Goal: Task Accomplishment & Management: Manage account settings

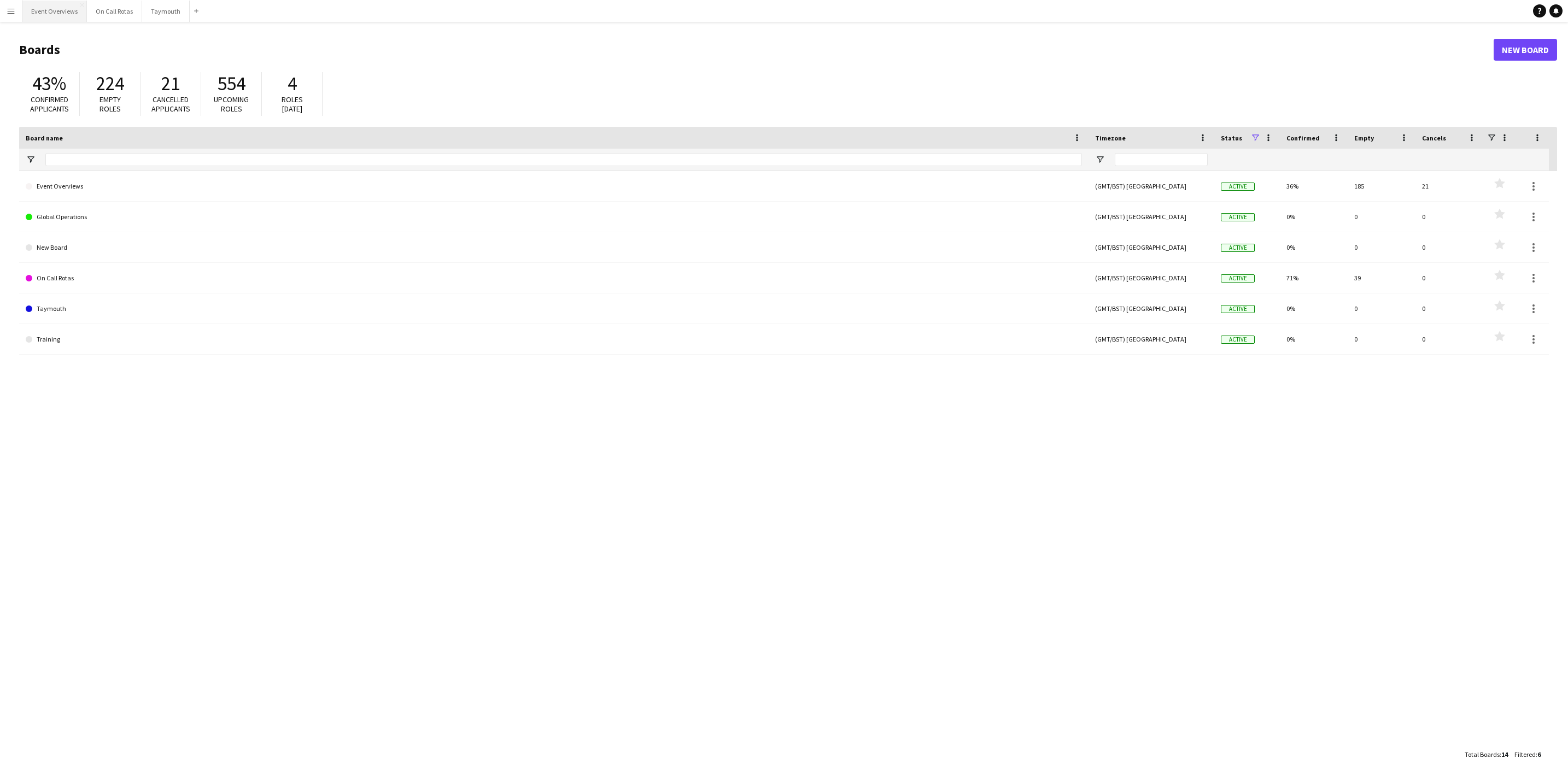
click at [78, 11] on button "Event Overviews Close" at bounding box center [54, 11] width 65 height 22
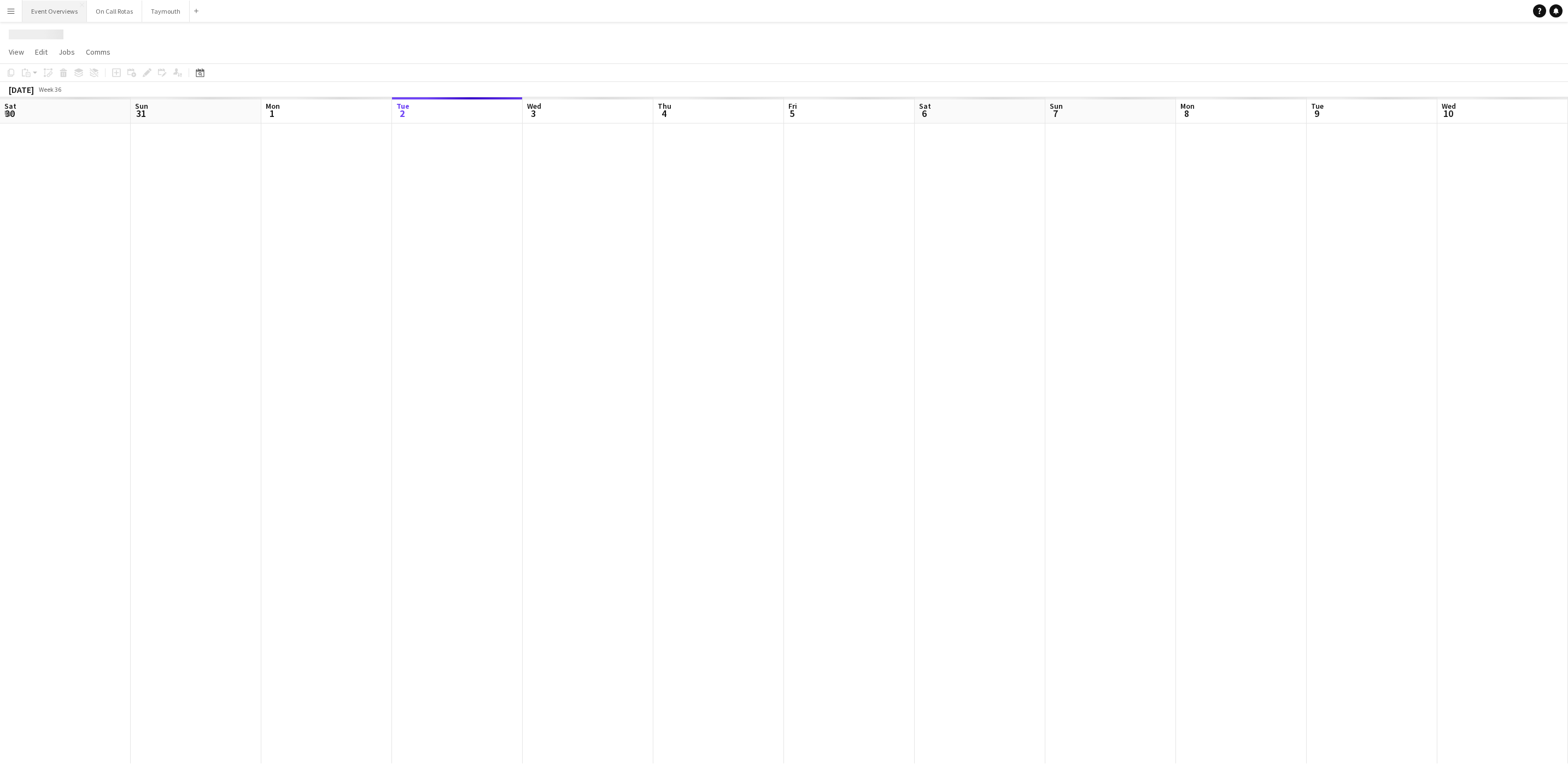
scroll to position [0, 261]
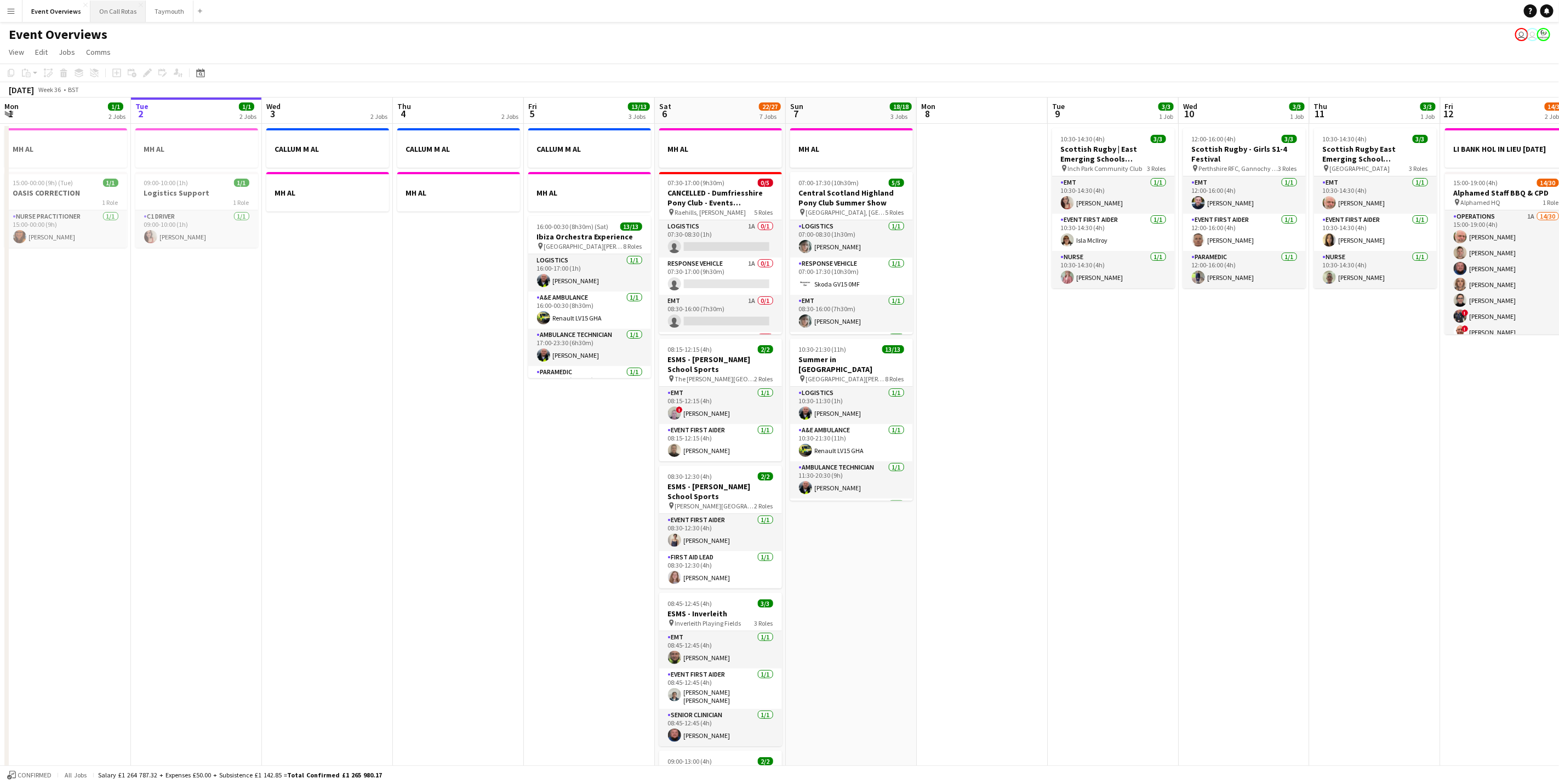
click at [126, 9] on button "On Call Rotas Close" at bounding box center [118, 11] width 55 height 22
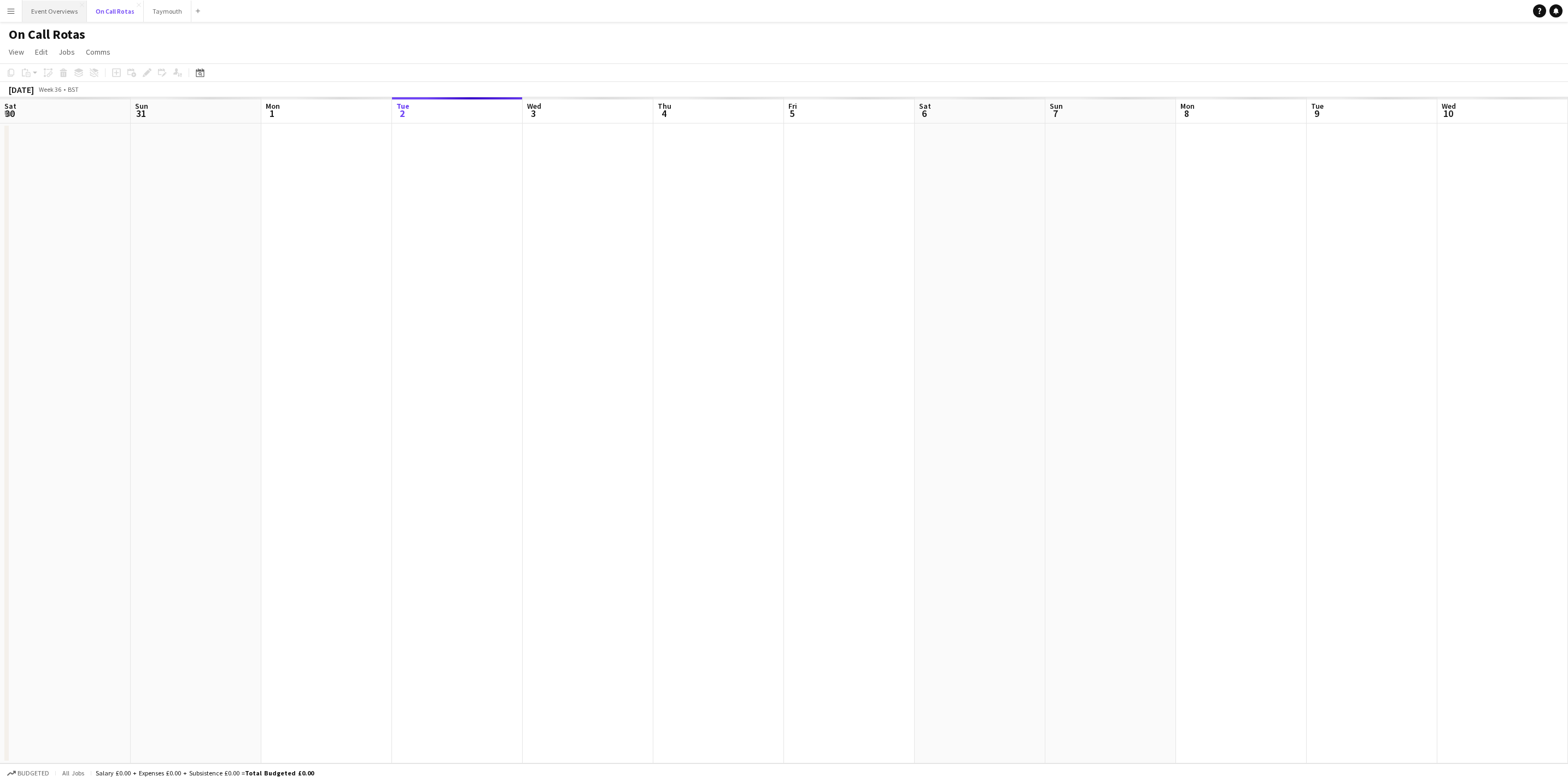
scroll to position [0, 261]
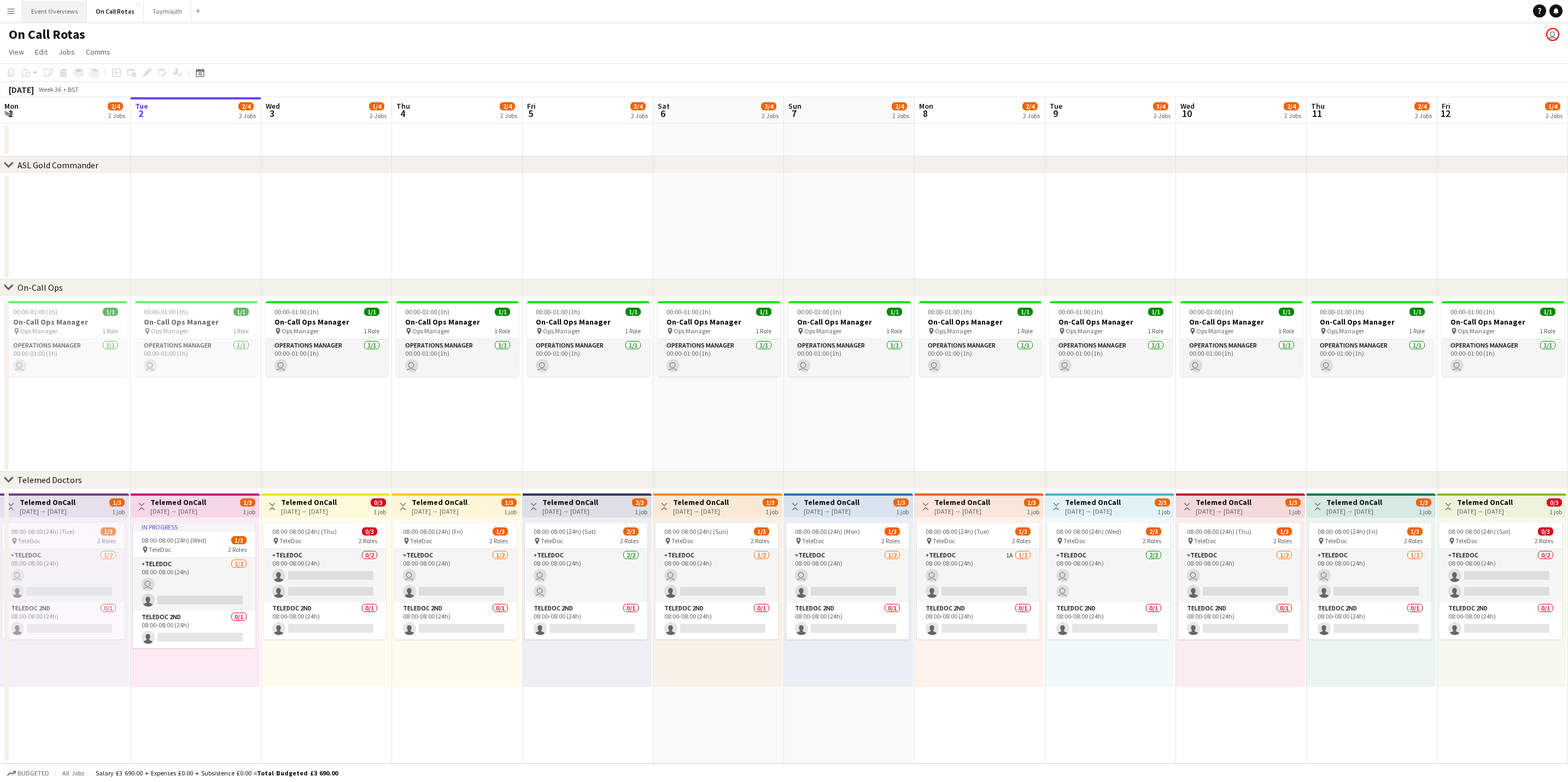
click at [50, 15] on button "Event Overviews Close" at bounding box center [54, 11] width 65 height 22
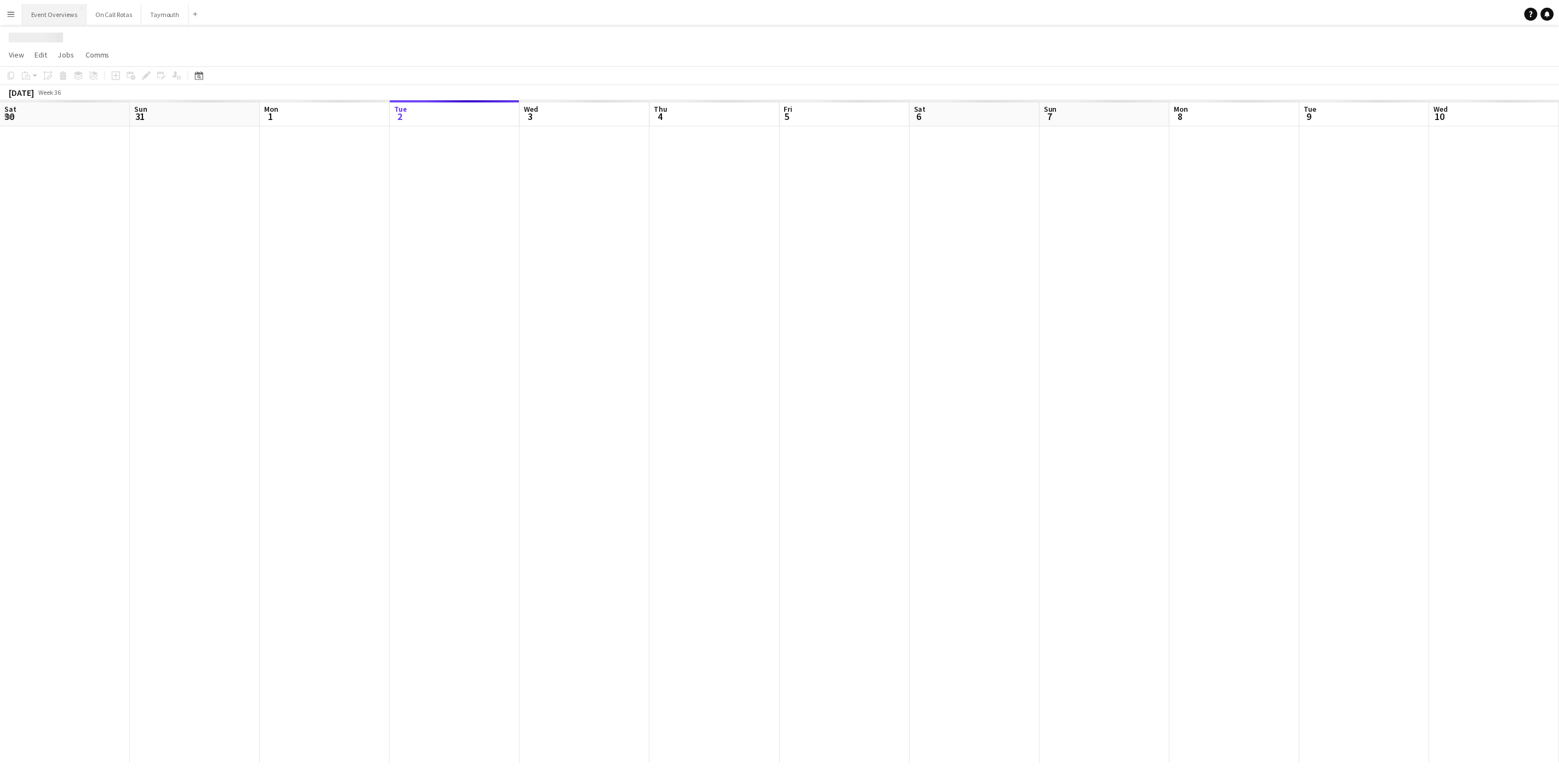
scroll to position [0, 262]
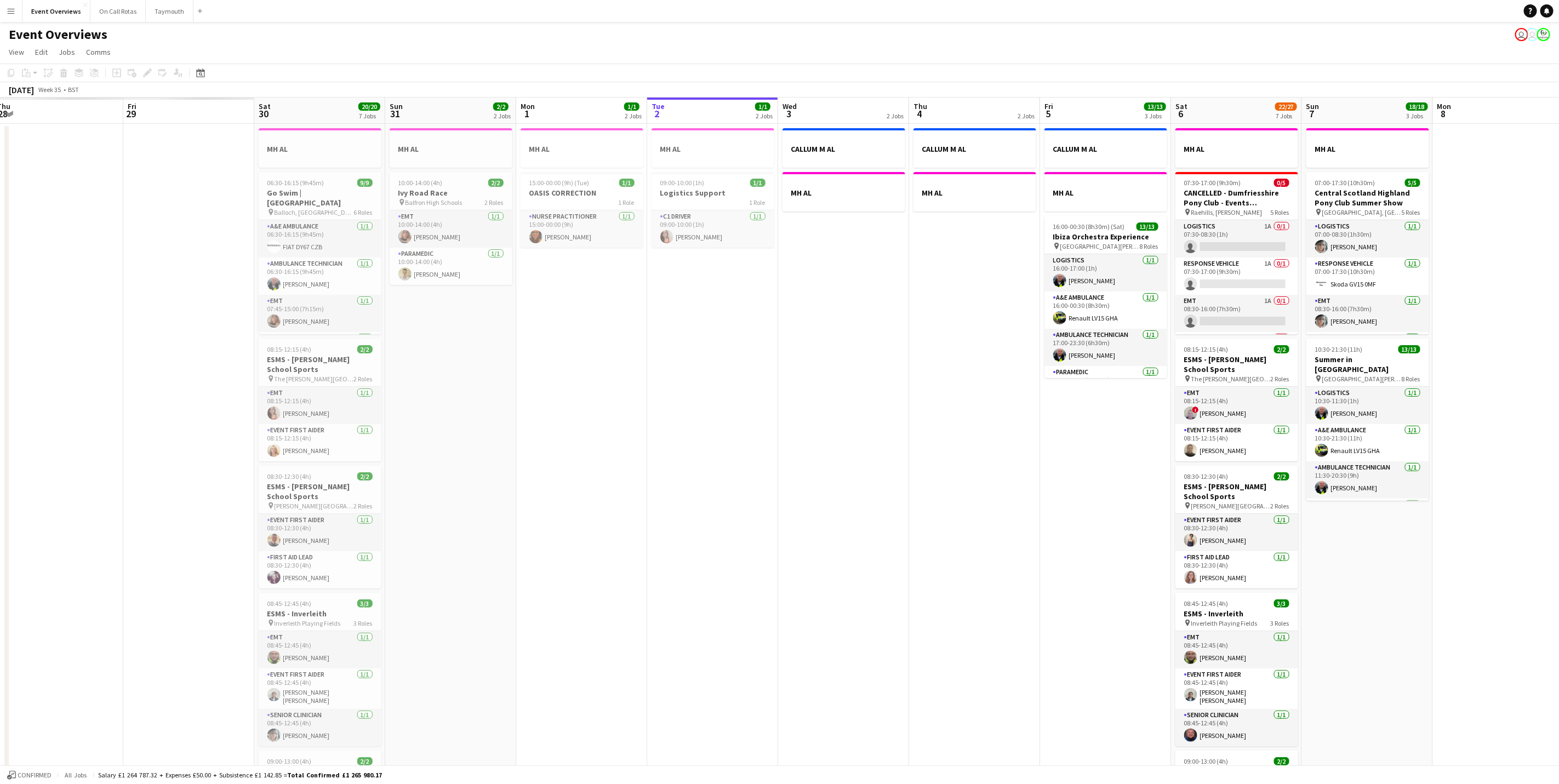
drag, startPoint x: 337, startPoint y: 554, endPoint x: 888, endPoint y: 487, distance: 555.1
click at [886, 490] on app-calendar-viewport "Tue 26 Wed 27 Thu 28 Fri 29 Sat 30 20/20 7 Jobs Sun 31 2/2 2 Jobs Mon 1 1/1 2 J…" at bounding box center [779, 580] width 1559 height 964
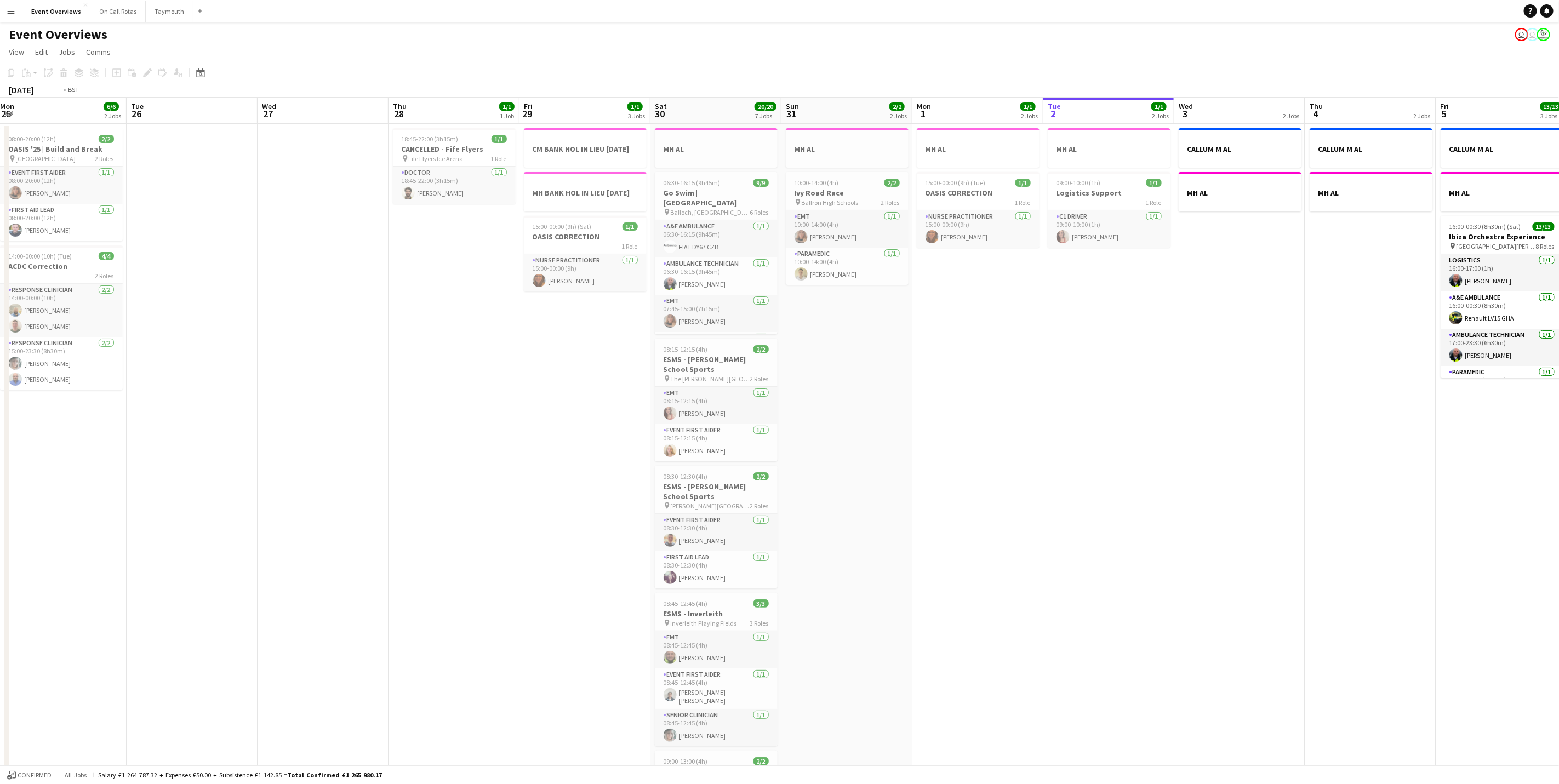
scroll to position [0, 225]
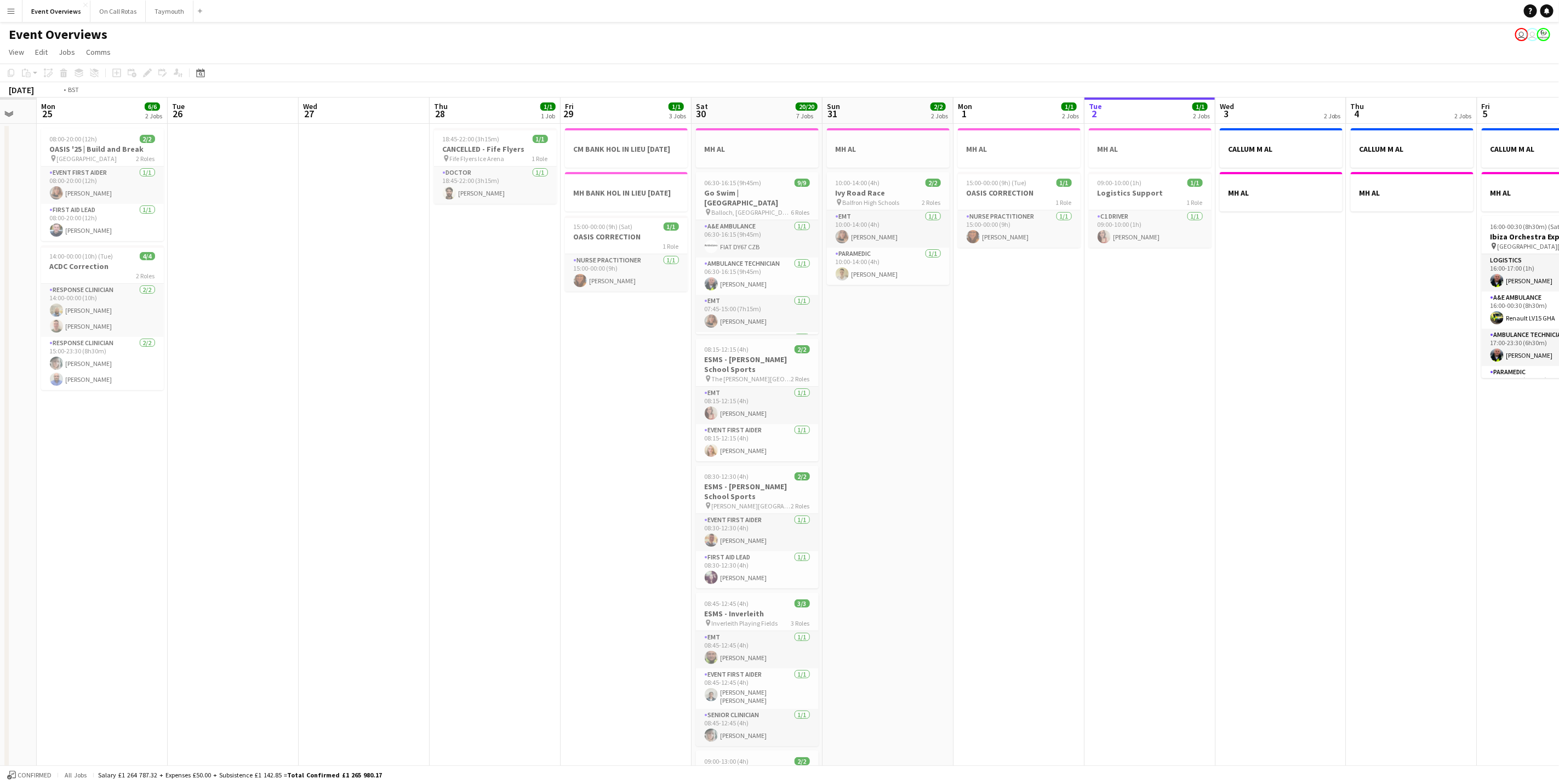
drag, startPoint x: 1079, startPoint y: 477, endPoint x: 1232, endPoint y: 464, distance: 153.6
click at [1232, 464] on app-calendar-viewport "Sat 23 Sun 24 Mon 25 6/6 2 Jobs Tue 26 Wed 27 Thu 28 1/1 1 Job Fri 29 1/1 3 Job…" at bounding box center [779, 580] width 1559 height 964
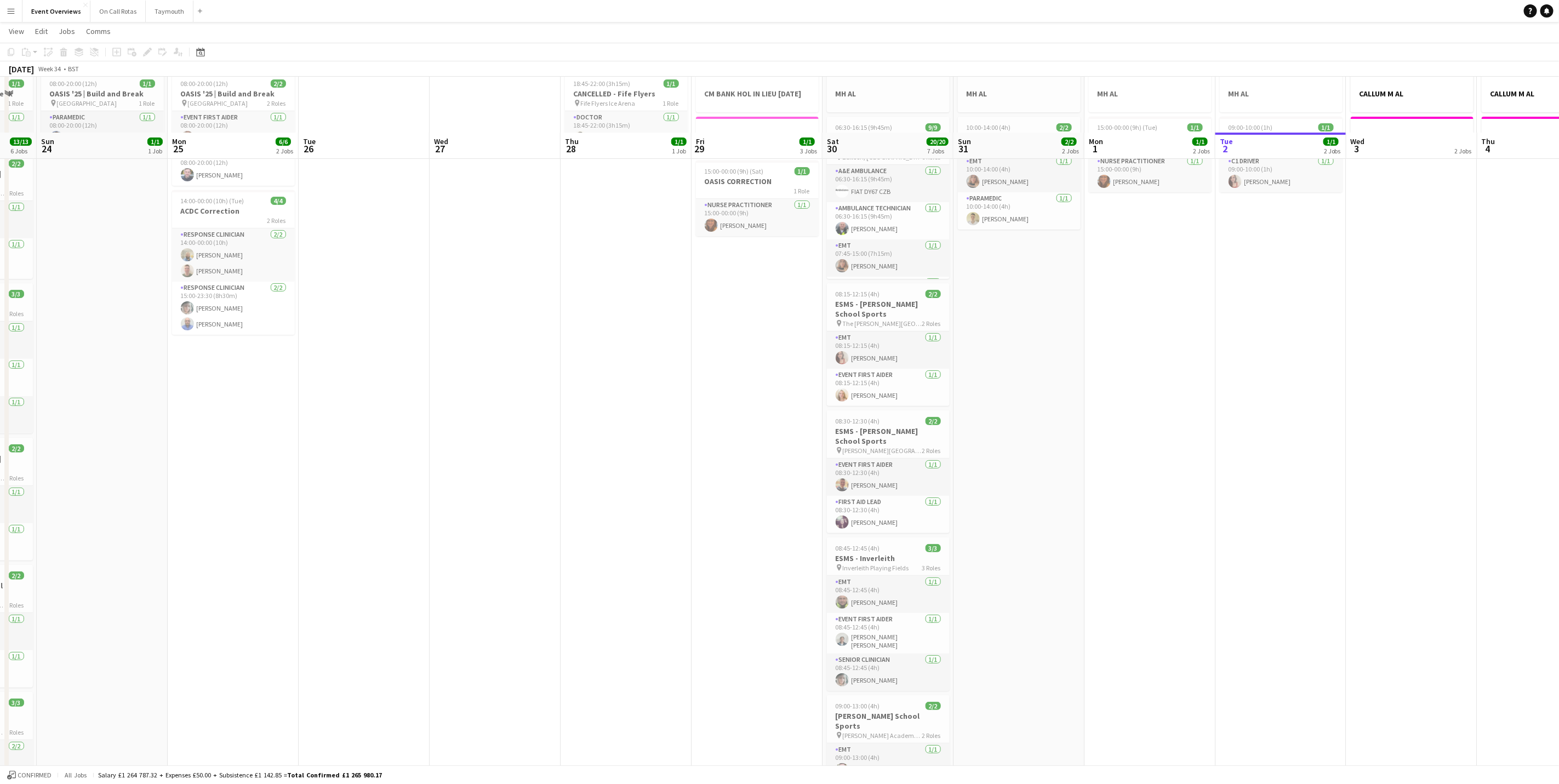
scroll to position [0, 0]
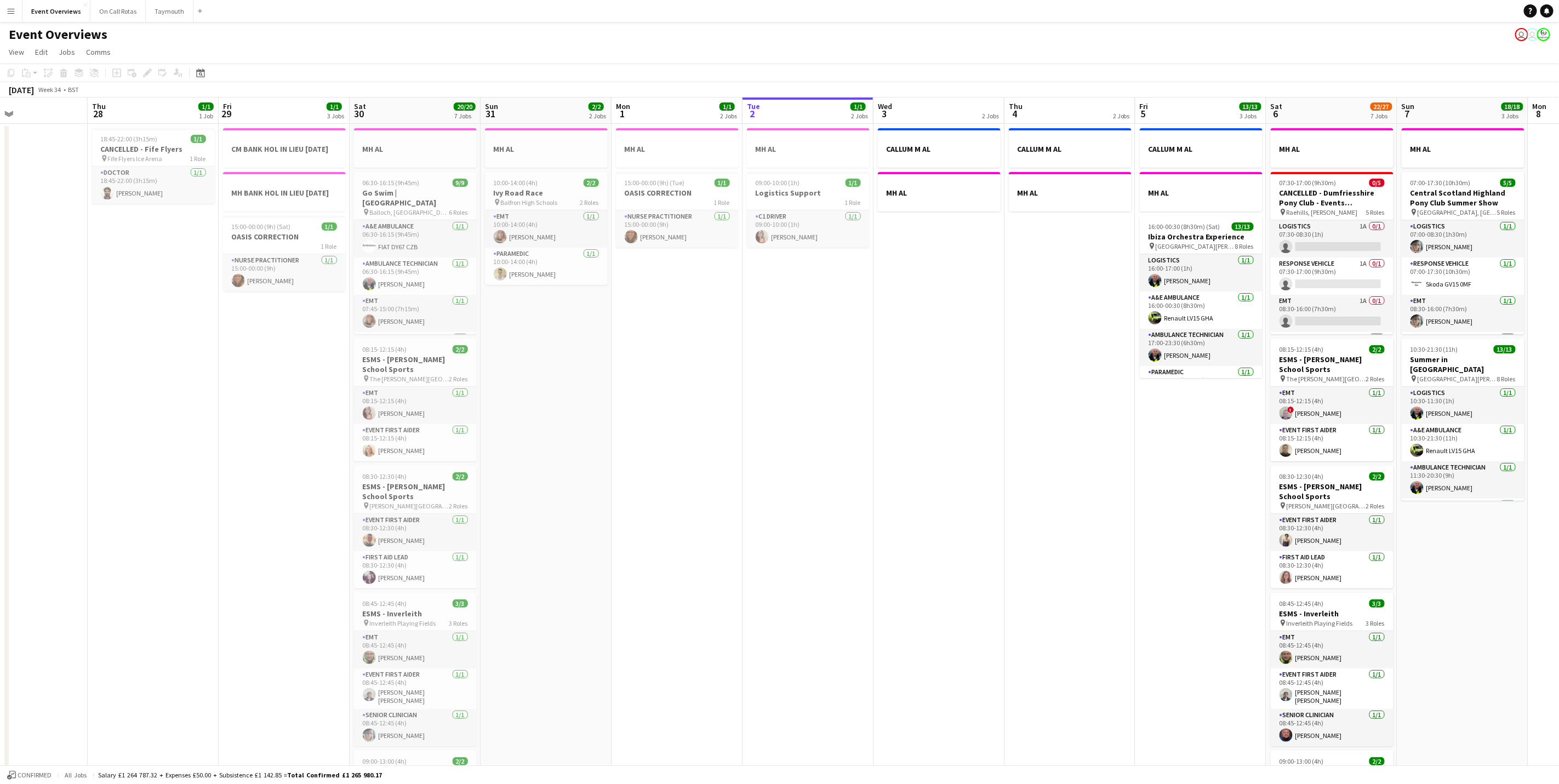
drag, startPoint x: 1272, startPoint y: 478, endPoint x: 804, endPoint y: 455, distance: 468.6
click at [804, 455] on app-calendar-viewport "Sun 24 1/1 1 Job Mon 25 6/6 2 Jobs Tue 26 Wed 27 Thu 28 1/1 1 Job Fri 29 1/1 3 …" at bounding box center [779, 580] width 1559 height 964
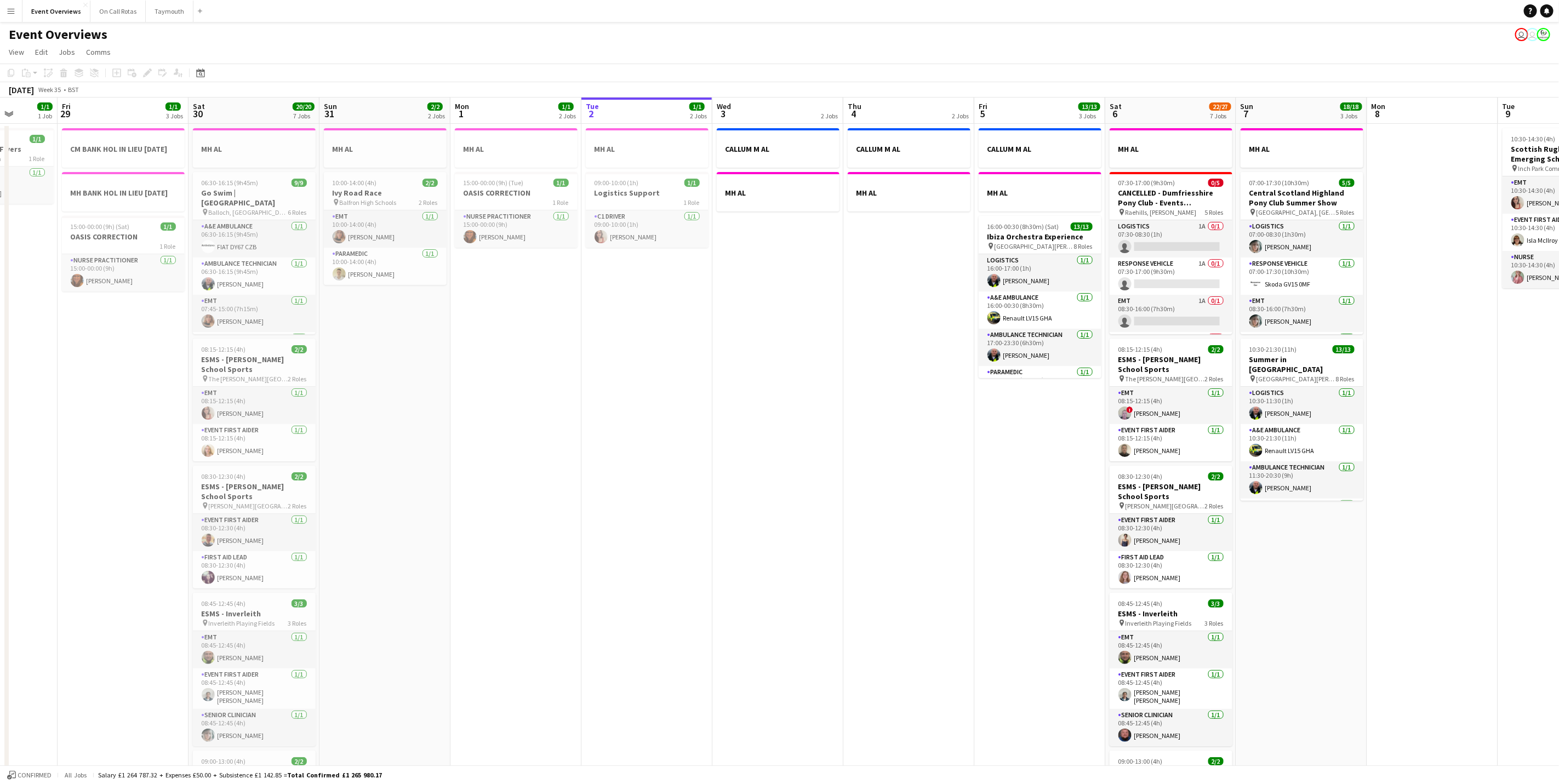
scroll to position [0, 345]
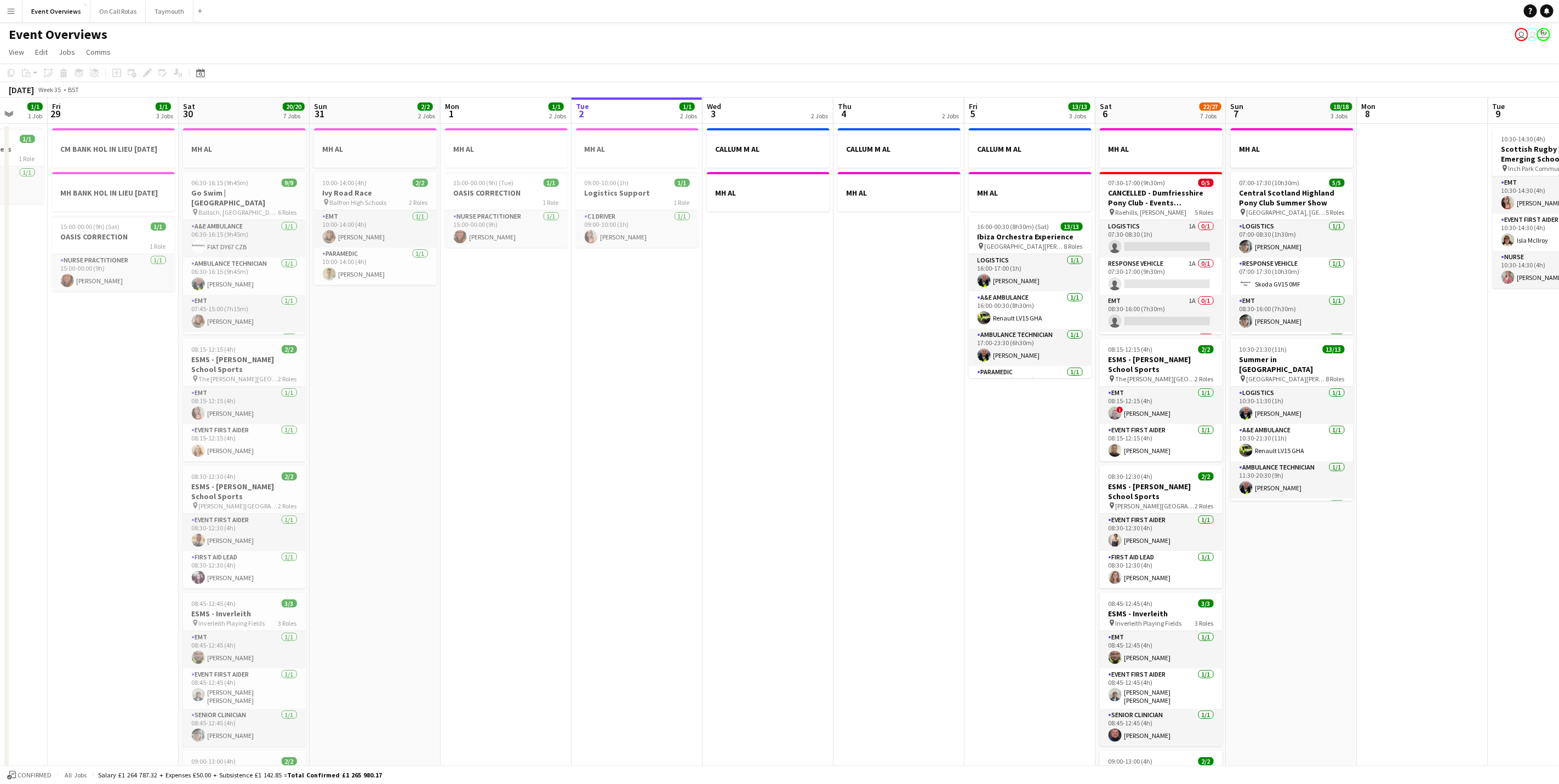
drag, startPoint x: 1027, startPoint y: 495, endPoint x: 910, endPoint y: 500, distance: 117.1
click at [910, 500] on app-calendar-viewport "Tue 26 Wed 27 Thu 28 1/1 1 Job Fri 29 1/1 3 Jobs Sat 30 20/20 7 Jobs Sun 31 2/2…" at bounding box center [779, 580] width 1559 height 964
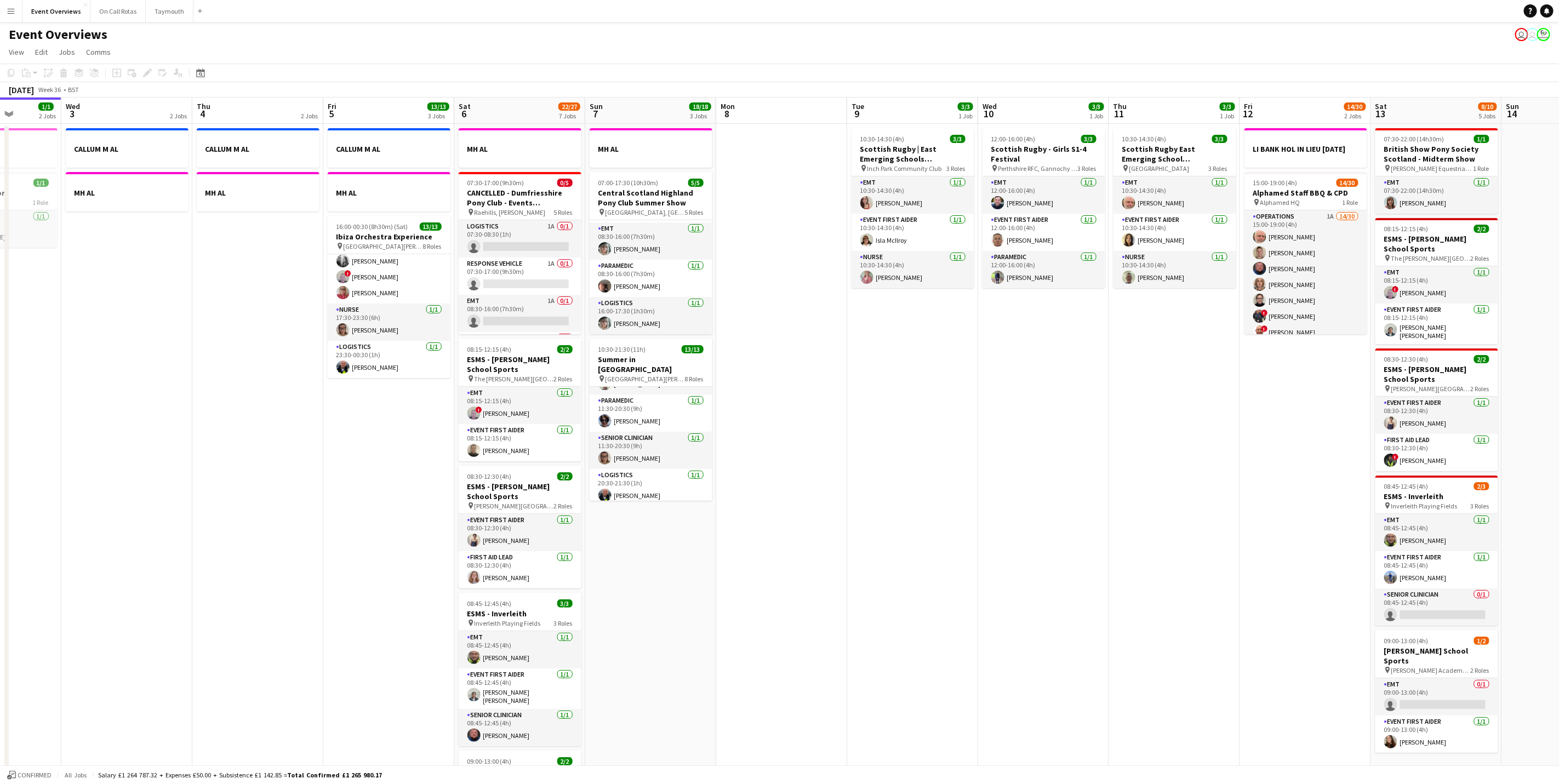
scroll to position [0, 364]
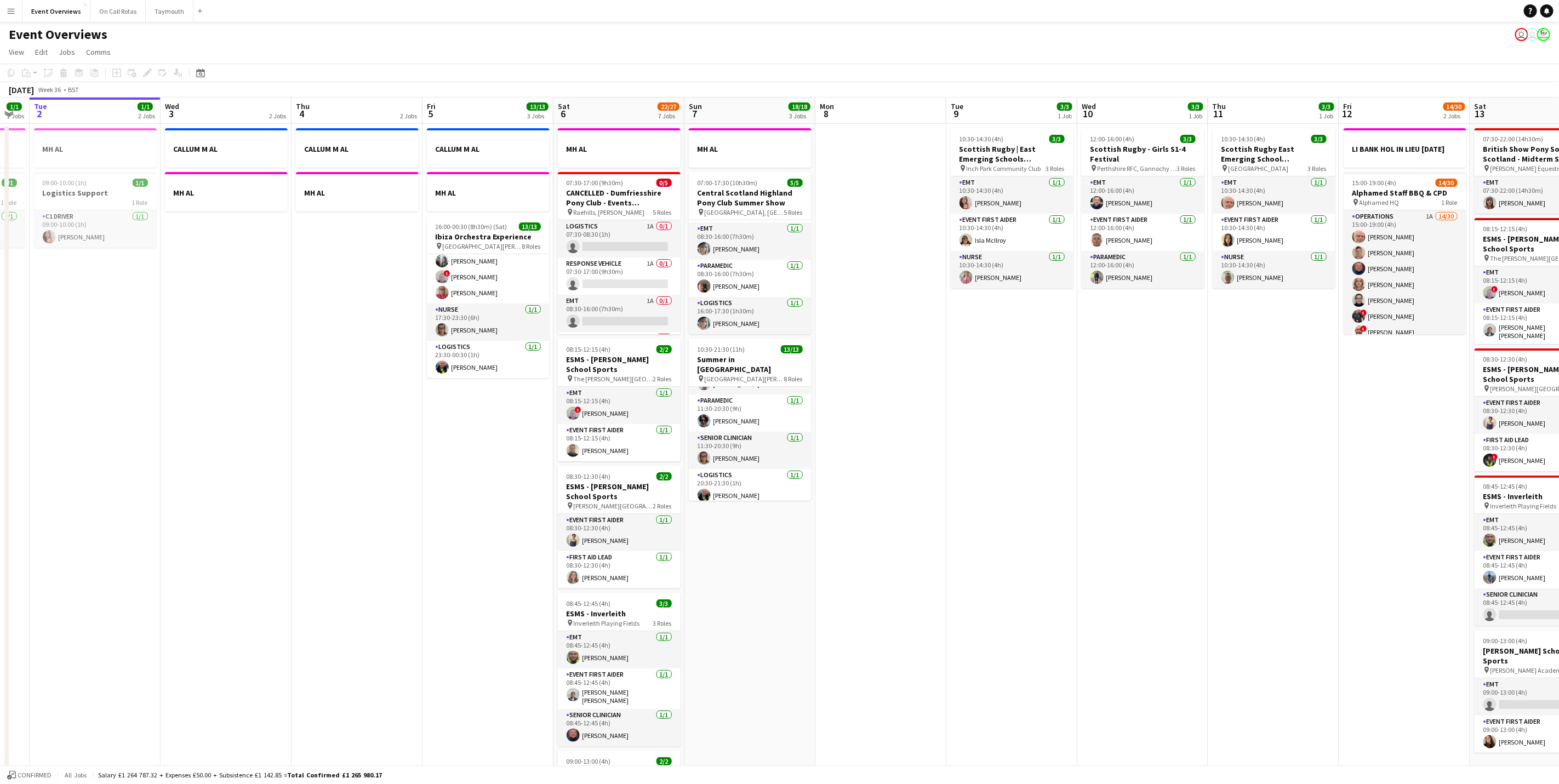
drag, startPoint x: 1374, startPoint y: 362, endPoint x: 701, endPoint y: 332, distance: 673.7
click at [701, 332] on app-calendar-viewport "Sat 30 20/20 7 Jobs Sun 31 2/2 2 Jobs Mon 1 1/1 2 Jobs Tue 2 1/1 2 Jobs Wed 3 2…" at bounding box center [779, 580] width 1559 height 964
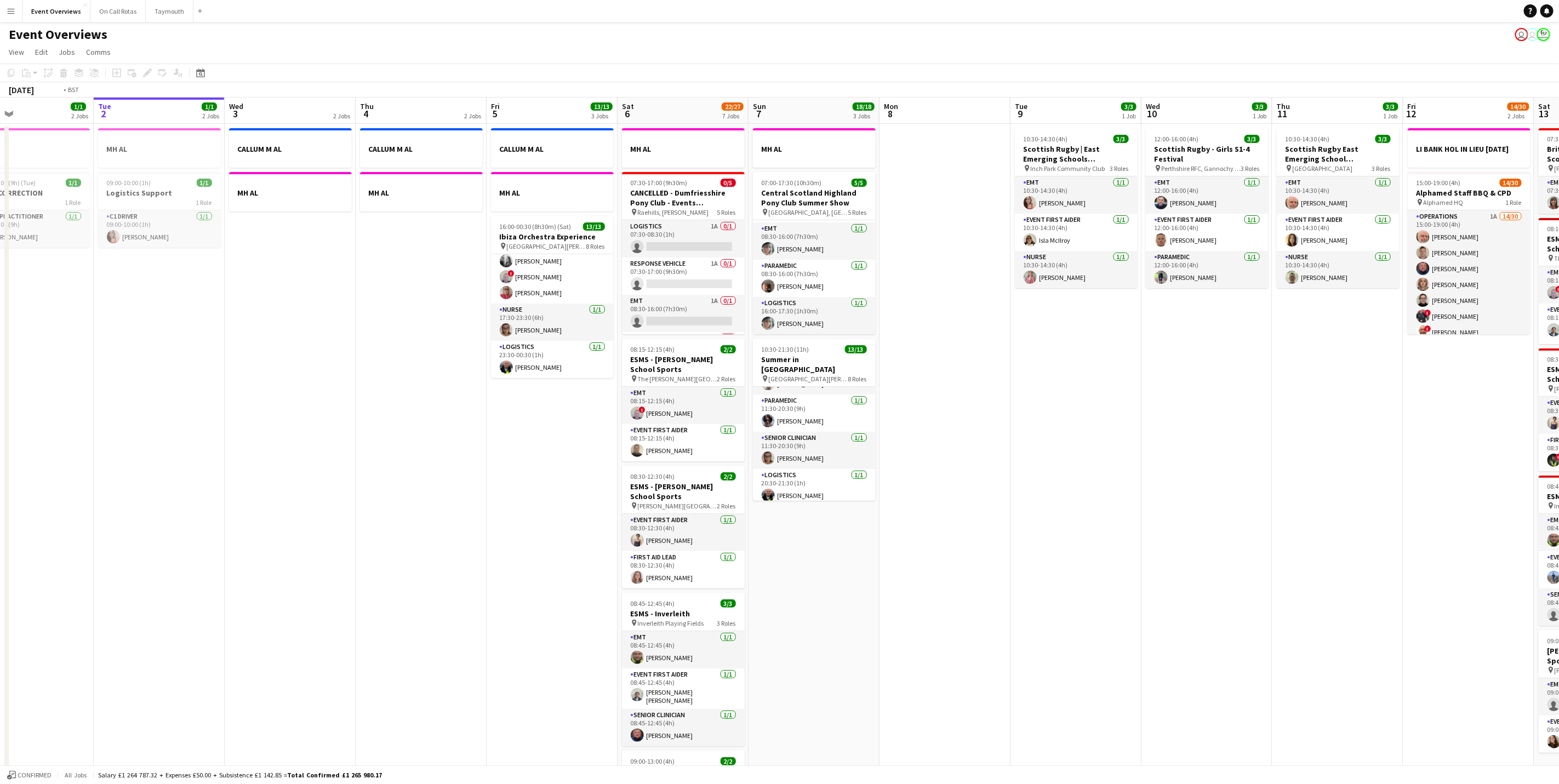
drag, startPoint x: 1277, startPoint y: 390, endPoint x: 1816, endPoint y: 268, distance: 552.6
click at [1559, 268] on html "Menu Boards Boards Boards All jobs Status Workforce Workforce My Workforce Recr…" at bounding box center [779, 540] width 1559 height 1080
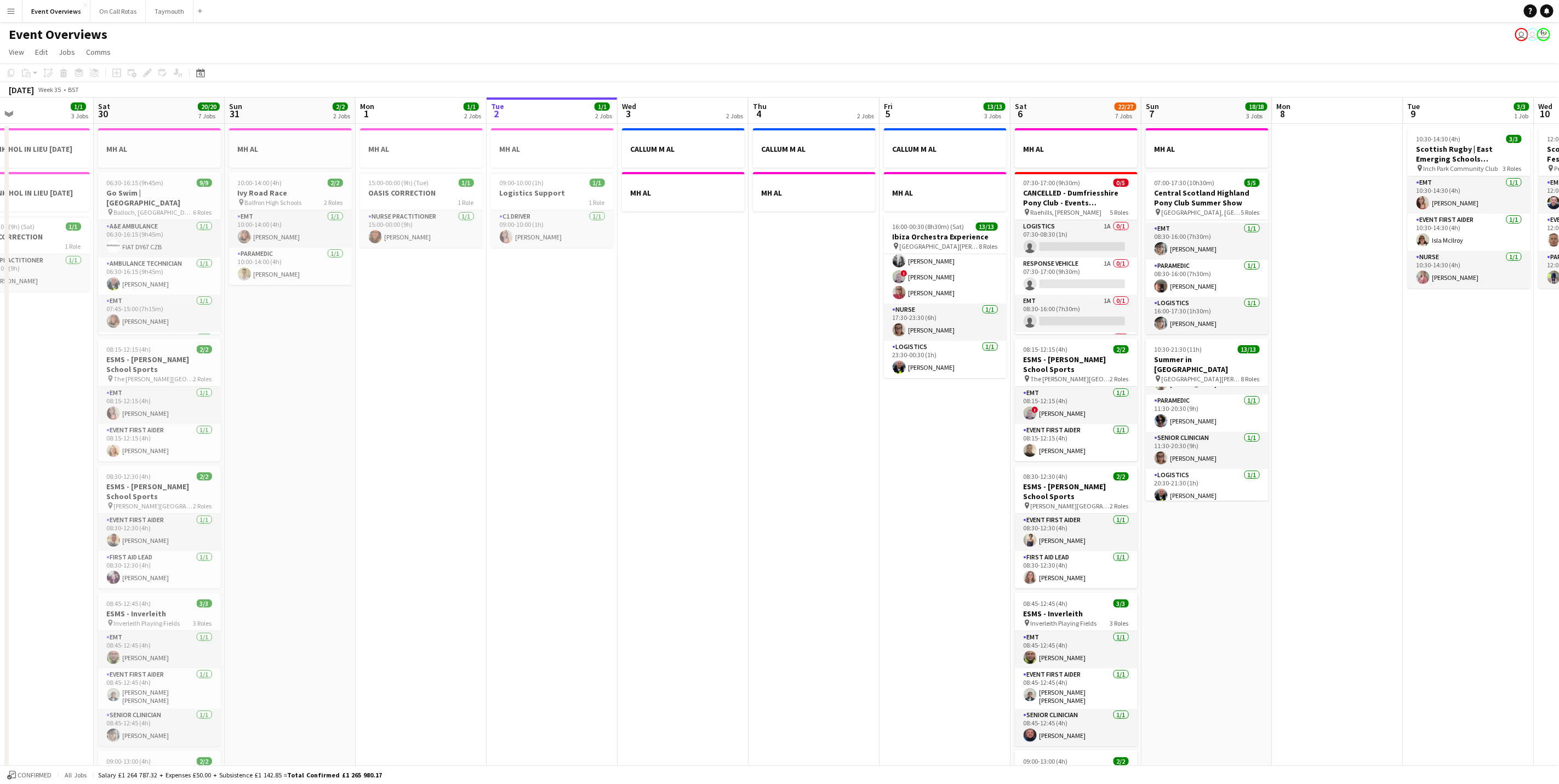
scroll to position [0, 279]
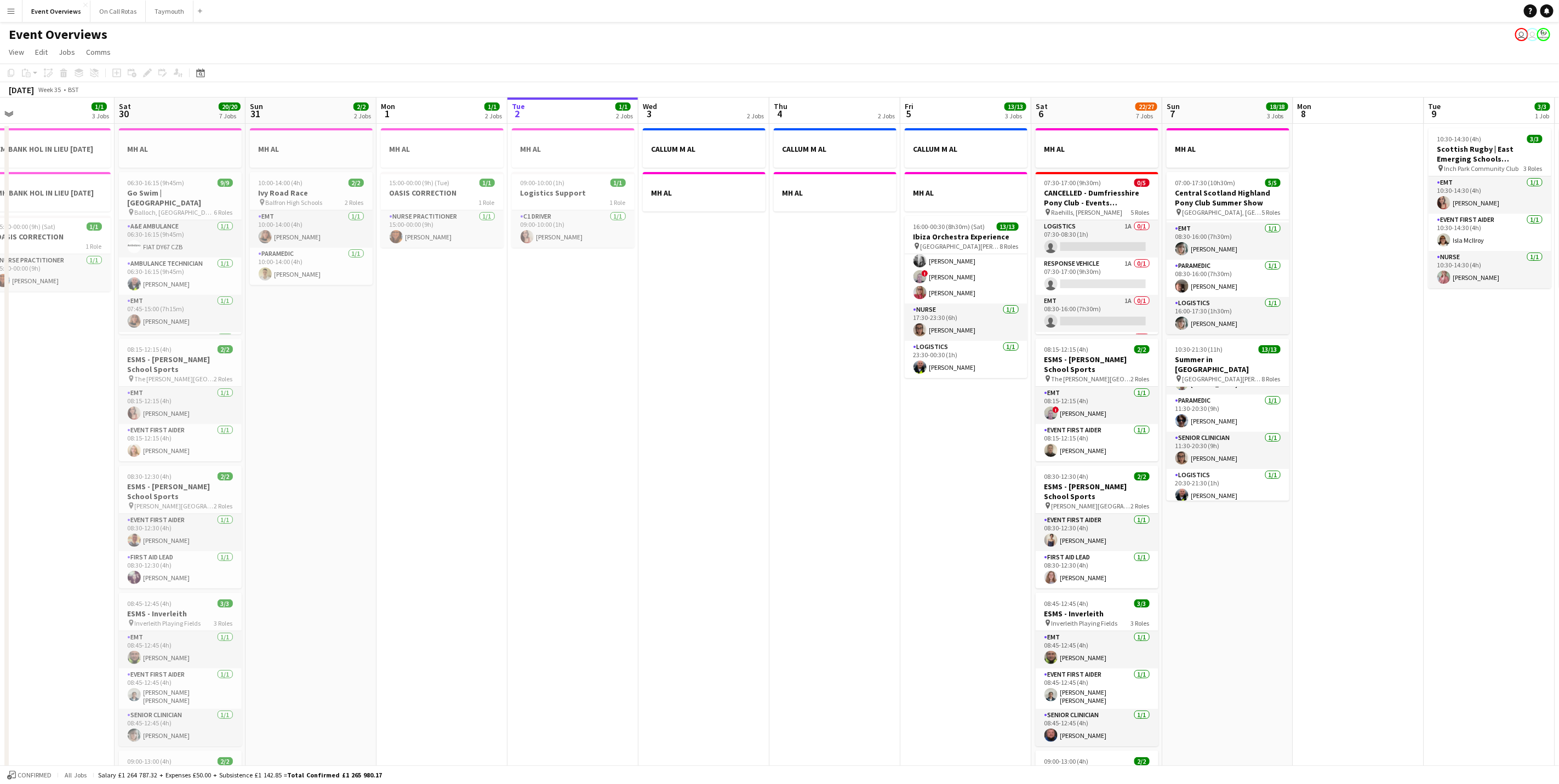
drag, startPoint x: 603, startPoint y: 497, endPoint x: 1148, endPoint y: 525, distance: 545.7
click at [1148, 525] on app-calendar-viewport "Wed 27 Thu 28 1/1 1 Job Fri 29 1/1 3 Jobs Sat 30 20/20 7 Jobs Sun 31 2/2 2 Jobs…" at bounding box center [779, 580] width 1559 height 964
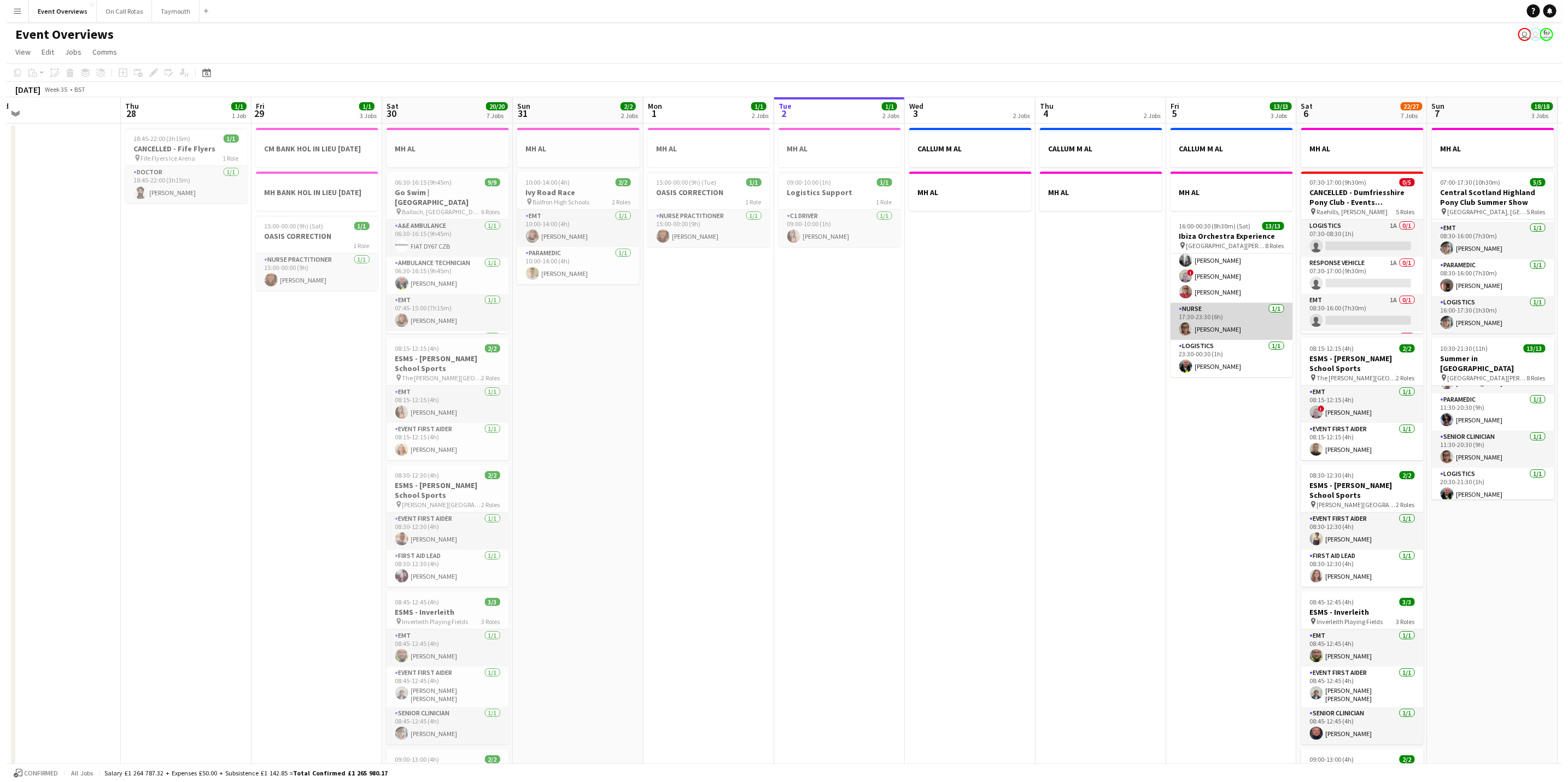
scroll to position [0, 0]
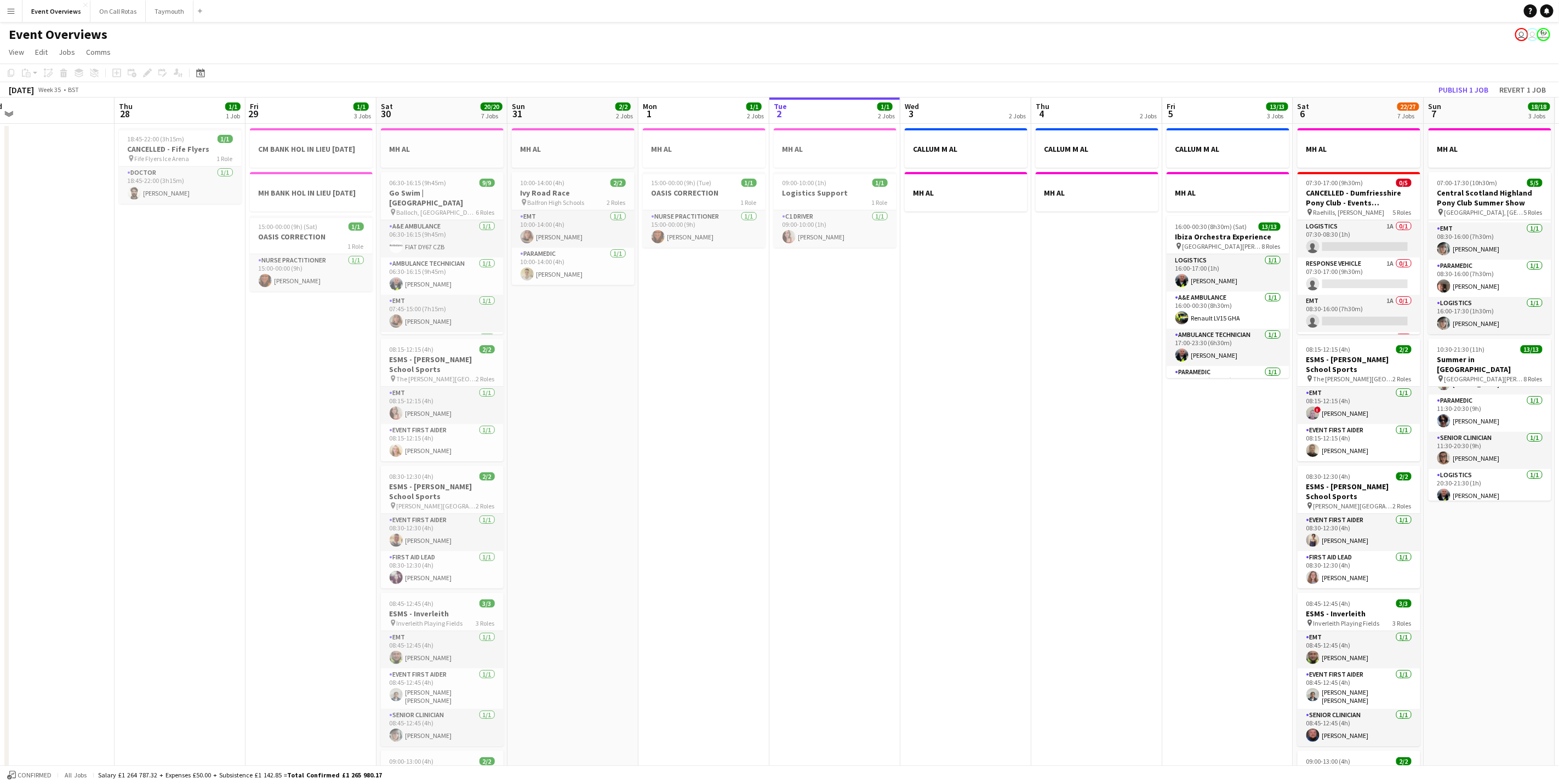
click at [6, 12] on app-icon "Menu" at bounding box center [11, 11] width 9 height 9
click at [254, 30] on div "Event Overviews user user" at bounding box center [779, 32] width 1559 height 21
click at [117, 6] on button "On Call Rotas Close" at bounding box center [118, 11] width 55 height 22
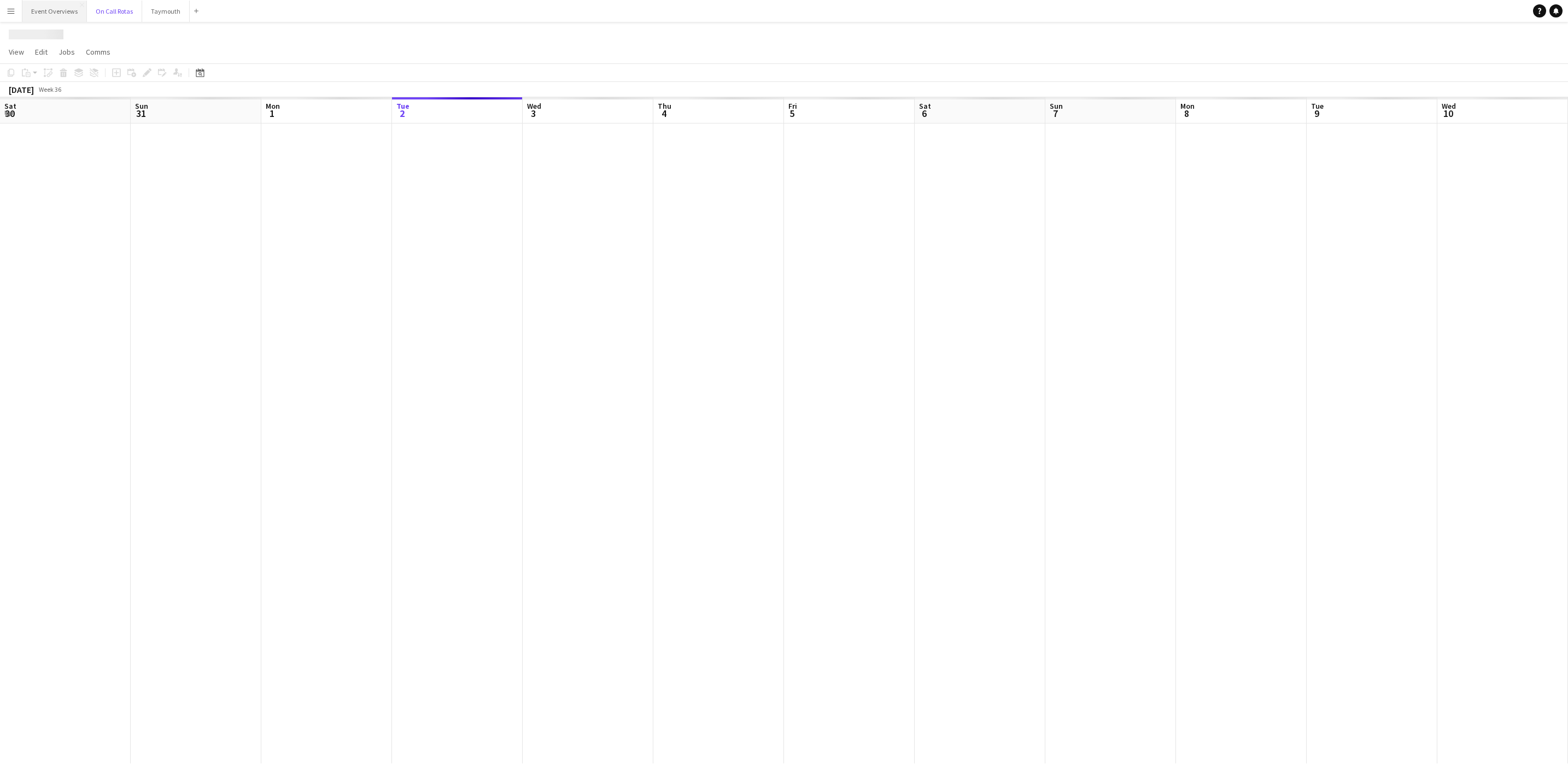
scroll to position [0, 261]
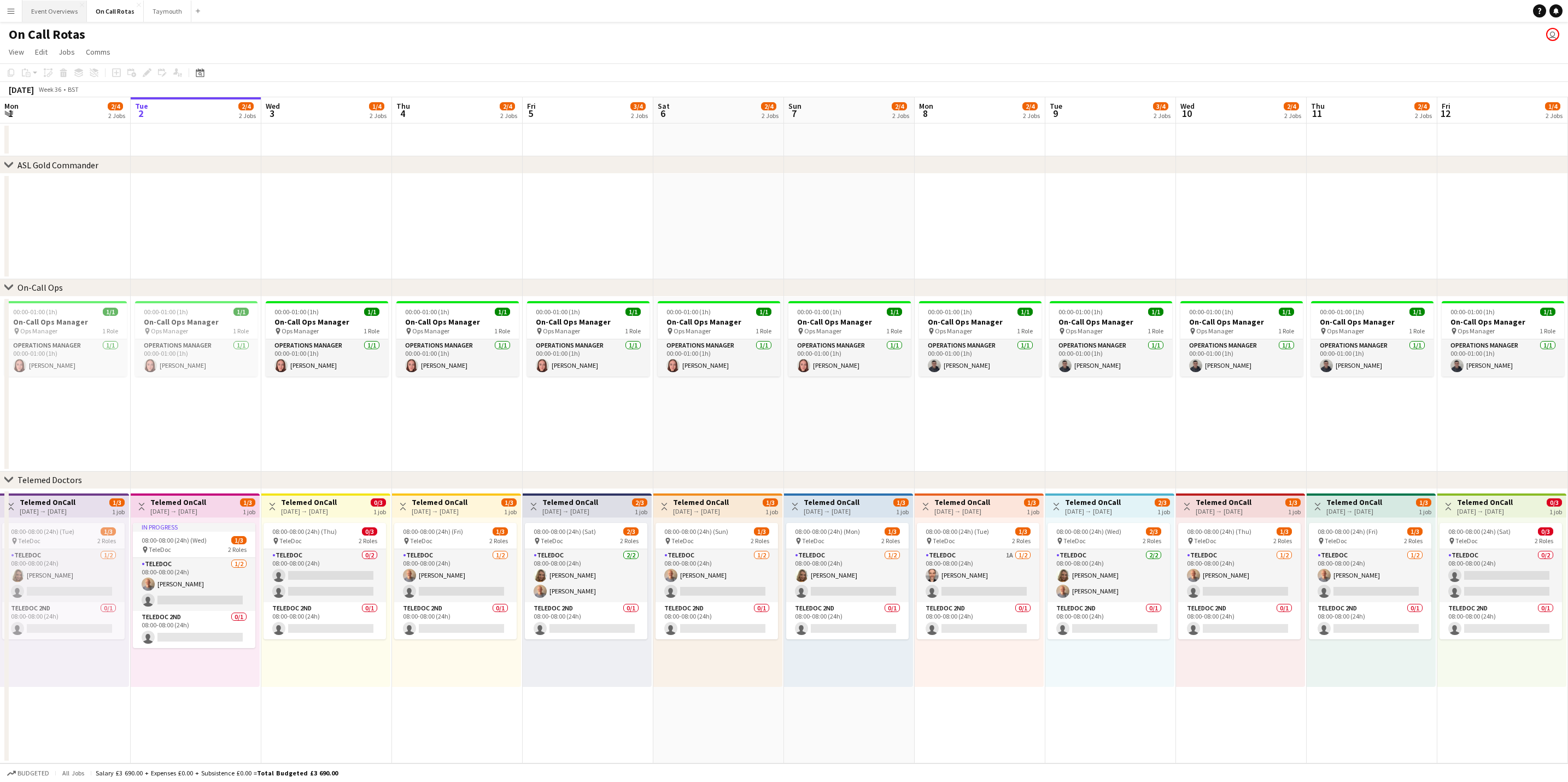
click at [58, 20] on button "Event Overviews Close" at bounding box center [54, 11] width 65 height 22
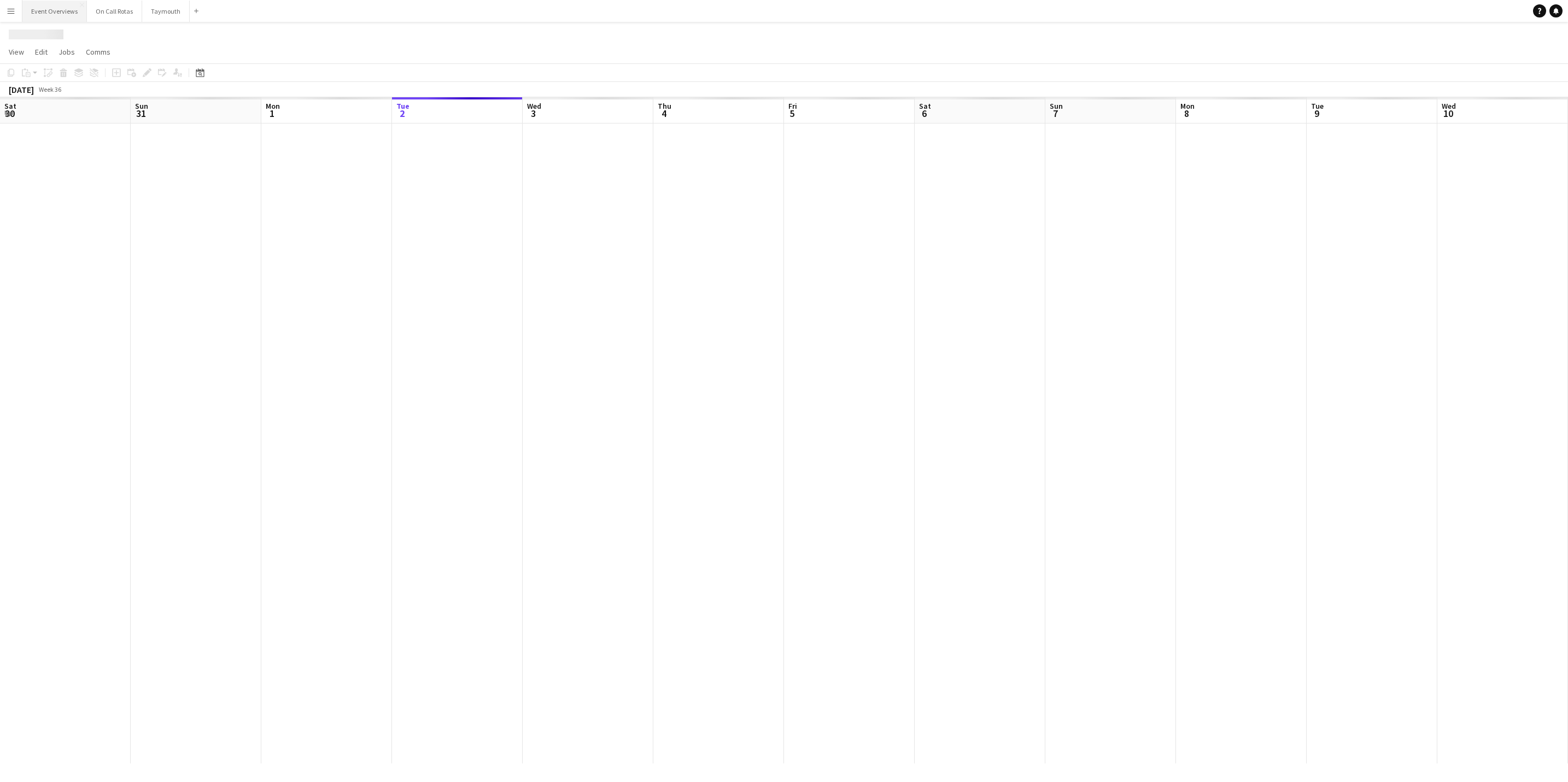
scroll to position [0, 261]
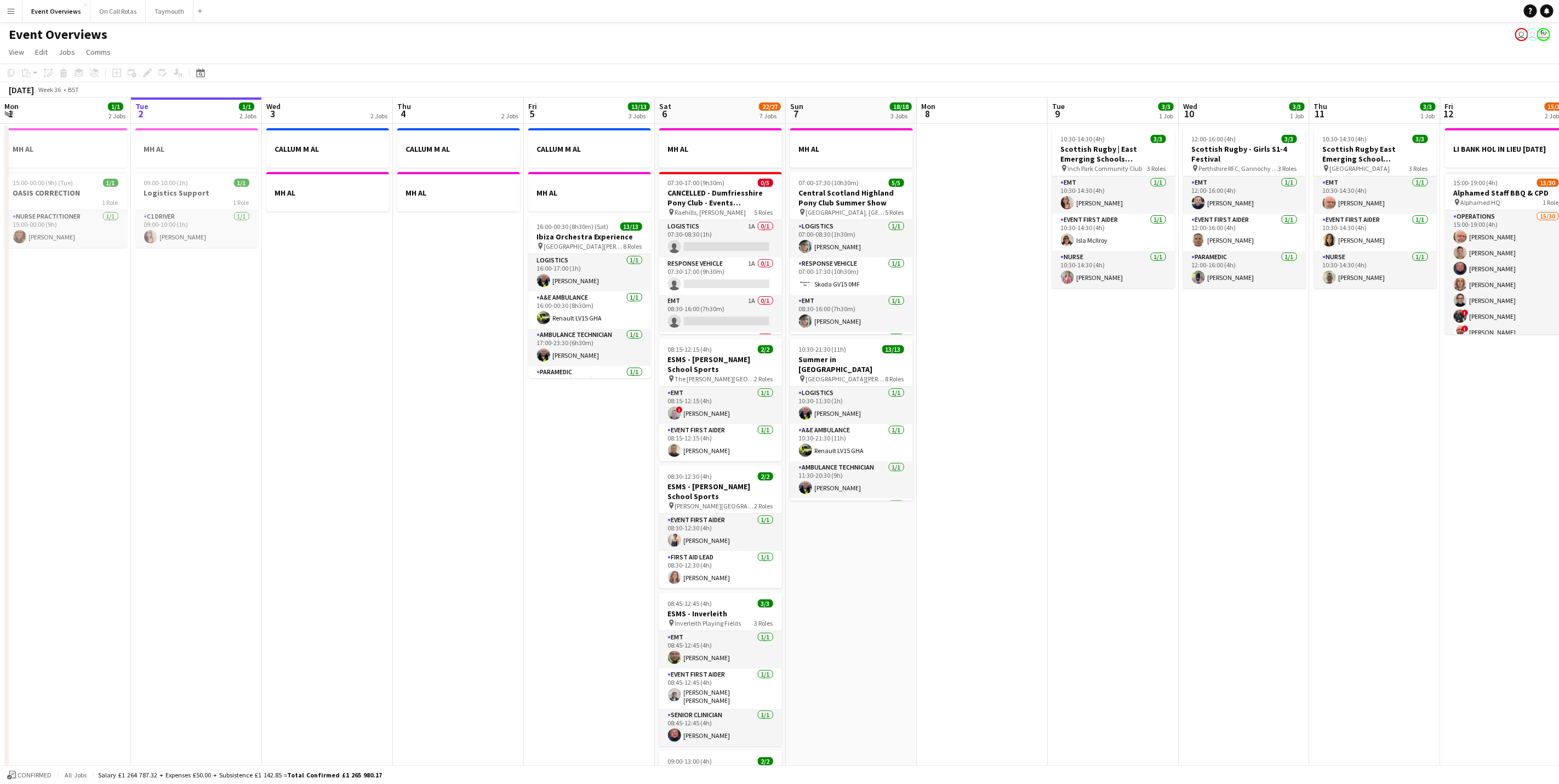
click at [13, 11] on app-icon "Menu" at bounding box center [11, 11] width 9 height 9
click at [127, 51] on link "My Workforce" at bounding box center [165, 59] width 110 height 22
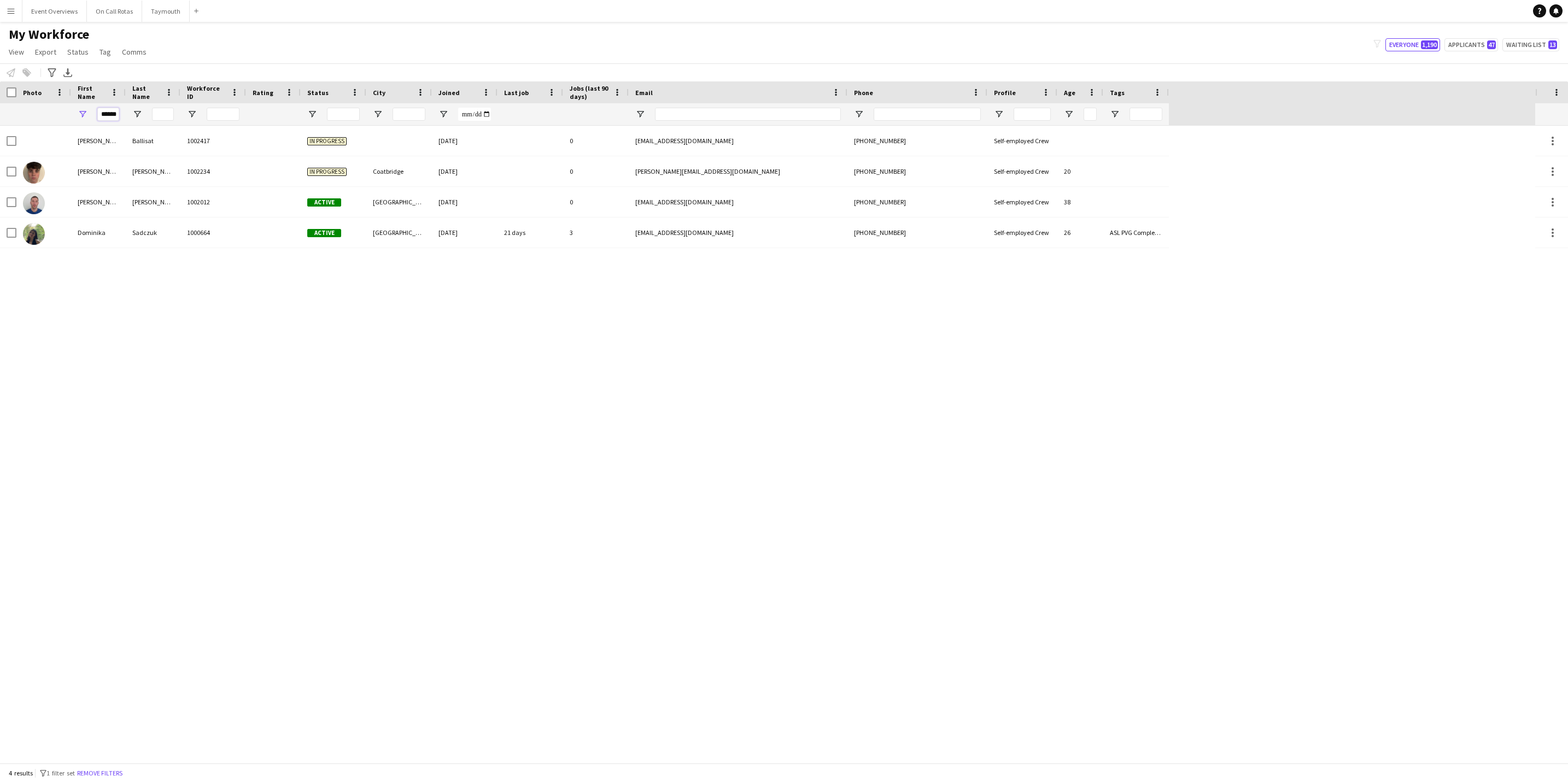
drag, startPoint x: 112, startPoint y: 110, endPoint x: 115, endPoint y: 115, distance: 5.8
click at [115, 115] on input "******" at bounding box center [108, 114] width 22 height 13
type input "*"
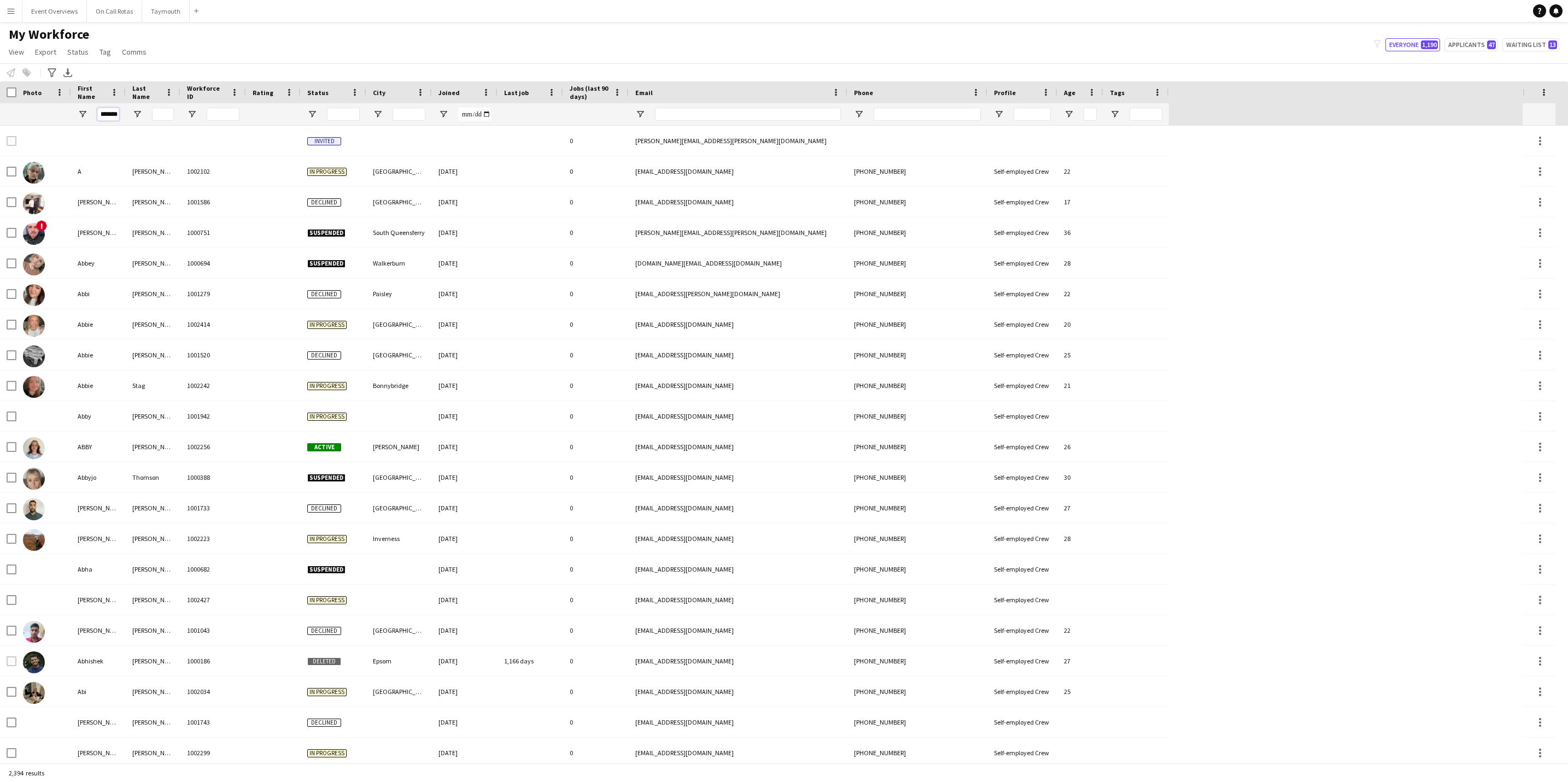
scroll to position [0, 6]
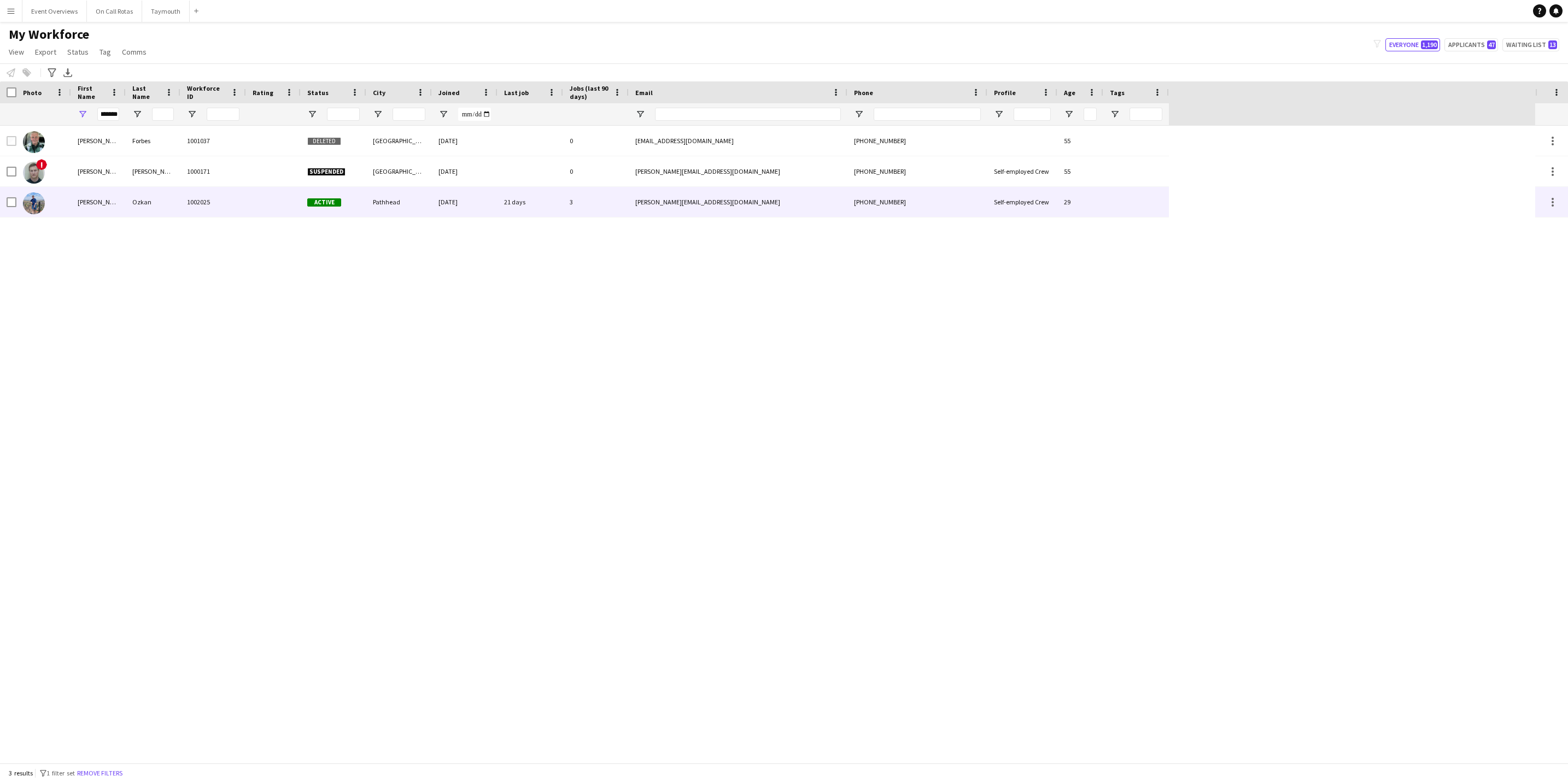
click at [118, 199] on div "[PERSON_NAME]" at bounding box center [98, 202] width 54 height 30
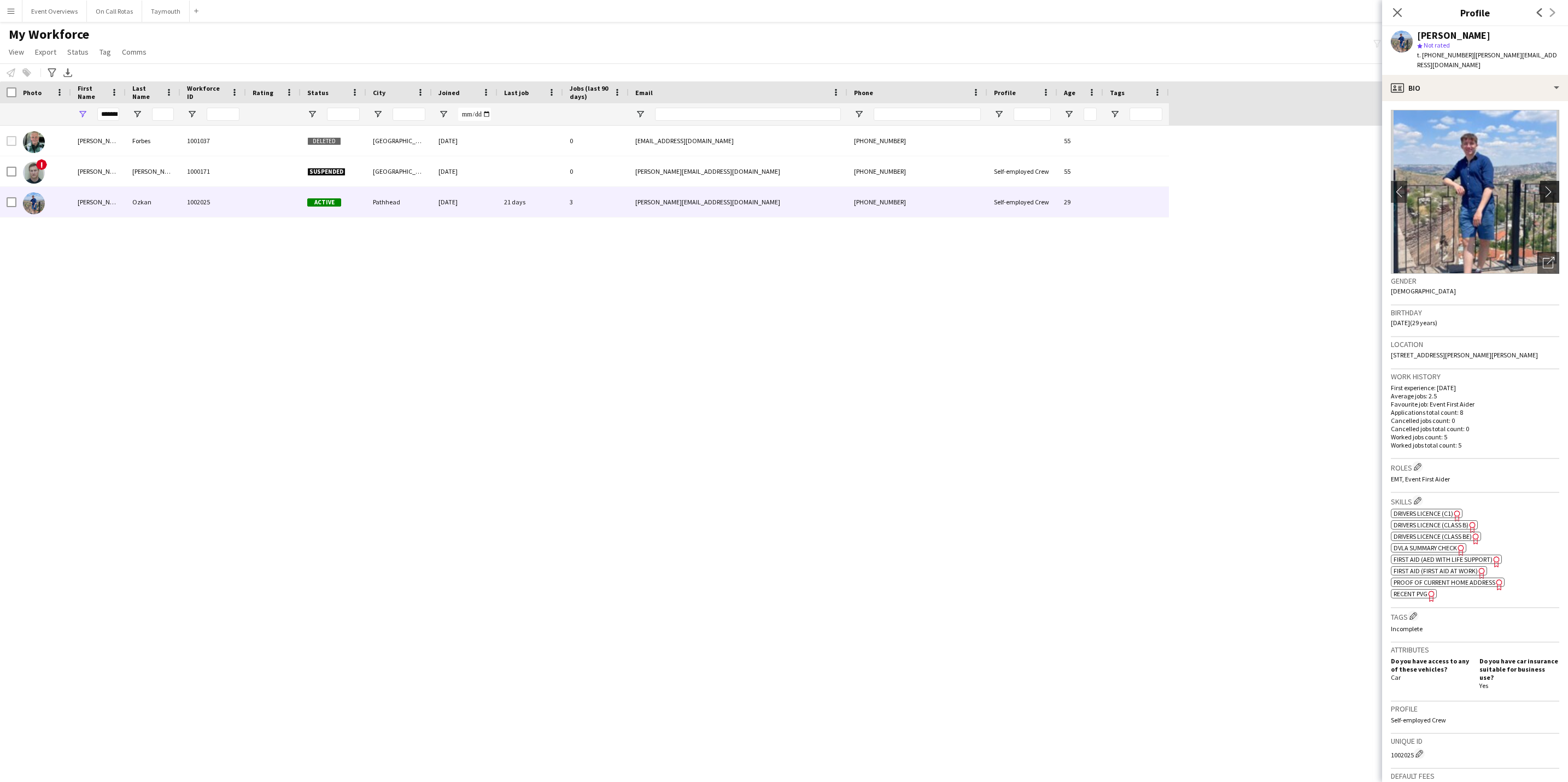
click at [1540, 190] on button "chevron-right" at bounding box center [1551, 192] width 22 height 22
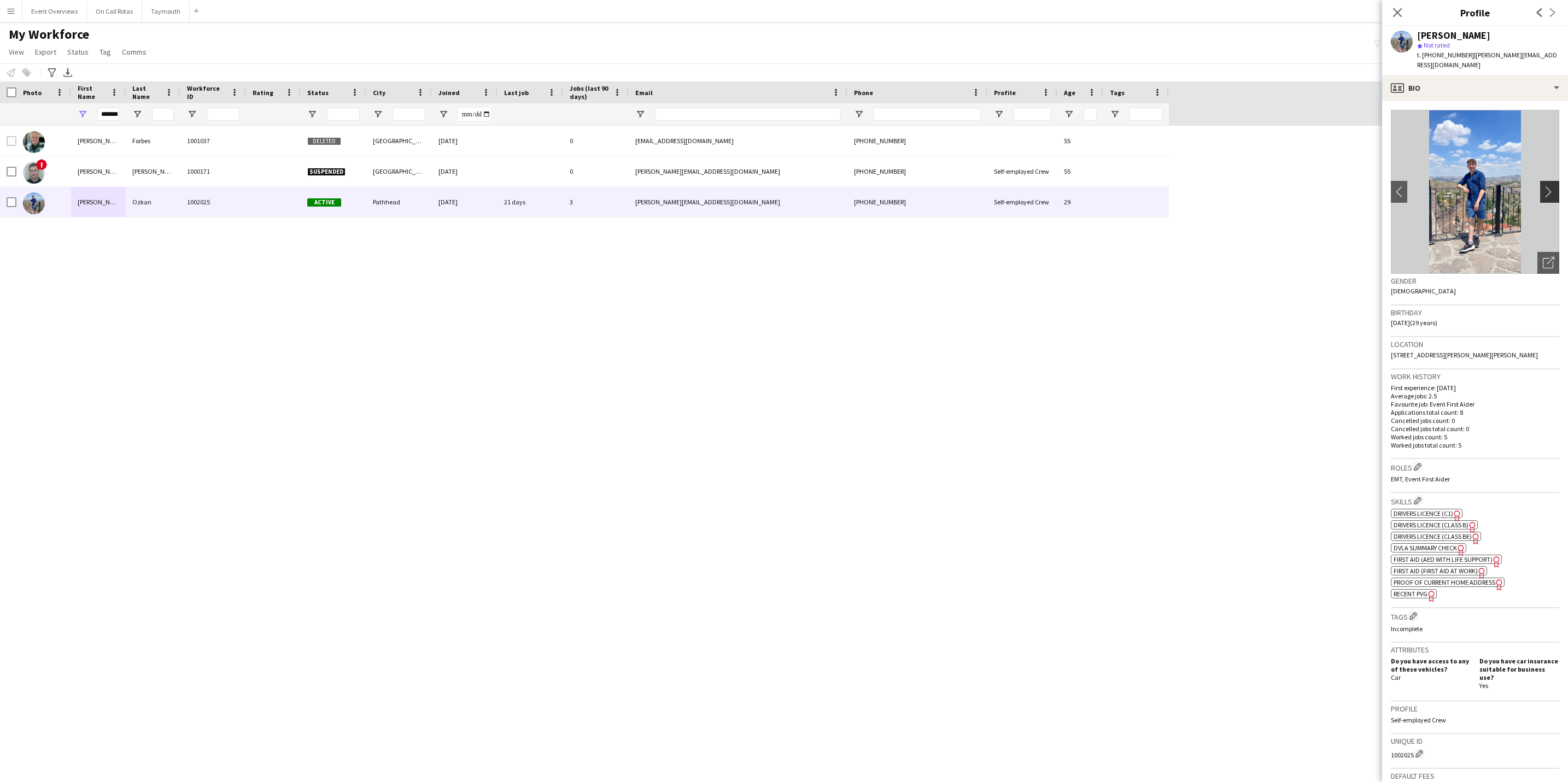
click at [1540, 181] on button "chevron-right" at bounding box center [1551, 192] width 22 height 22
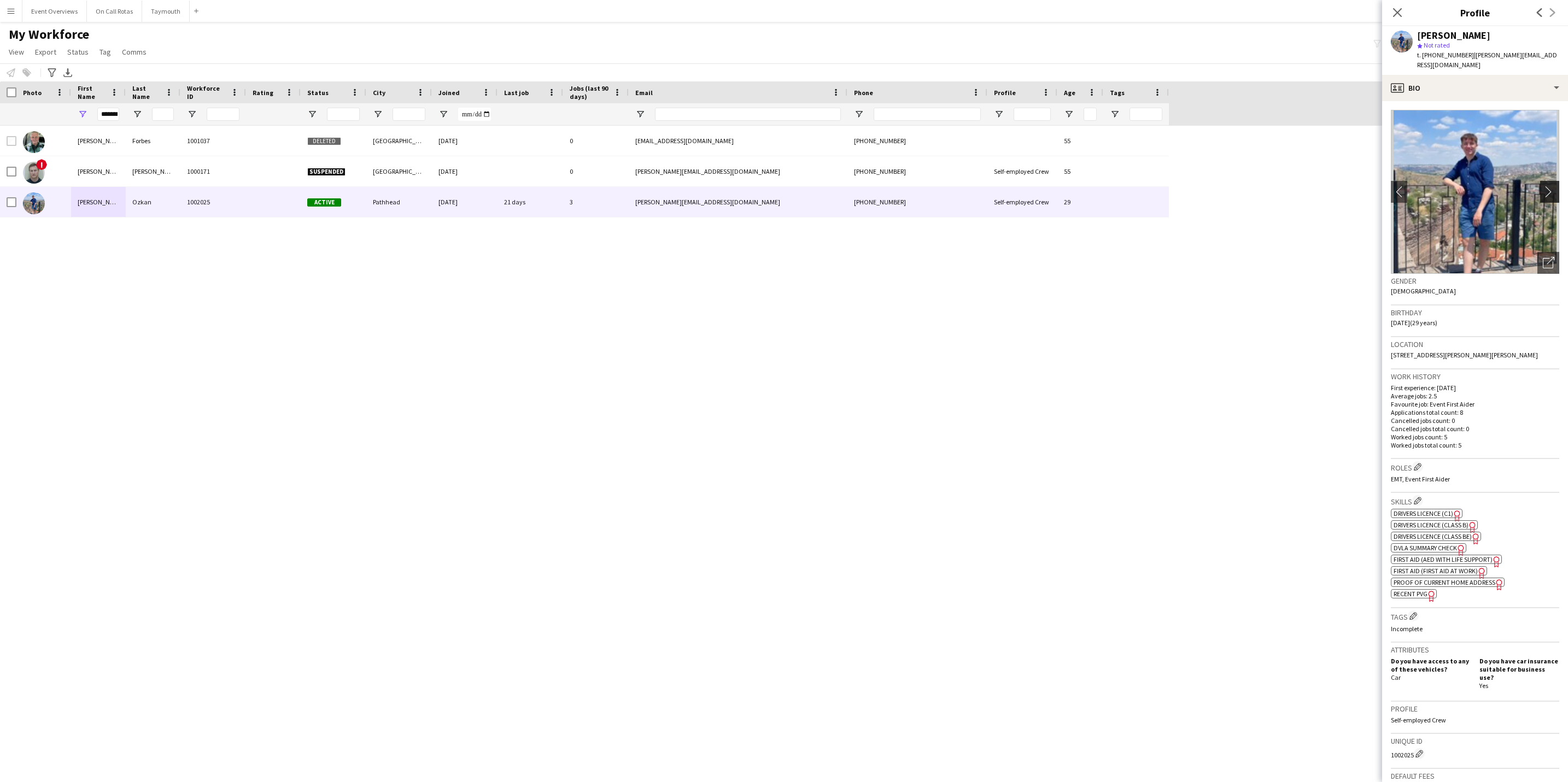
click at [1540, 181] on button "chevron-right" at bounding box center [1551, 192] width 22 height 22
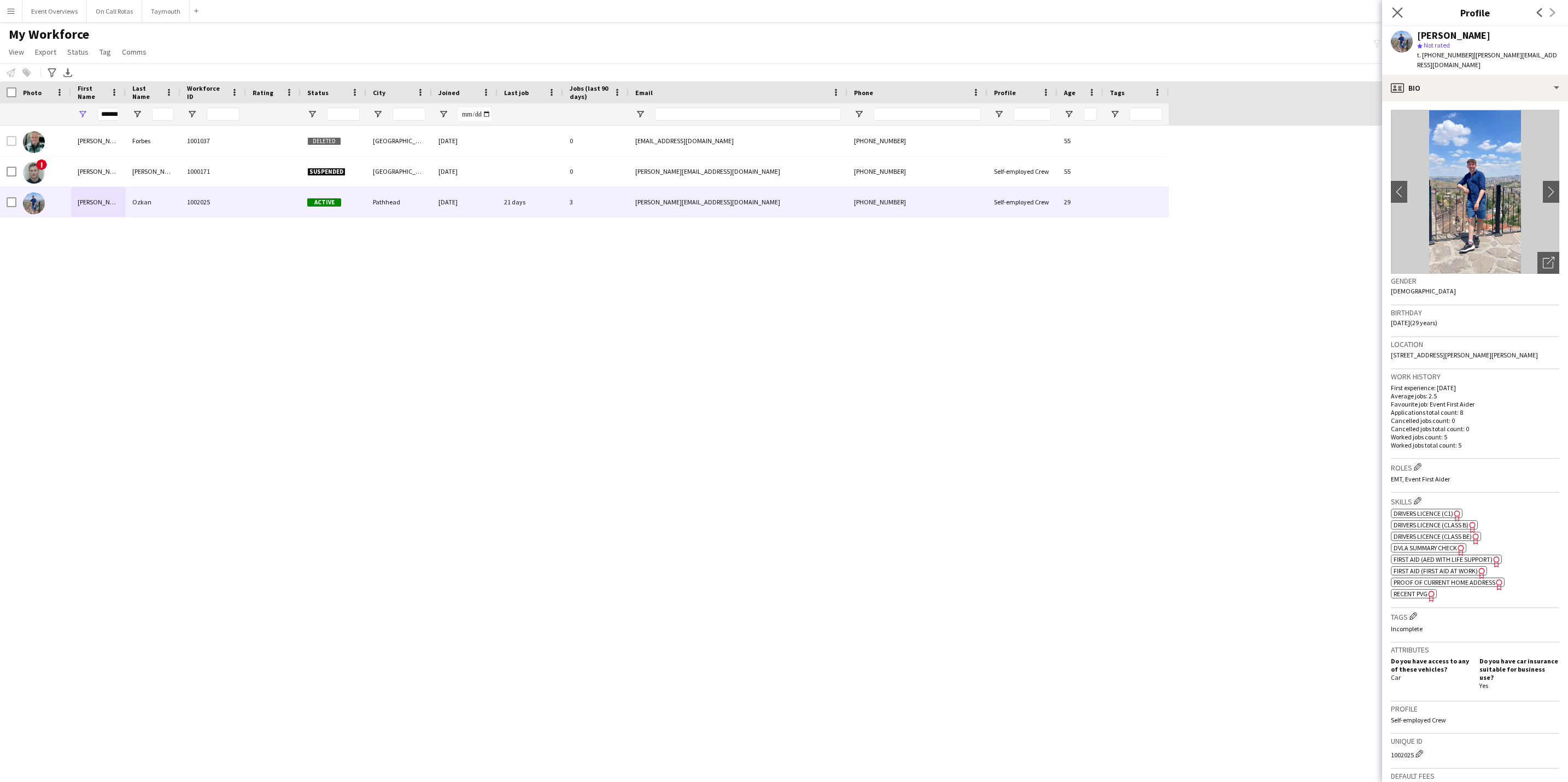
click at [1390, 10] on app-icon "Close pop-in" at bounding box center [1398, 13] width 16 height 16
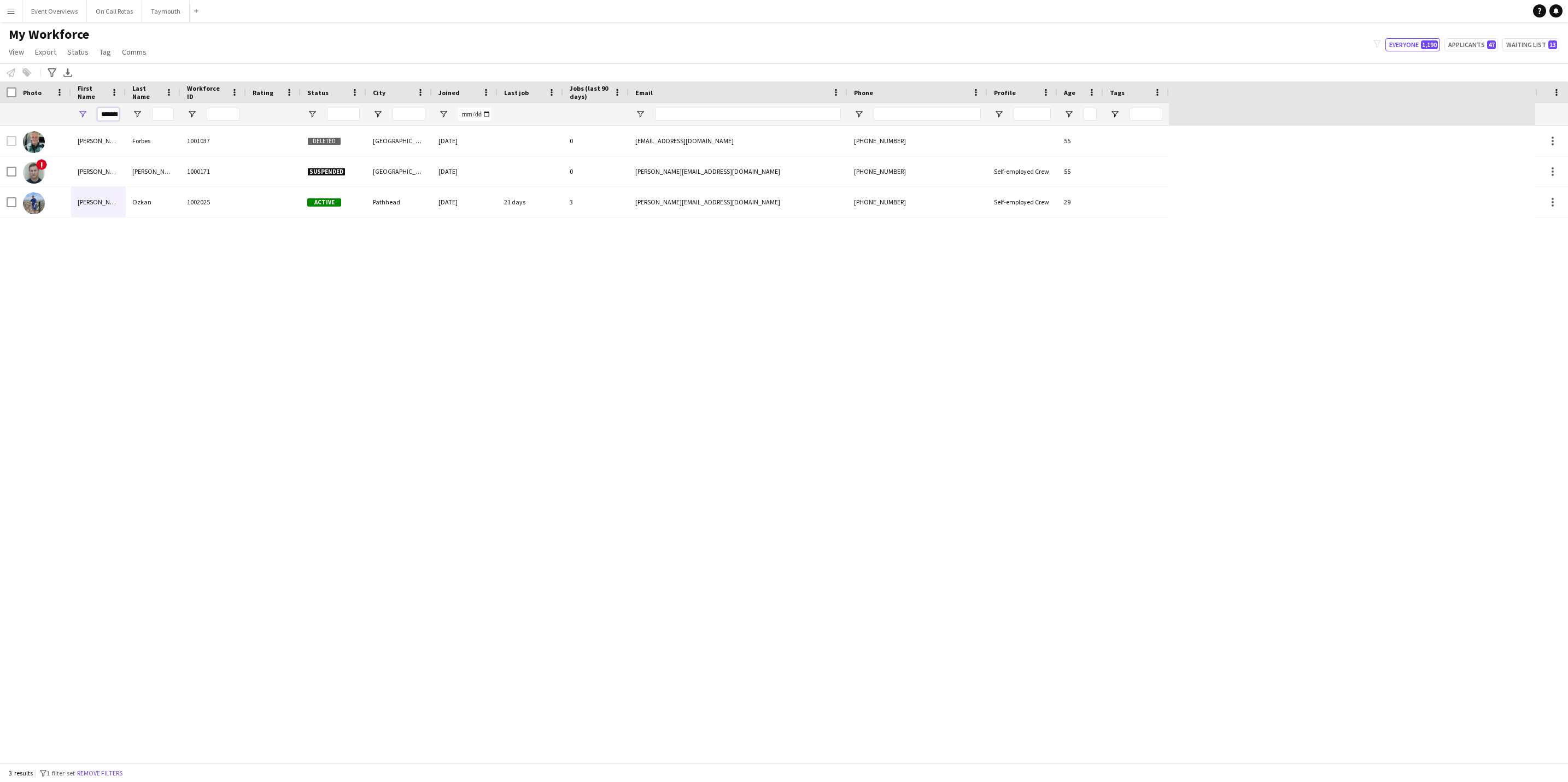
click at [115, 111] on input "*******" at bounding box center [108, 114] width 22 height 13
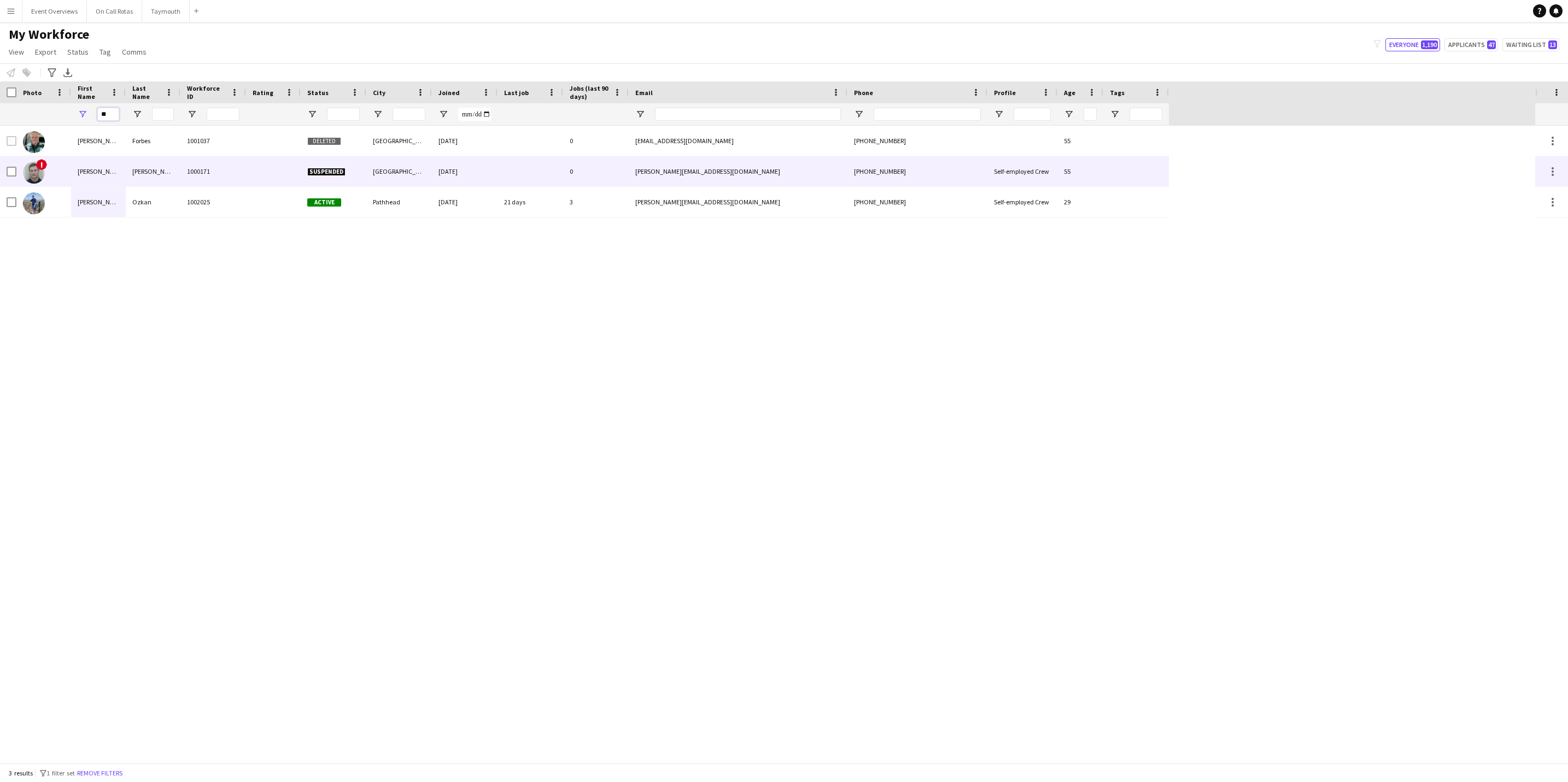
type input "*"
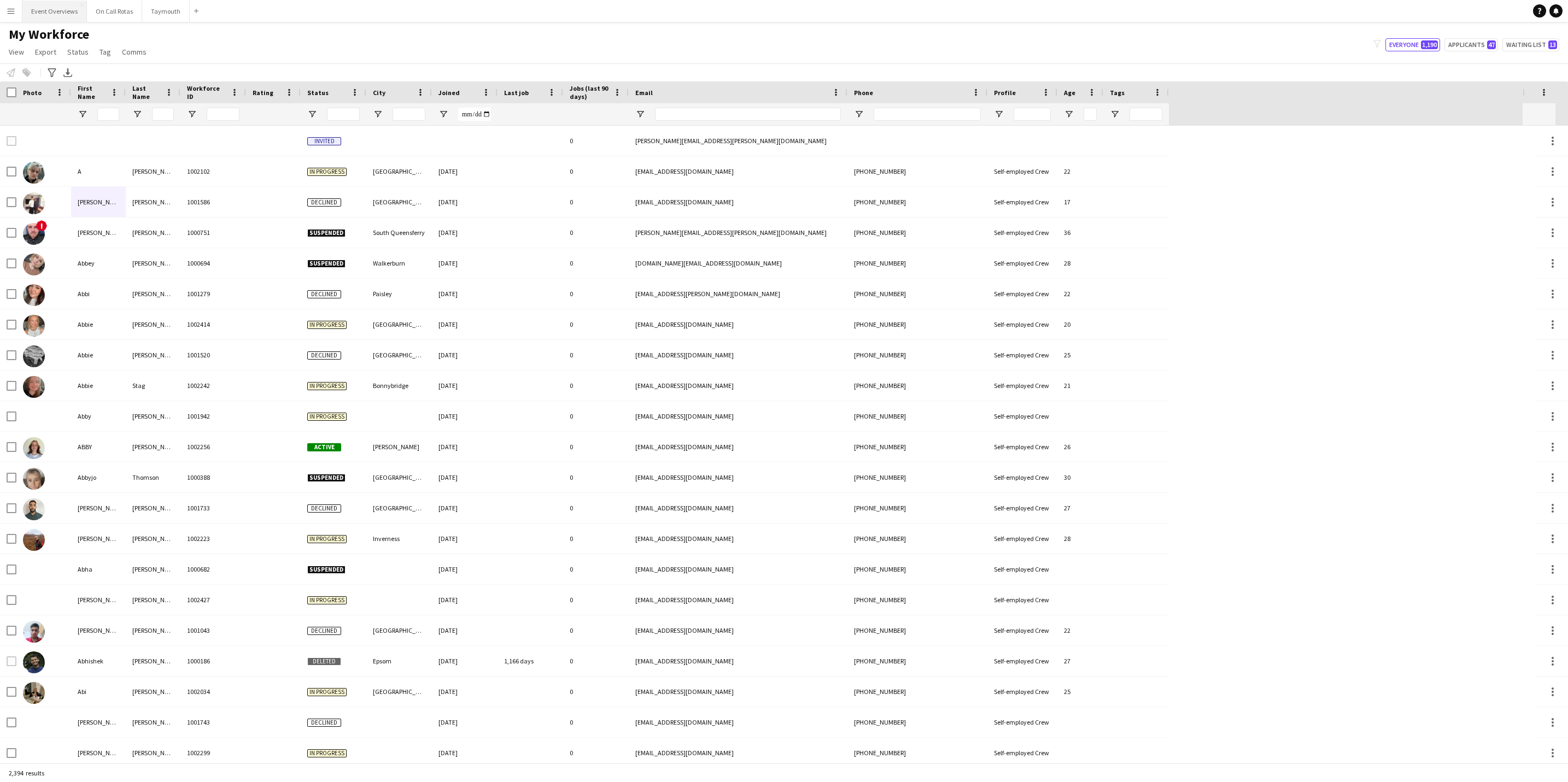
click at [71, 18] on button "Event Overviews Close" at bounding box center [54, 11] width 65 height 22
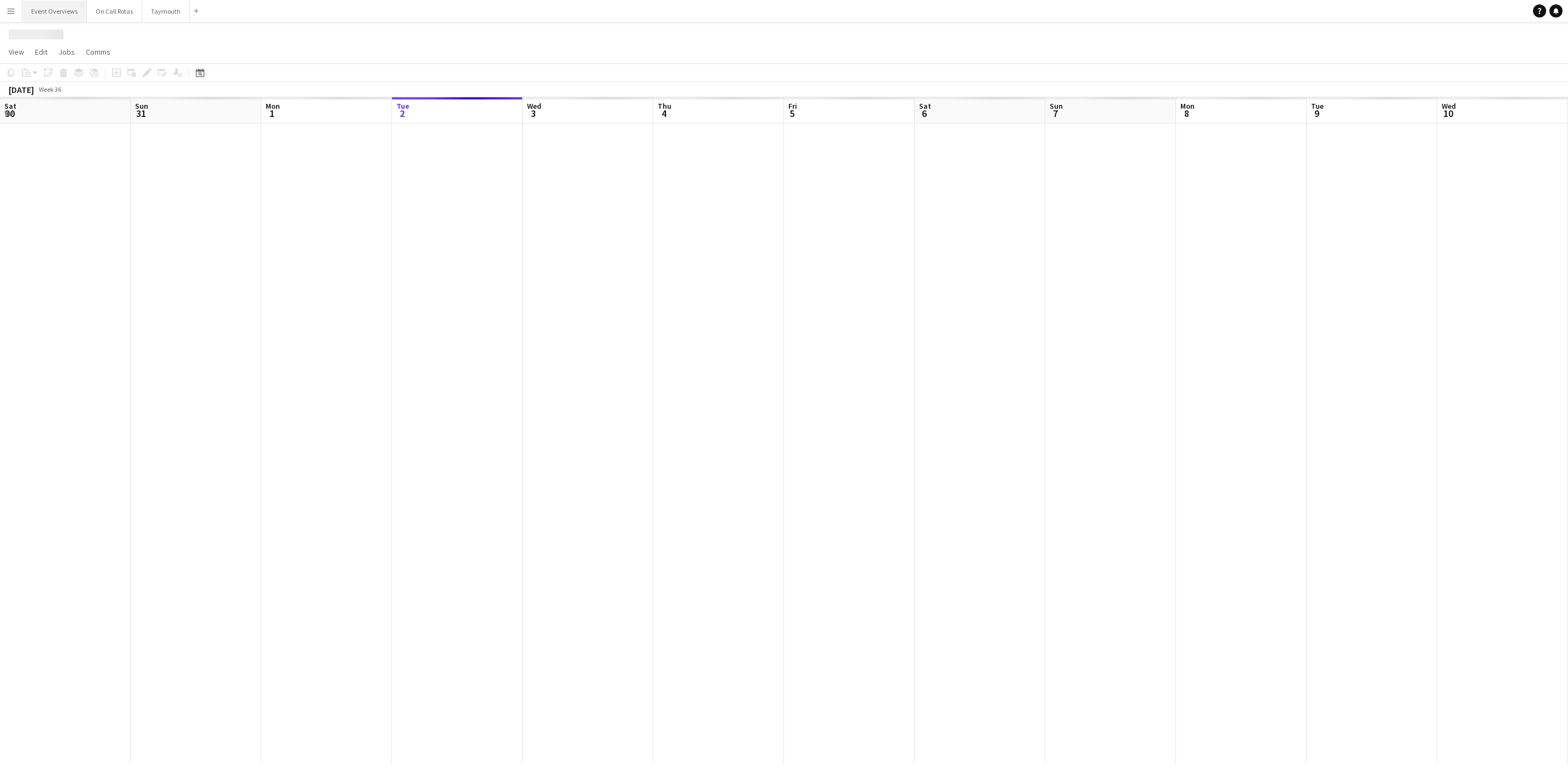
scroll to position [0, 261]
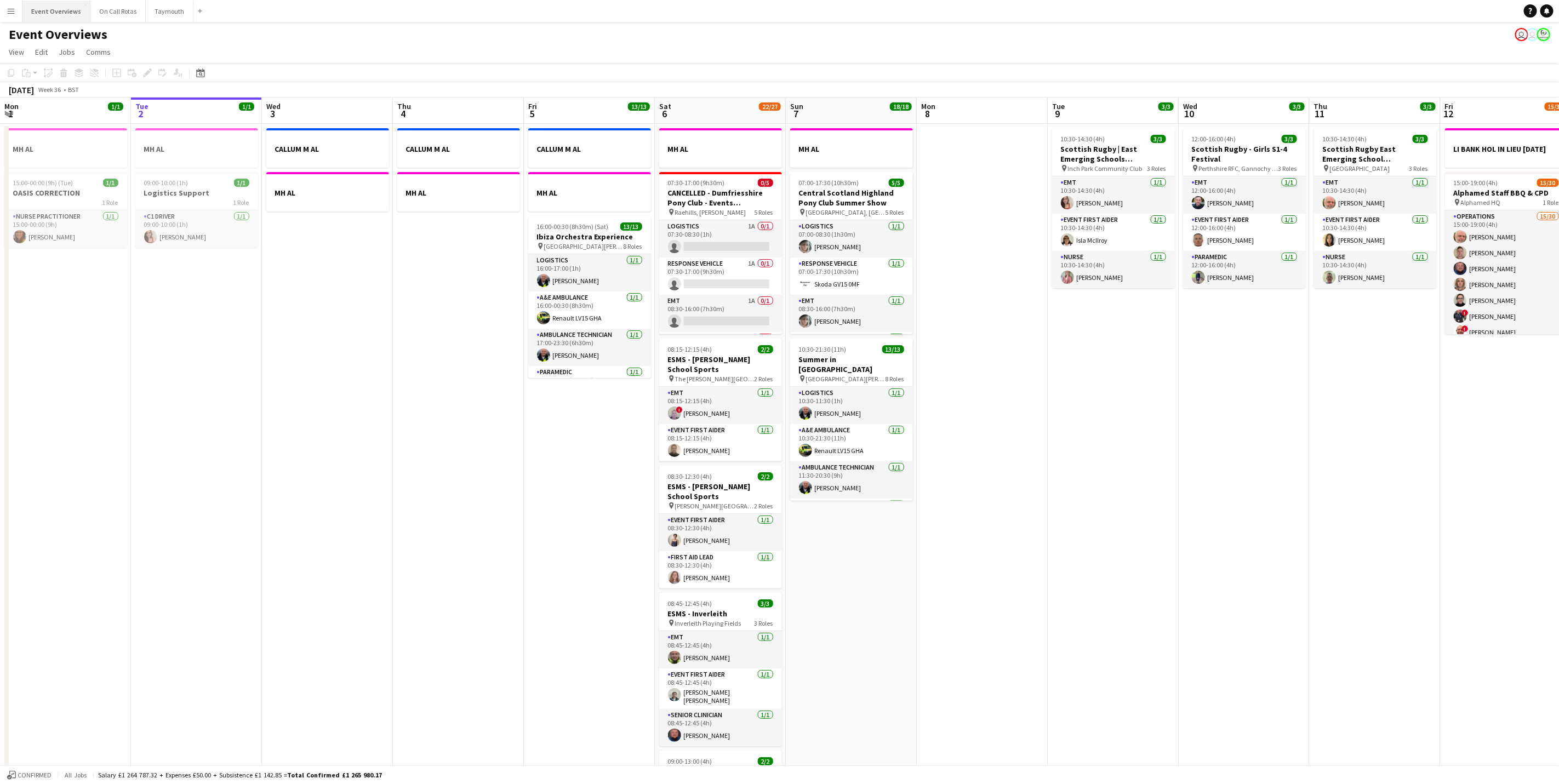
click at [68, 16] on button "Event Overviews Close" at bounding box center [56, 11] width 68 height 22
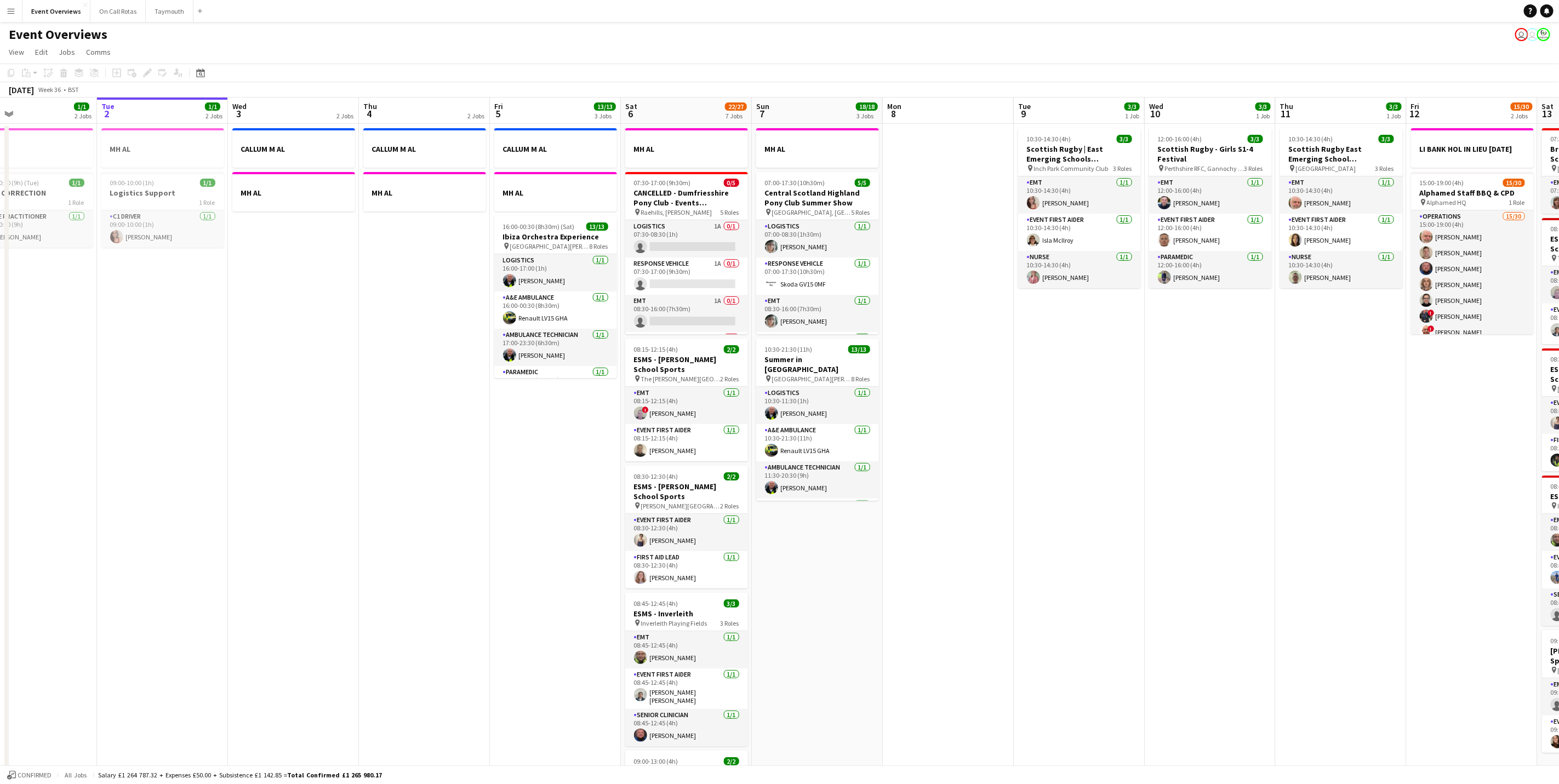
drag, startPoint x: 1077, startPoint y: 422, endPoint x: 1043, endPoint y: 433, distance: 35.7
click at [1043, 433] on app-calendar-viewport "Sat 30 20/20 7 Jobs Sun 31 2/2 2 Jobs Mon 1 1/1 2 Jobs Tue 2 1/1 2 Jobs Wed 3 2…" at bounding box center [779, 580] width 1559 height 964
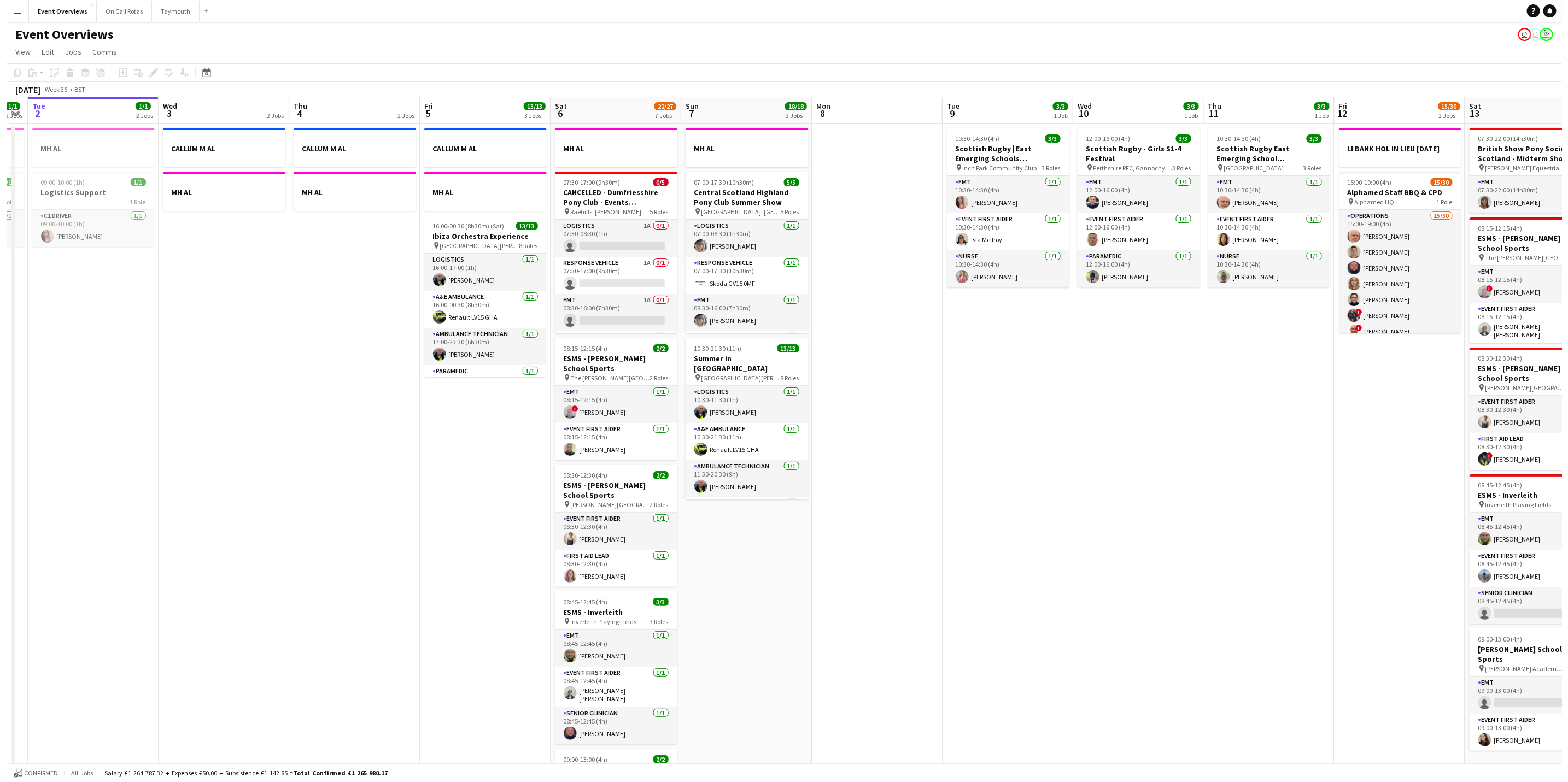
scroll to position [0, 389]
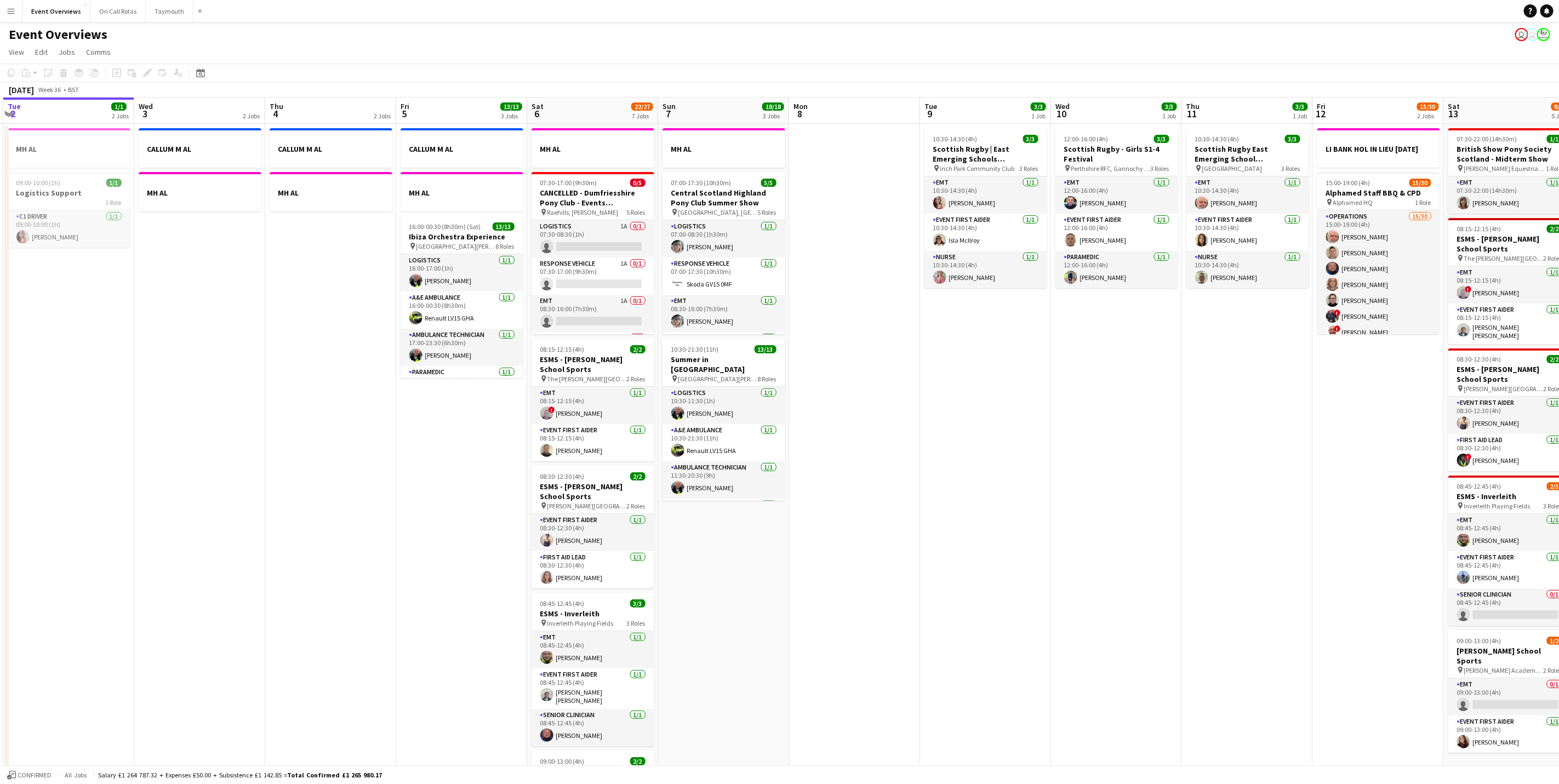
drag, startPoint x: 1032, startPoint y: 533, endPoint x: 939, endPoint y: 518, distance: 94.2
click at [939, 518] on app-calendar-viewport "Sat 30 20/20 7 Jobs Sun 31 2/2 2 Jobs Mon 1 1/1 2 Jobs Tue 2 1/1 2 Jobs Wed 3 2…" at bounding box center [779, 580] width 1559 height 964
click at [4, 10] on button "Menu" at bounding box center [11, 11] width 22 height 22
click at [166, 63] on link "My Workforce" at bounding box center [165, 59] width 110 height 22
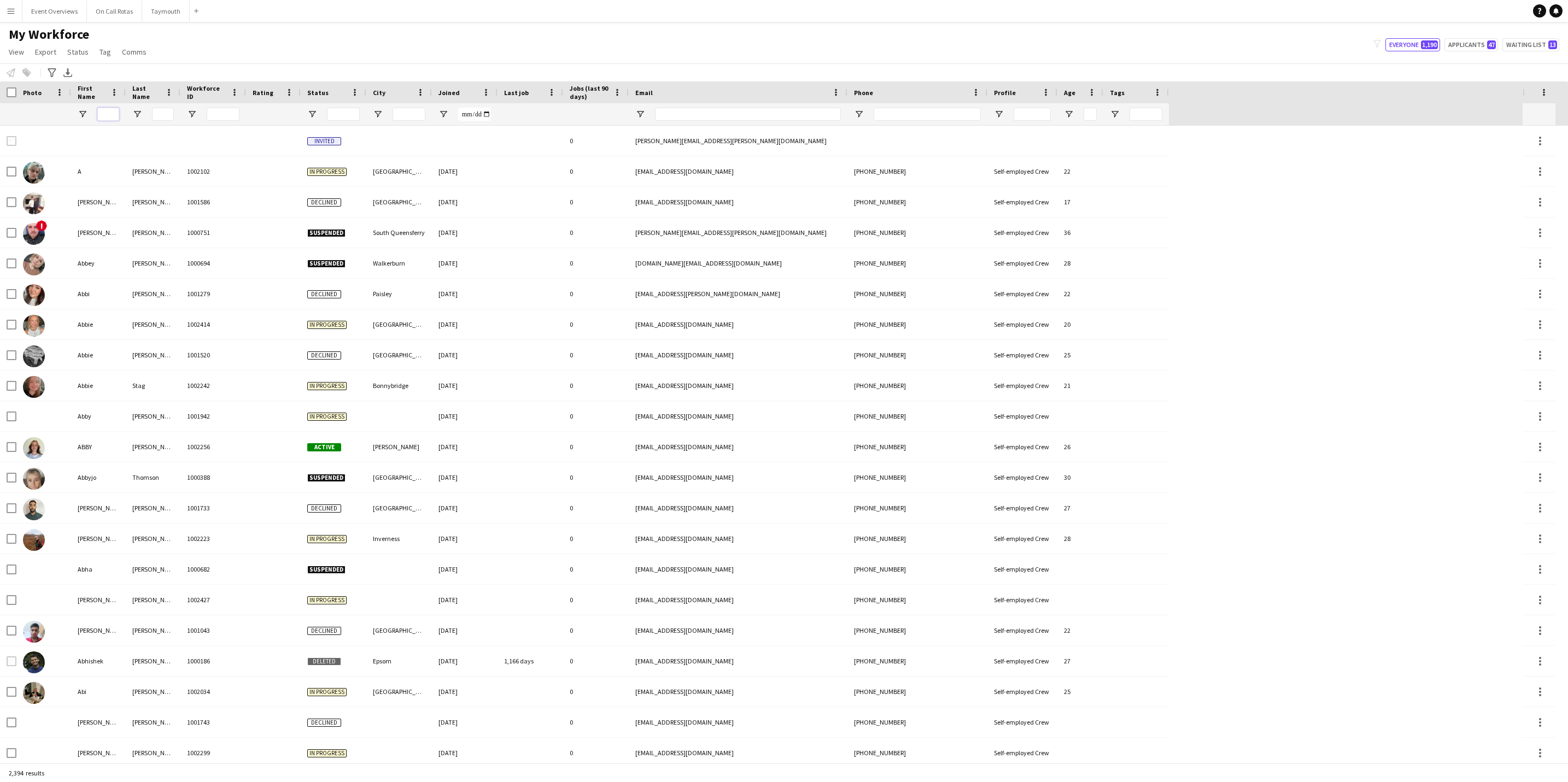
drag, startPoint x: 113, startPoint y: 115, endPoint x: 106, endPoint y: 114, distance: 7.1
click at [113, 115] on input "First Name Filter Input" at bounding box center [108, 114] width 22 height 13
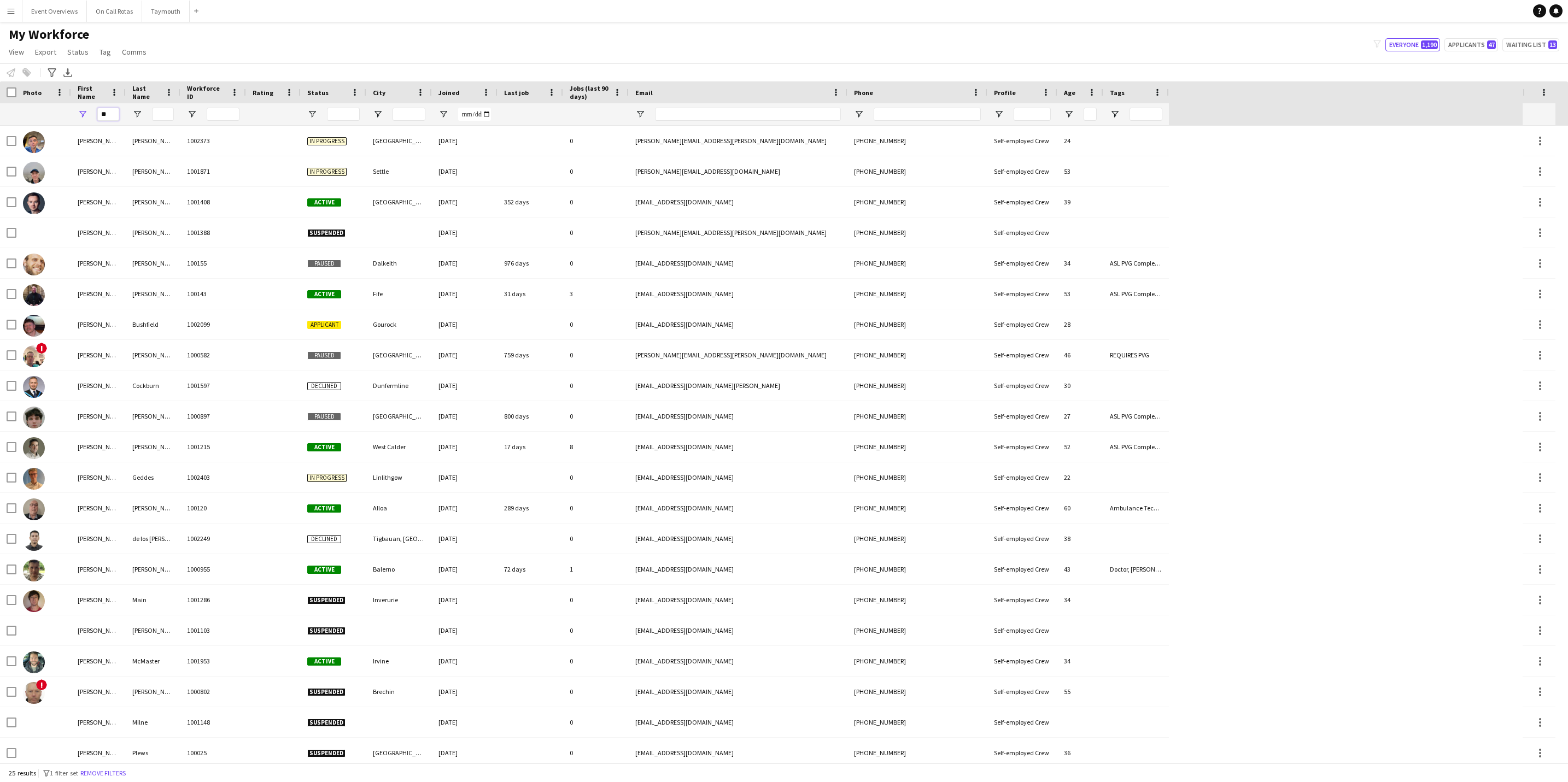
type input "*"
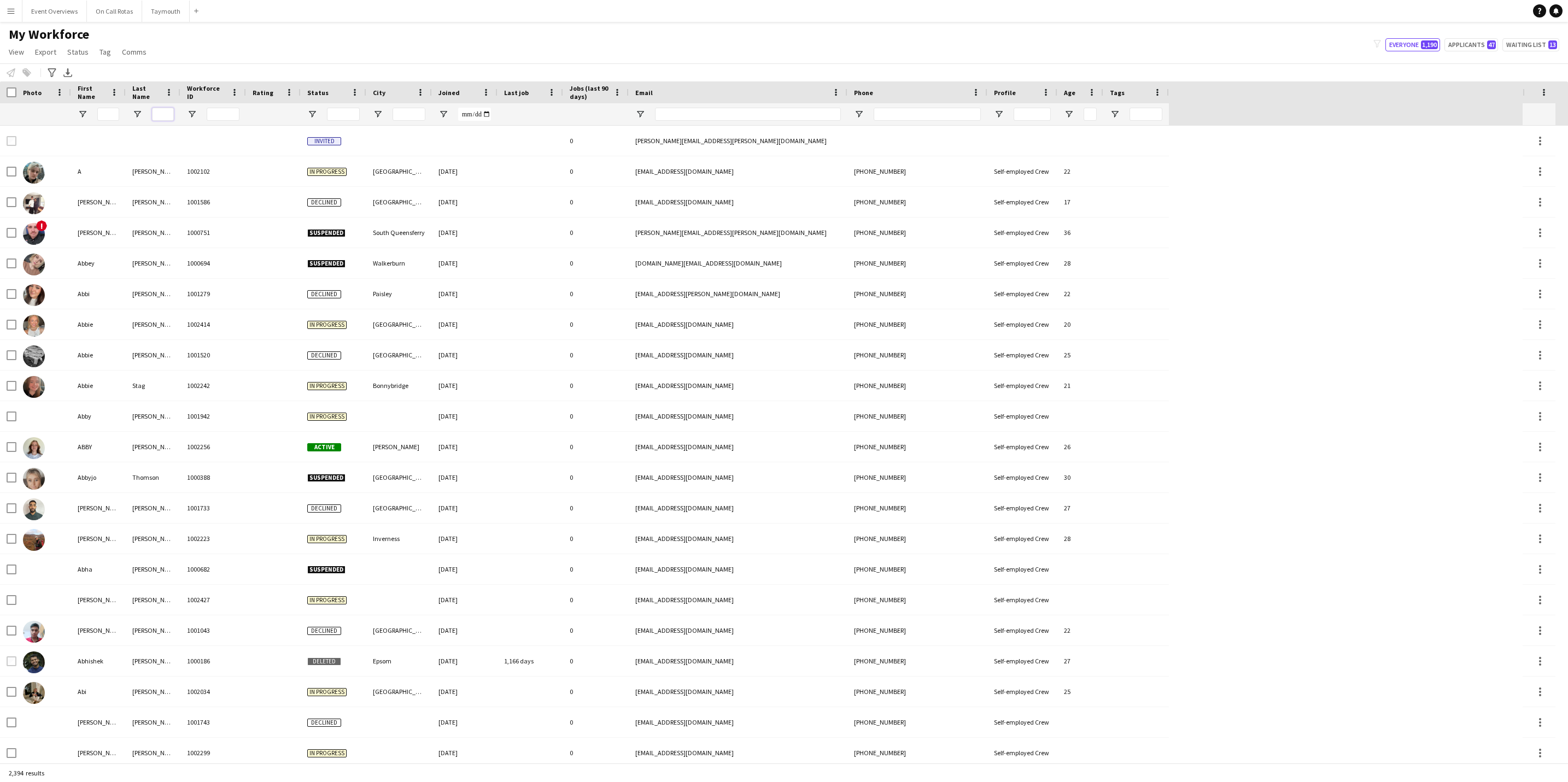
click at [159, 114] on input "Last Name Filter Input" at bounding box center [163, 114] width 22 height 13
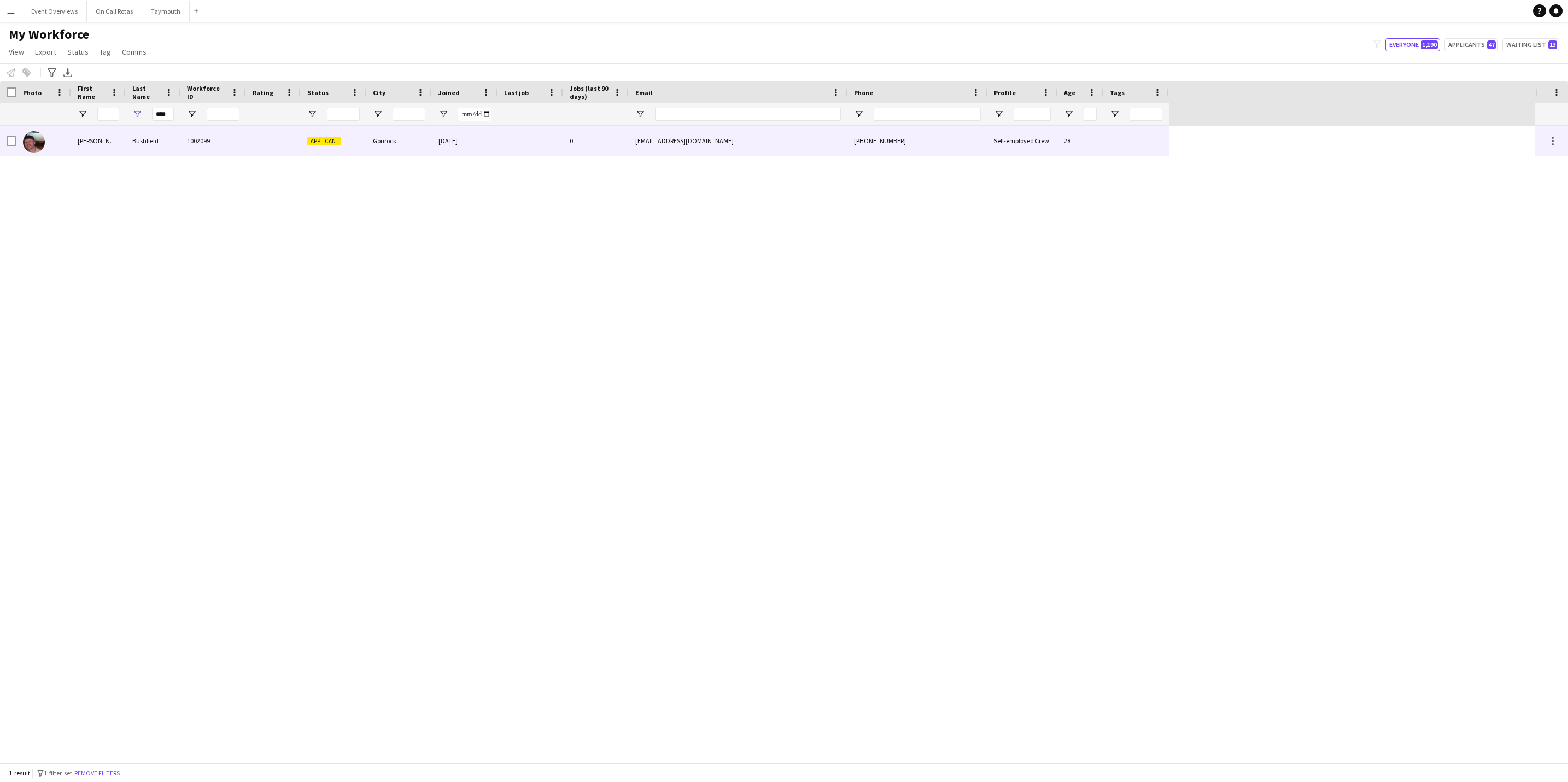
click at [142, 142] on div "Bushfield" at bounding box center [153, 141] width 54 height 30
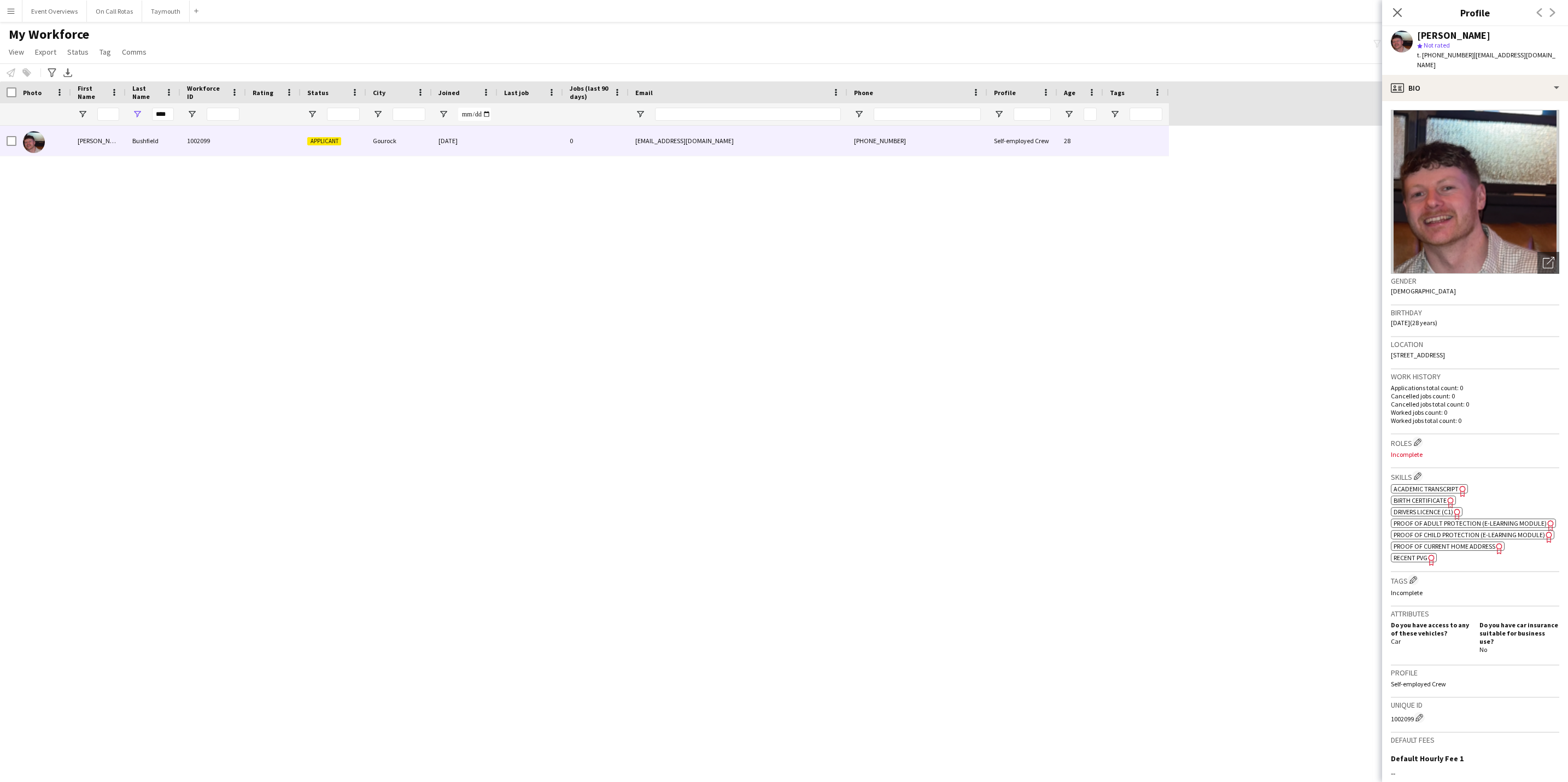
click at [1398, 2] on div "Close pop-in" at bounding box center [1398, 13] width 30 height 25
click at [1388, 22] on div "Close pop-in" at bounding box center [1398, 13] width 30 height 25
click at [1395, 15] on icon at bounding box center [1397, 12] width 10 height 10
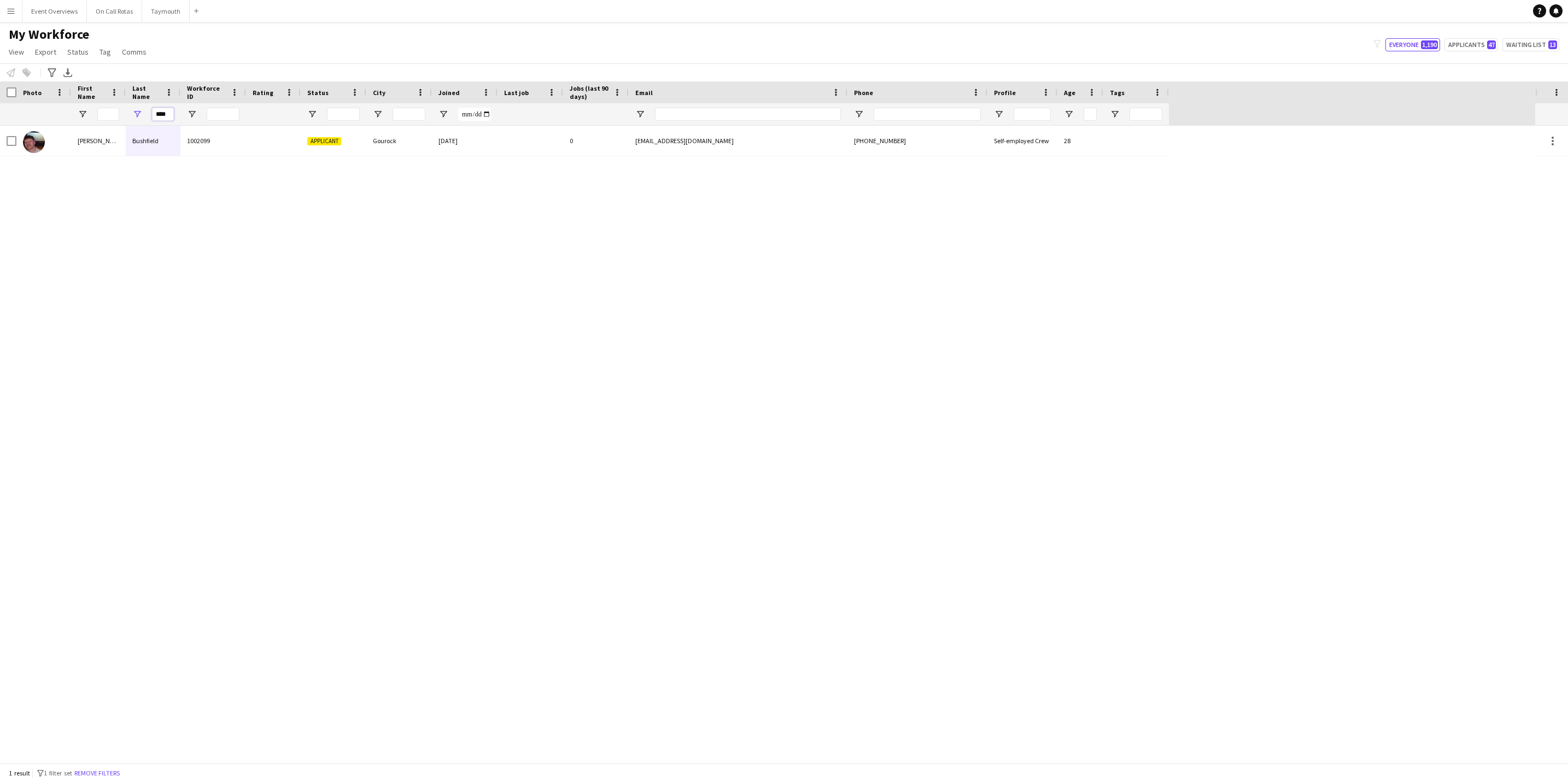
click at [172, 117] on input "****" at bounding box center [163, 114] width 22 height 13
type input "*"
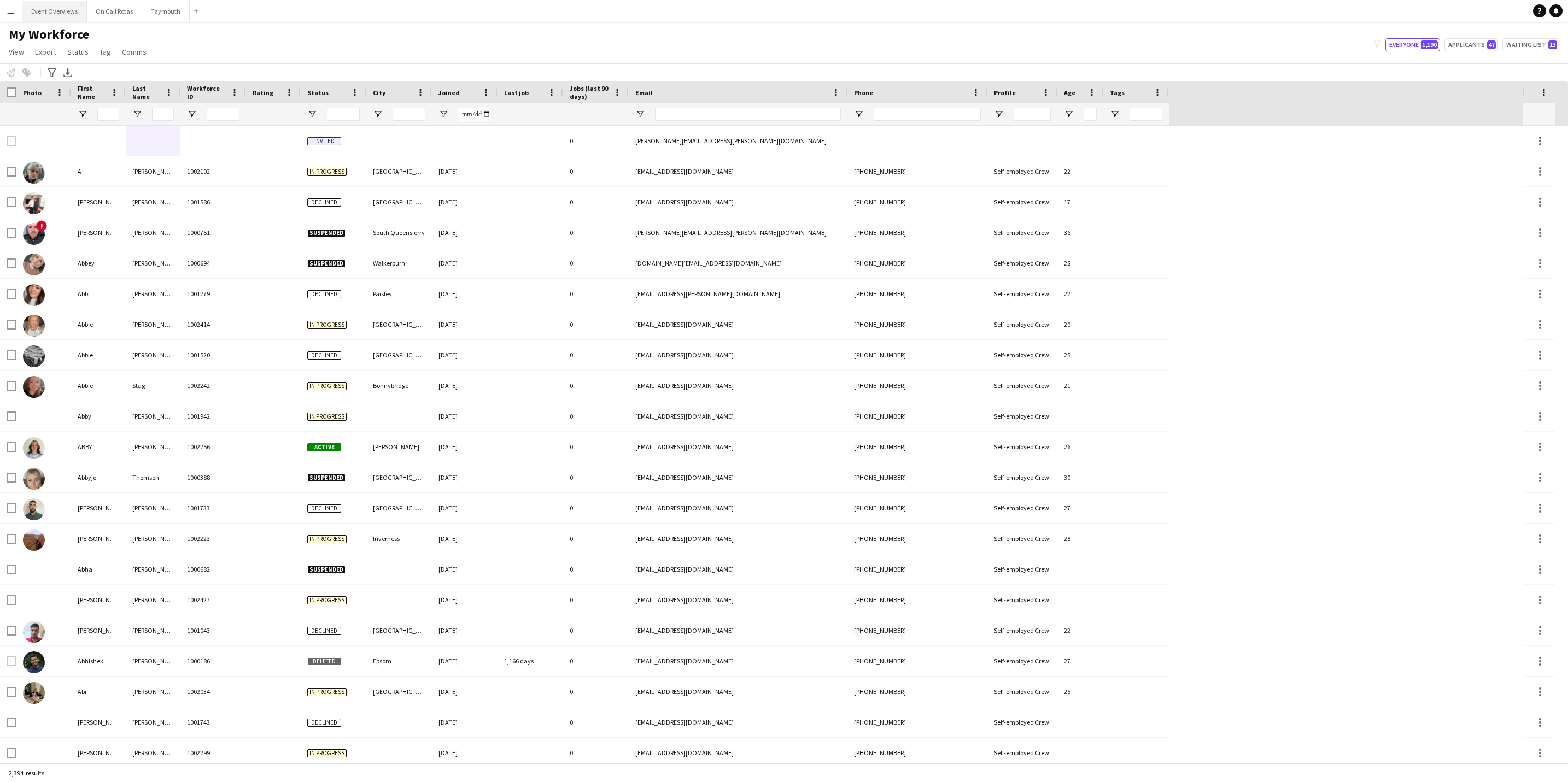
click at [47, 13] on button "Event Overviews Close" at bounding box center [54, 11] width 65 height 22
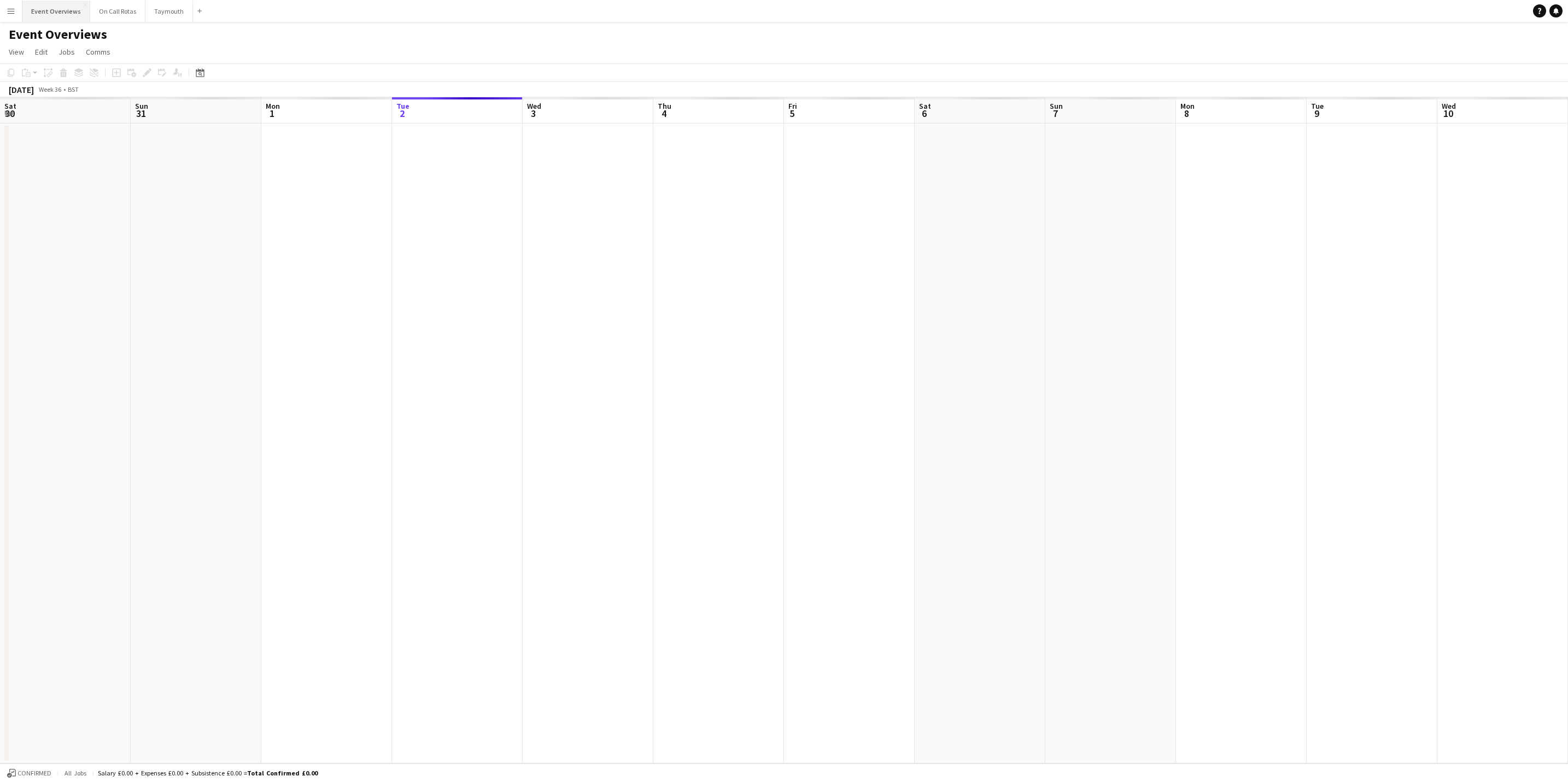
scroll to position [0, 261]
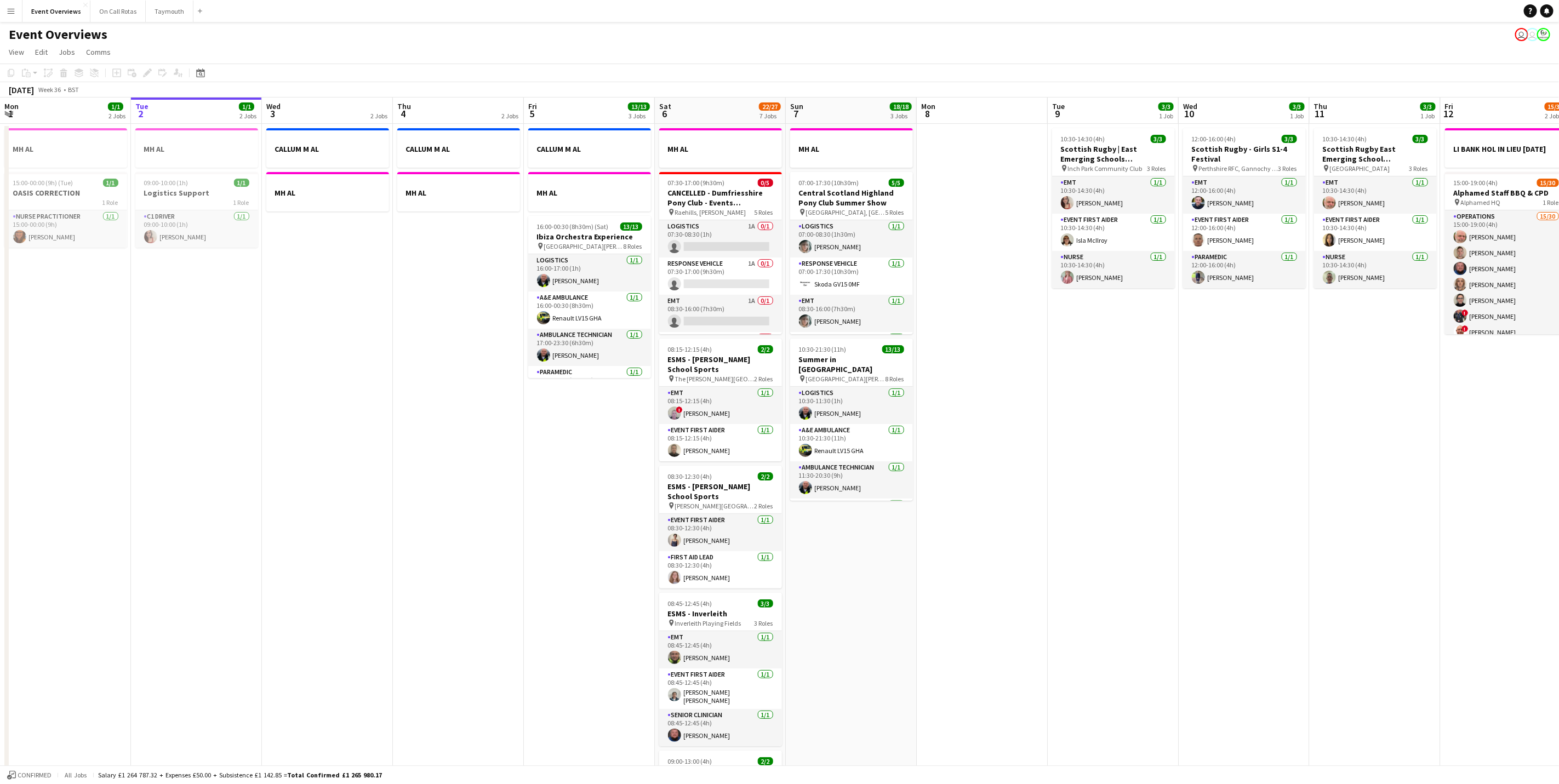
click at [9, 17] on button "Menu" at bounding box center [11, 11] width 22 height 22
click at [142, 60] on link "My Workforce" at bounding box center [165, 59] width 110 height 22
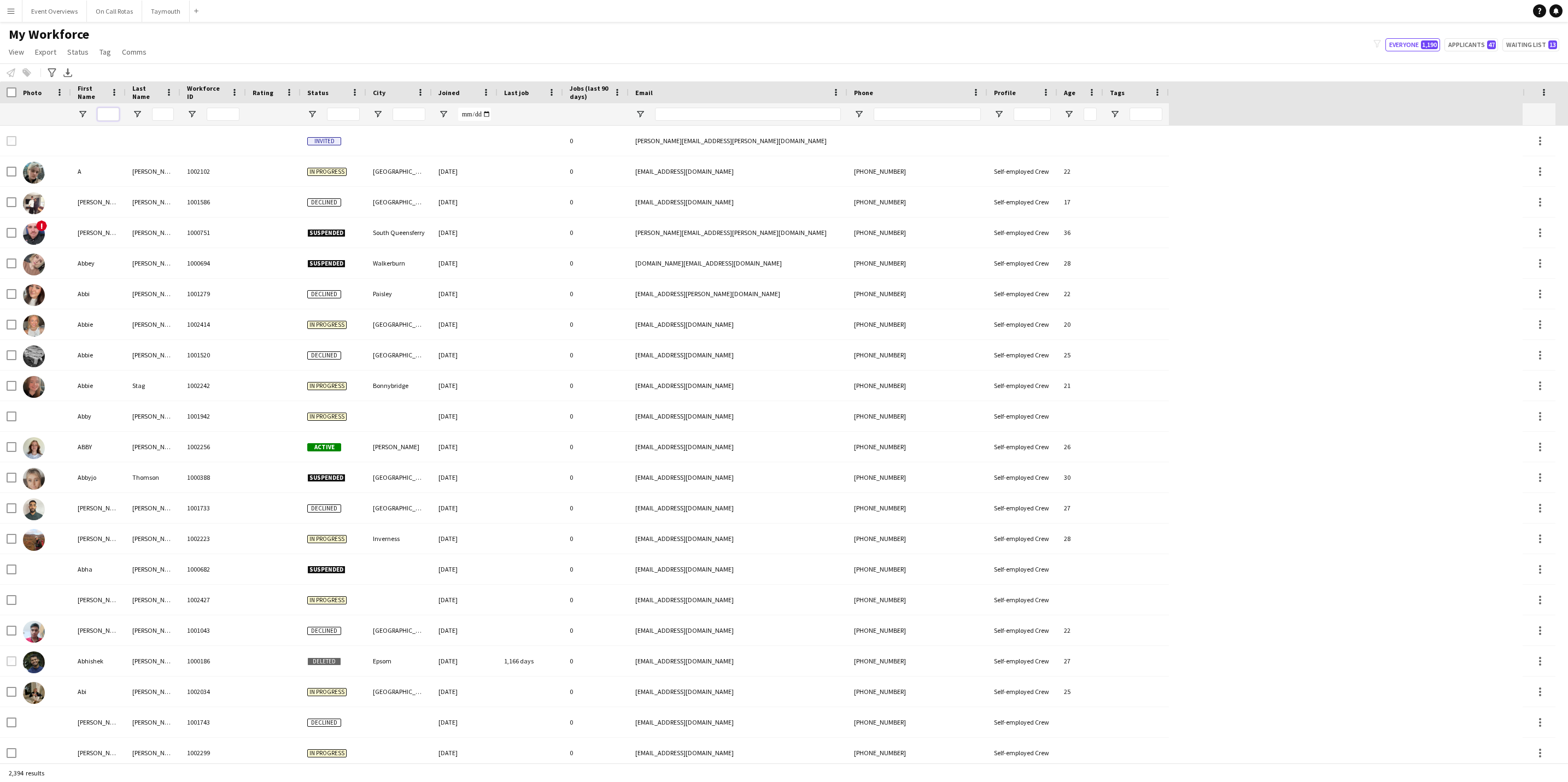
click at [113, 120] on input "First Name Filter Input" at bounding box center [108, 114] width 22 height 13
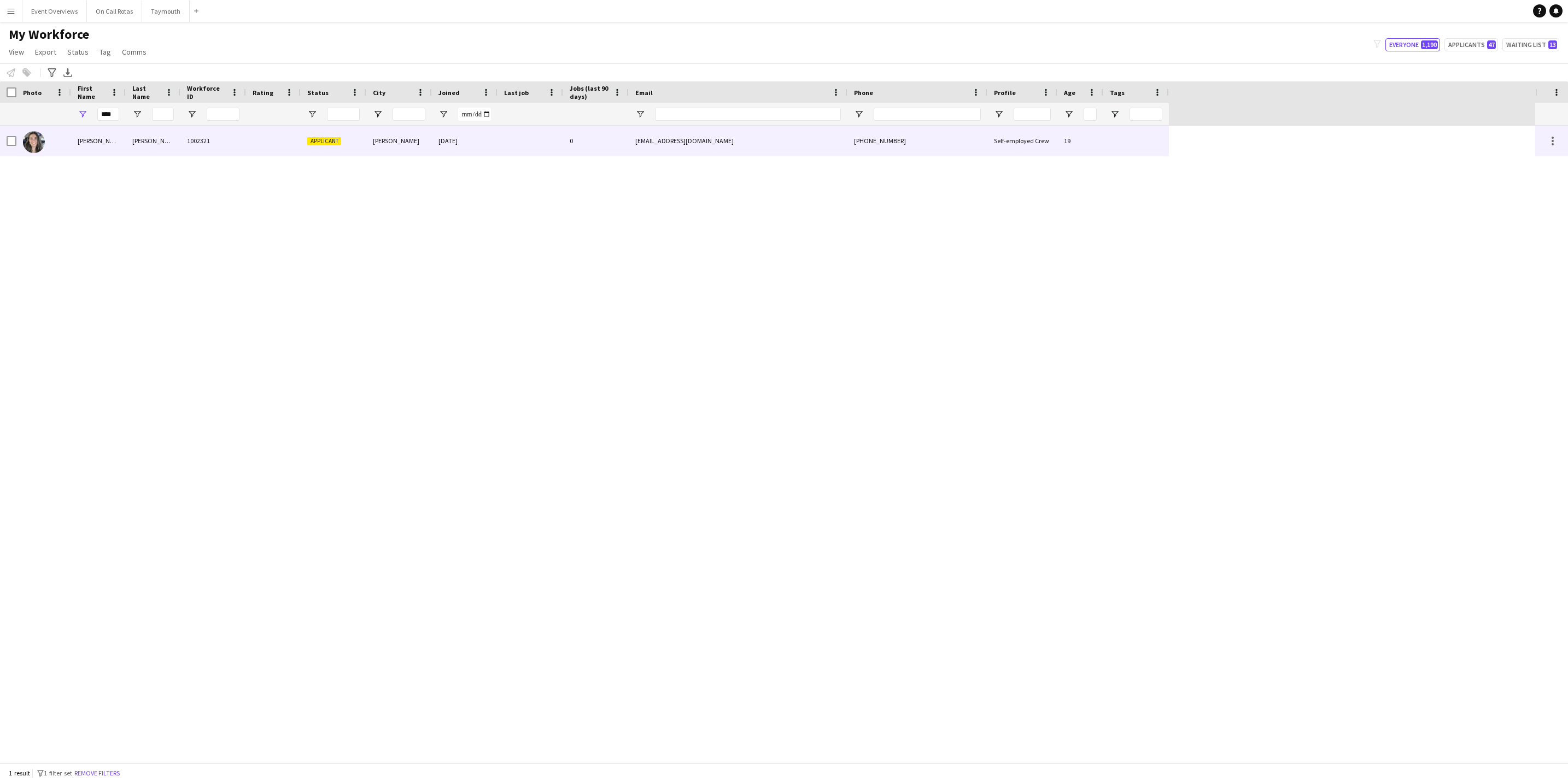
click at [81, 137] on div "[PERSON_NAME]" at bounding box center [98, 141] width 54 height 30
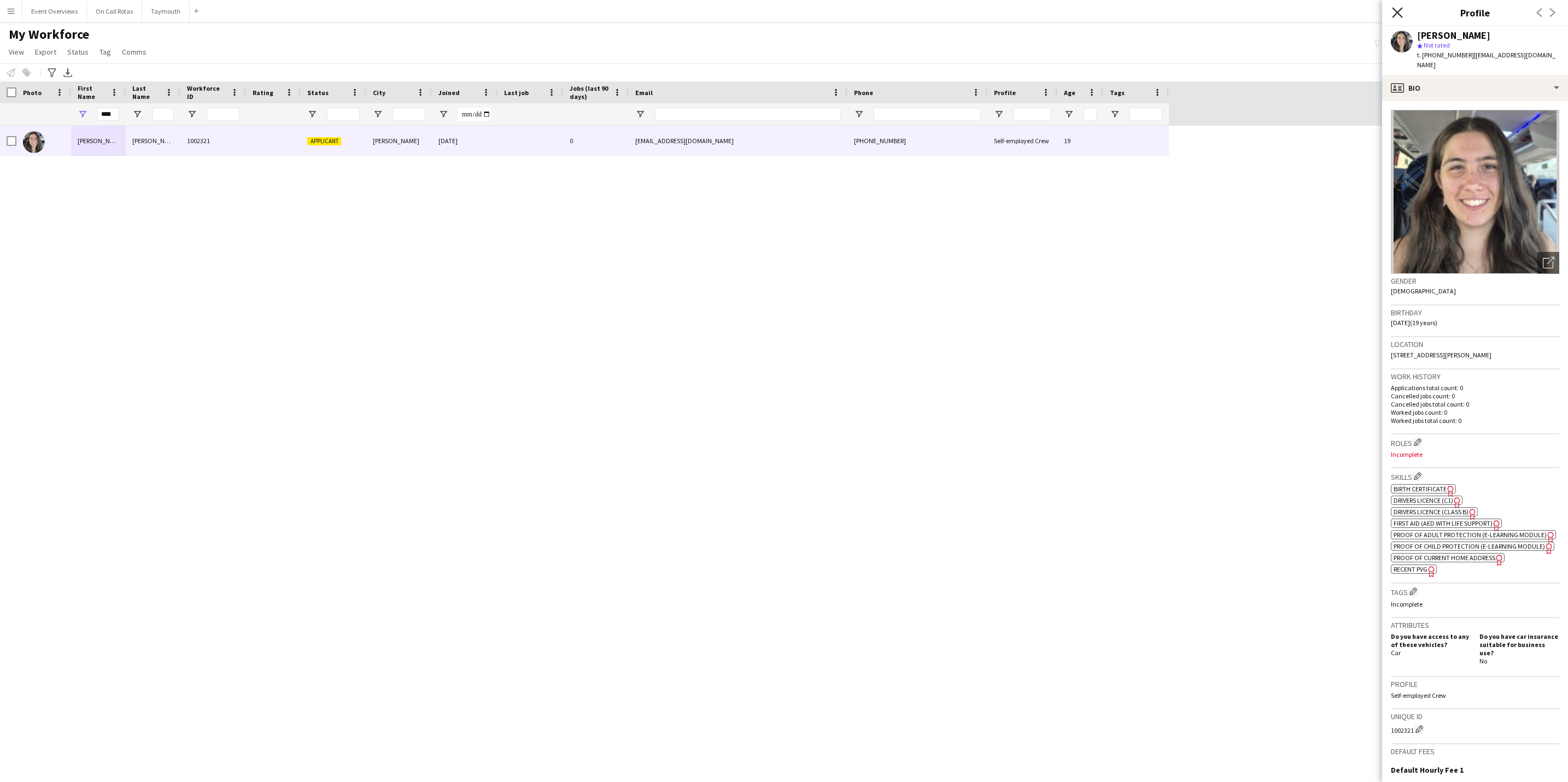
click at [1393, 17] on icon at bounding box center [1397, 12] width 10 height 10
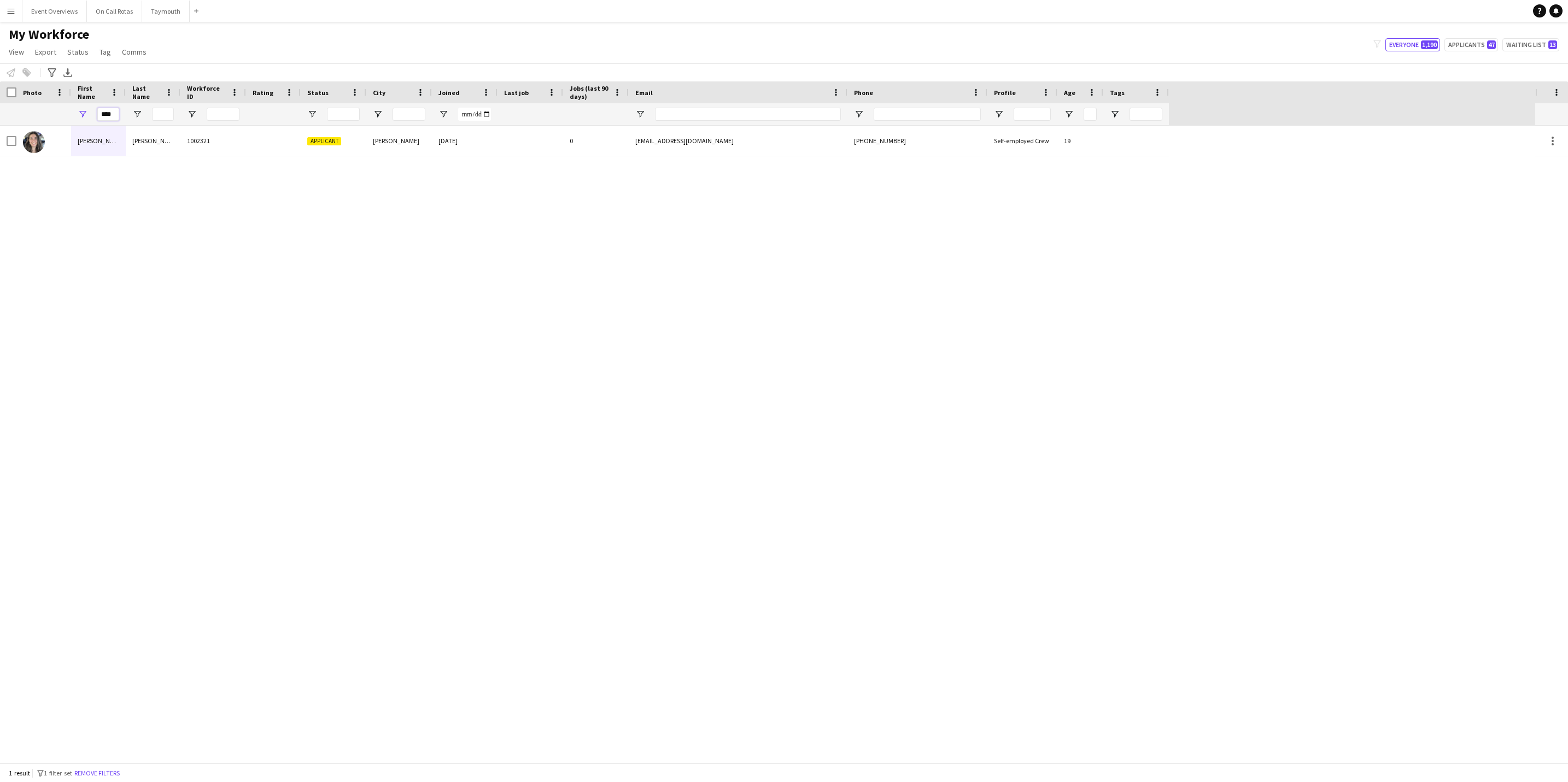
click at [116, 114] on input "****" at bounding box center [108, 114] width 22 height 13
type input "*"
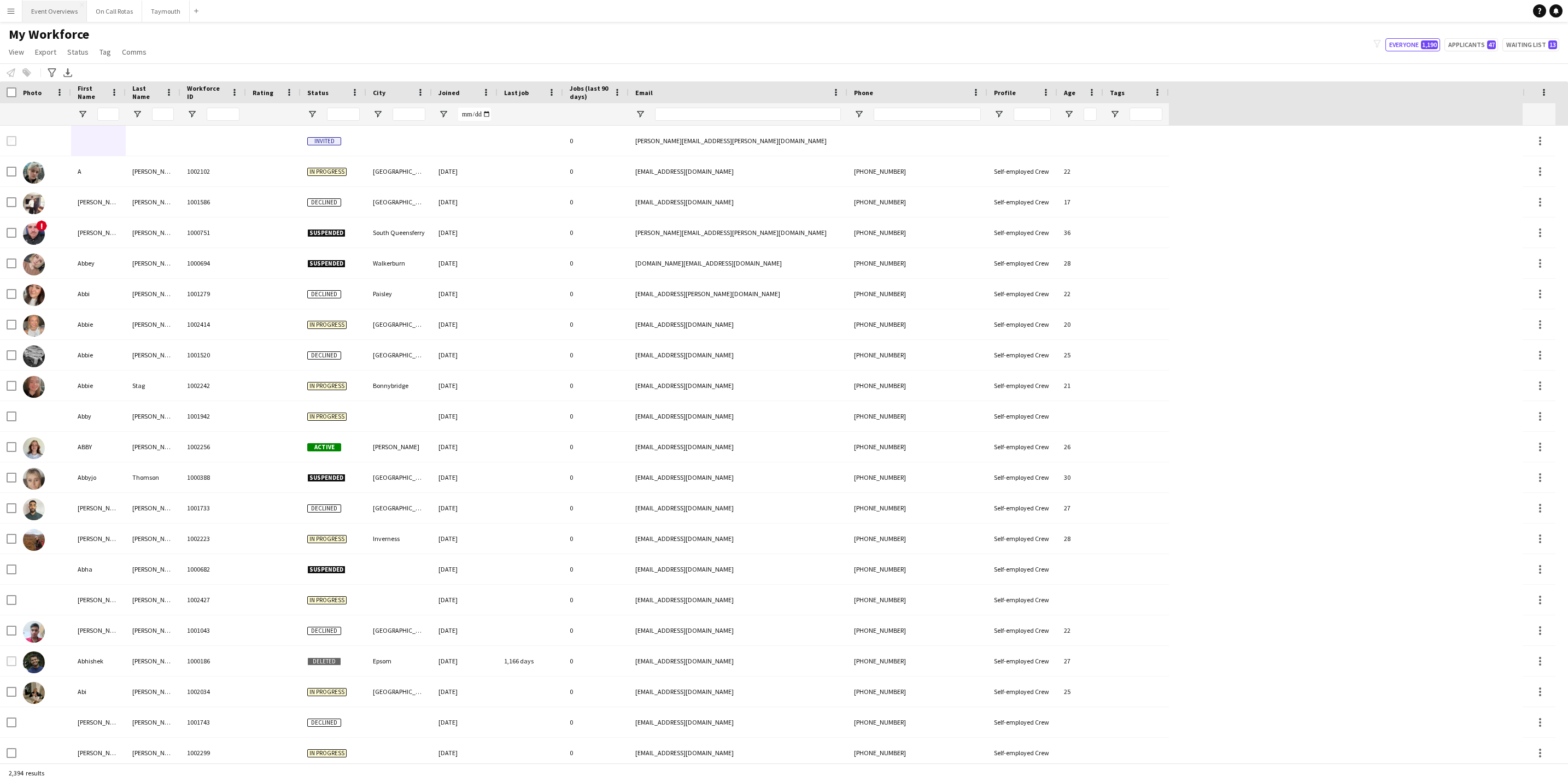
click at [45, 6] on button "Event Overviews Close" at bounding box center [54, 11] width 65 height 22
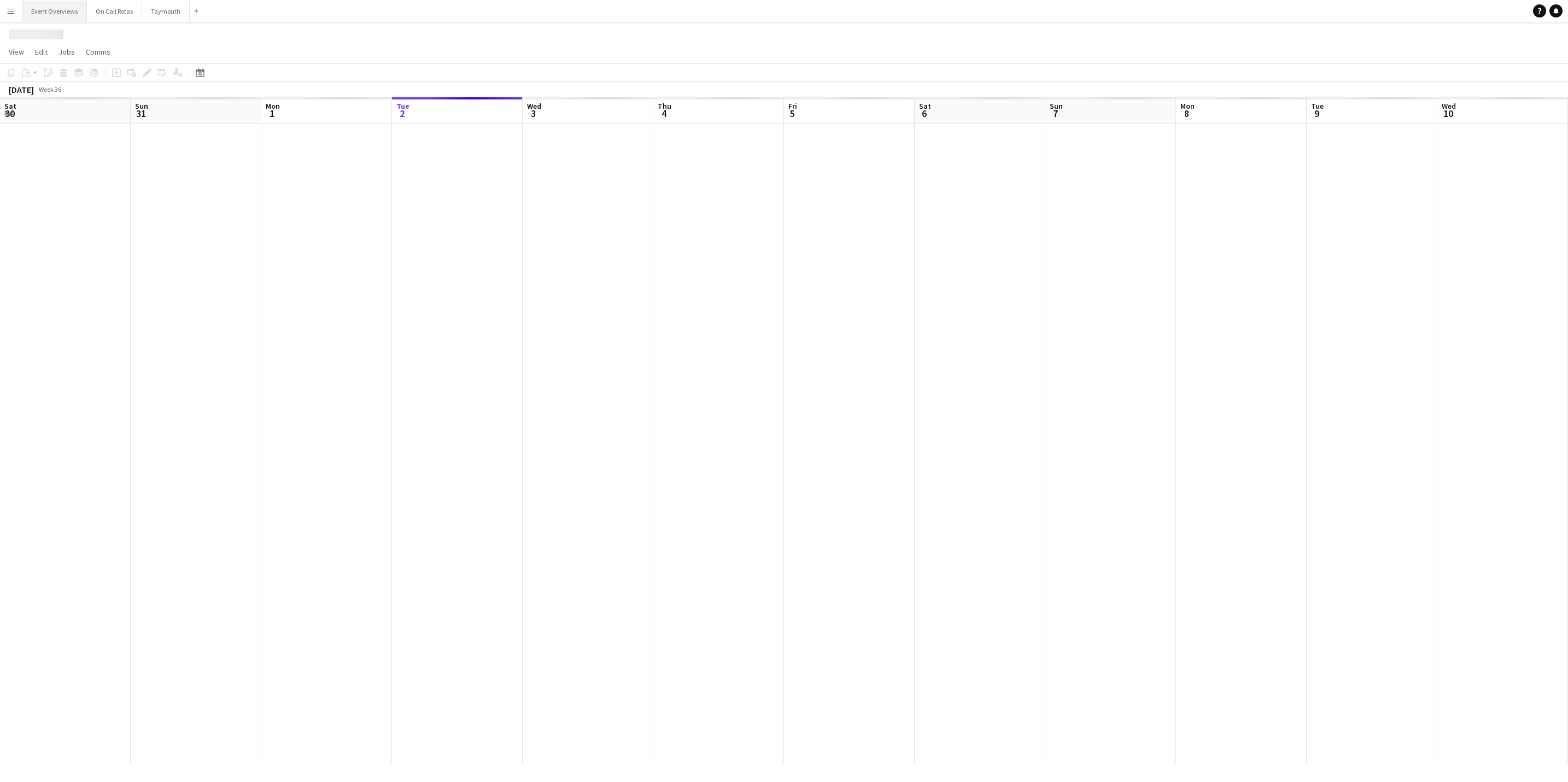
scroll to position [0, 261]
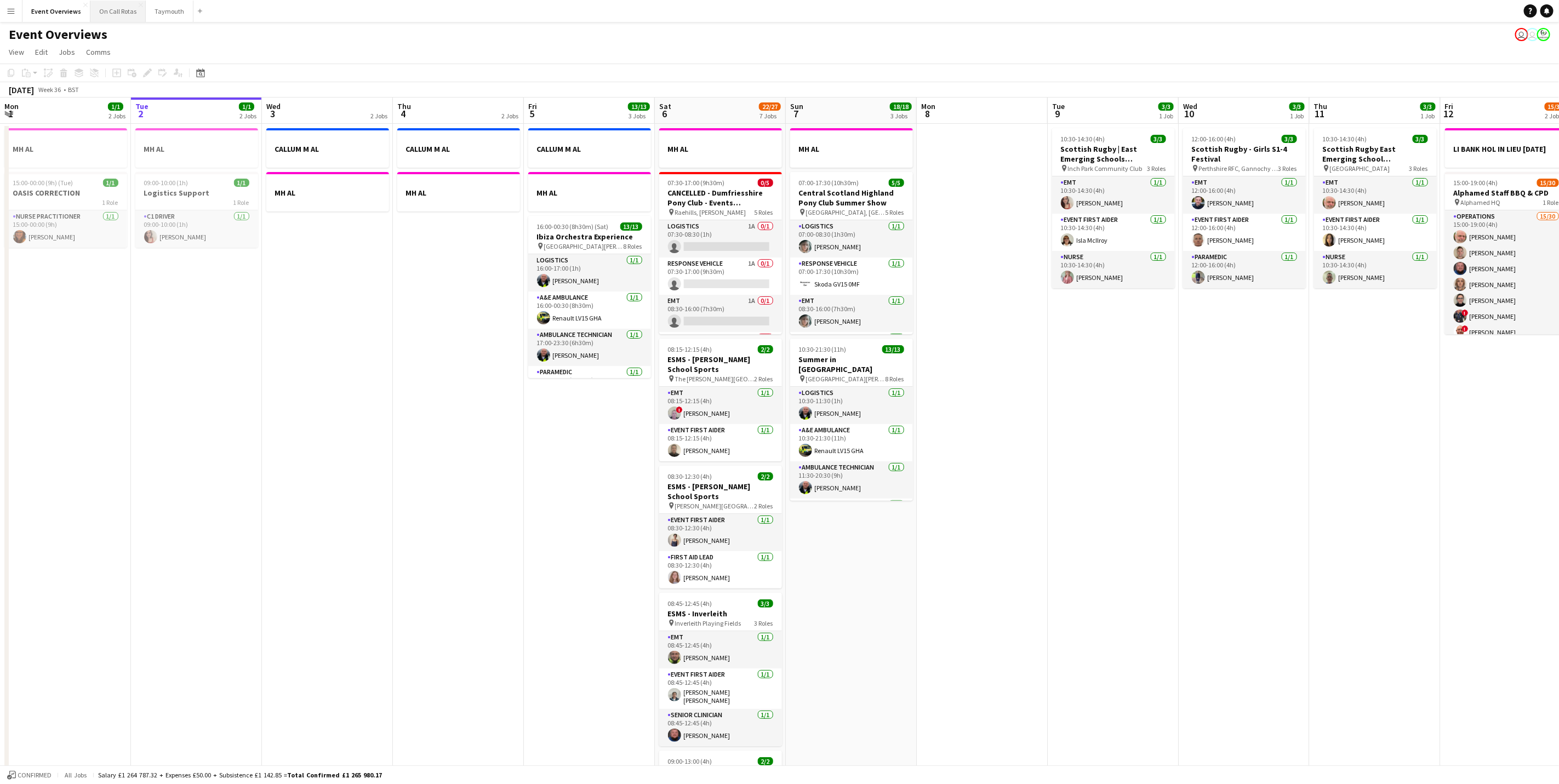
click at [103, 17] on button "On Call Rotas Close" at bounding box center [118, 11] width 55 height 22
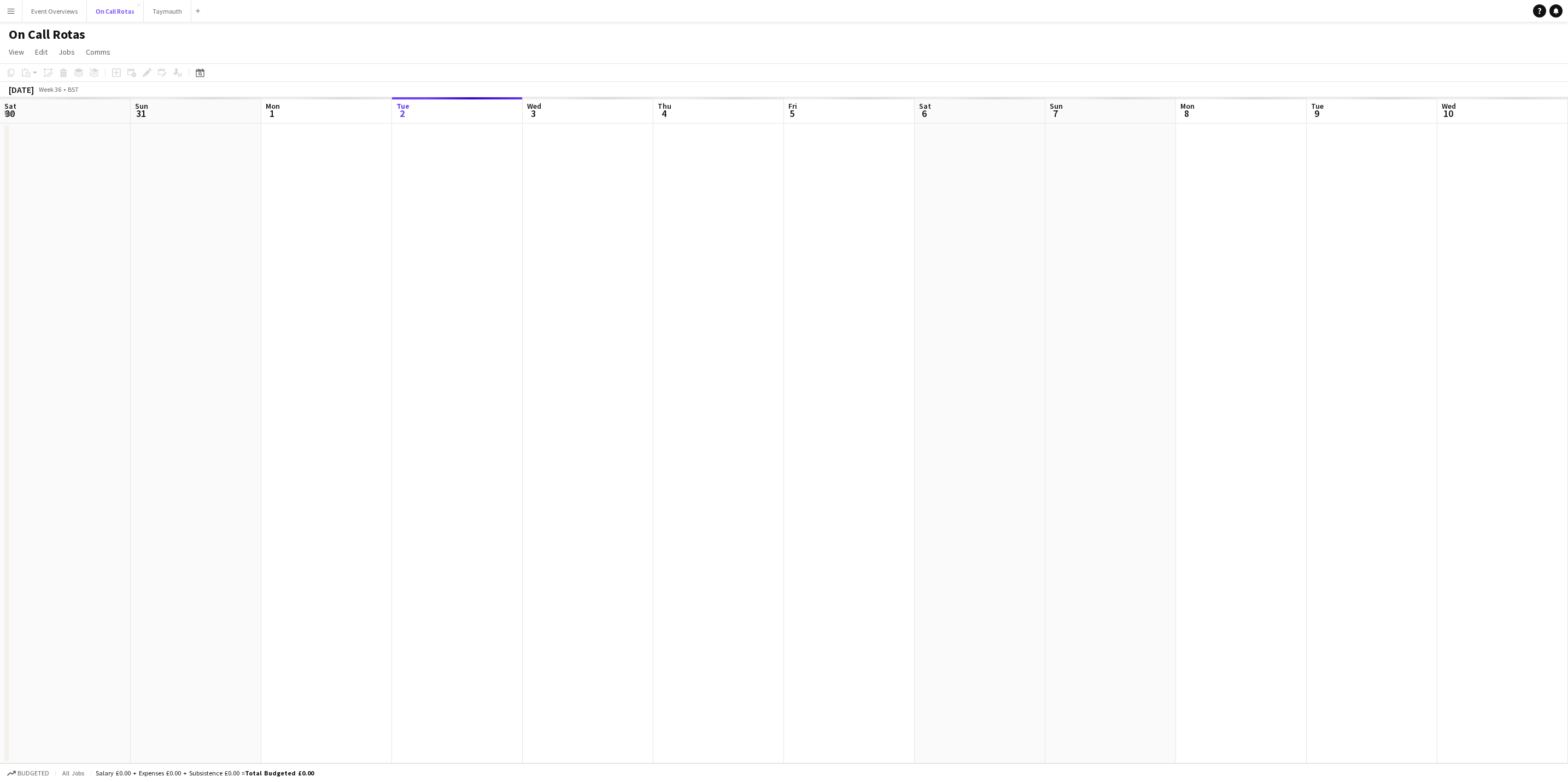
scroll to position [0, 261]
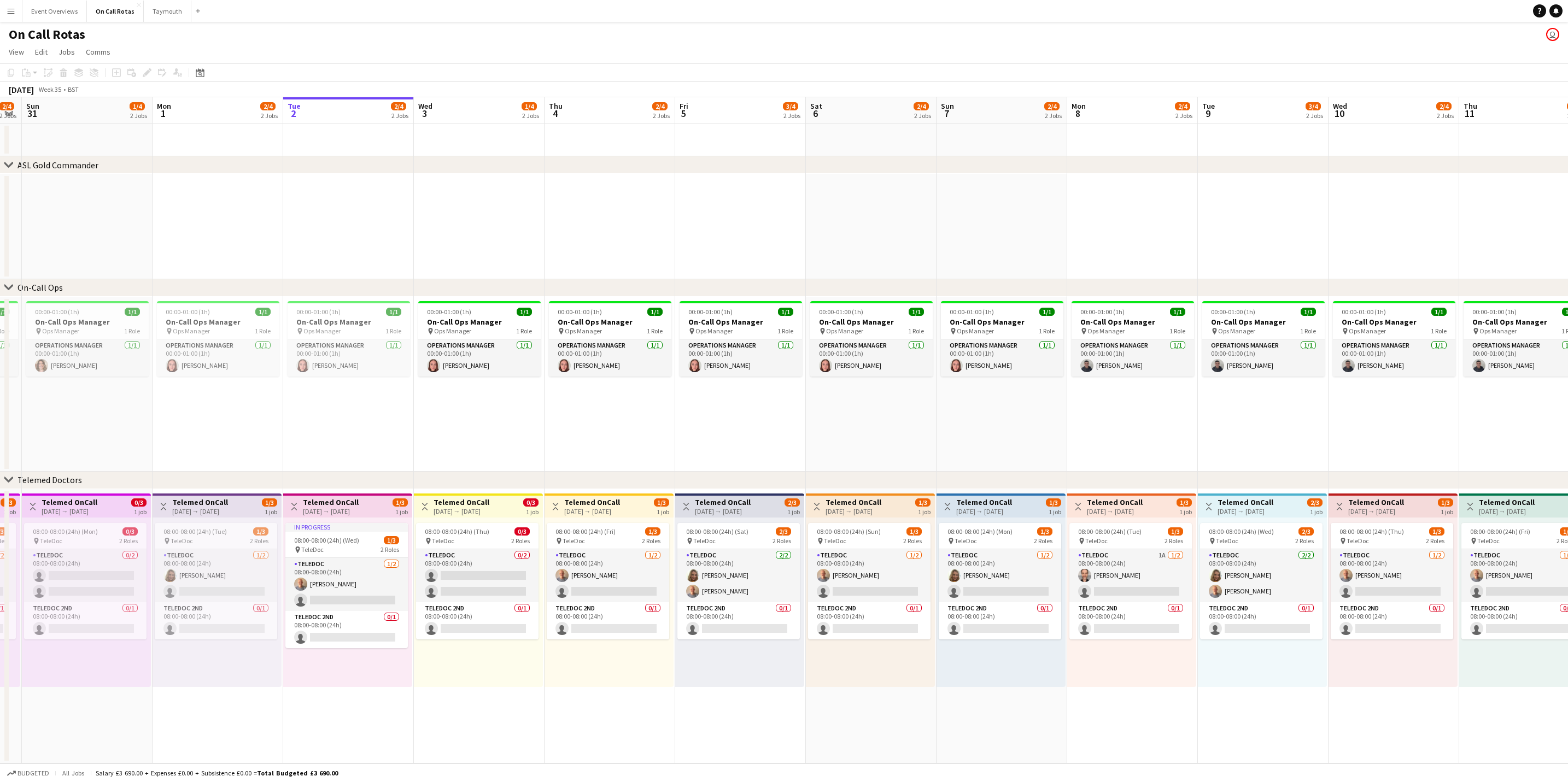
drag, startPoint x: 204, startPoint y: 452, endPoint x: 273, endPoint y: 261, distance: 203.1
click at [358, 489] on app-calendar-viewport "Fri 29 1/4 2 Jobs Sat 30 2/4 2 Jobs Sun 31 1/4 2 Jobs Mon 1 2/4 2 Jobs Tue 2 2/…" at bounding box center [784, 430] width 1568 height 666
click at [61, 13] on button "Event Overviews Close" at bounding box center [54, 11] width 65 height 22
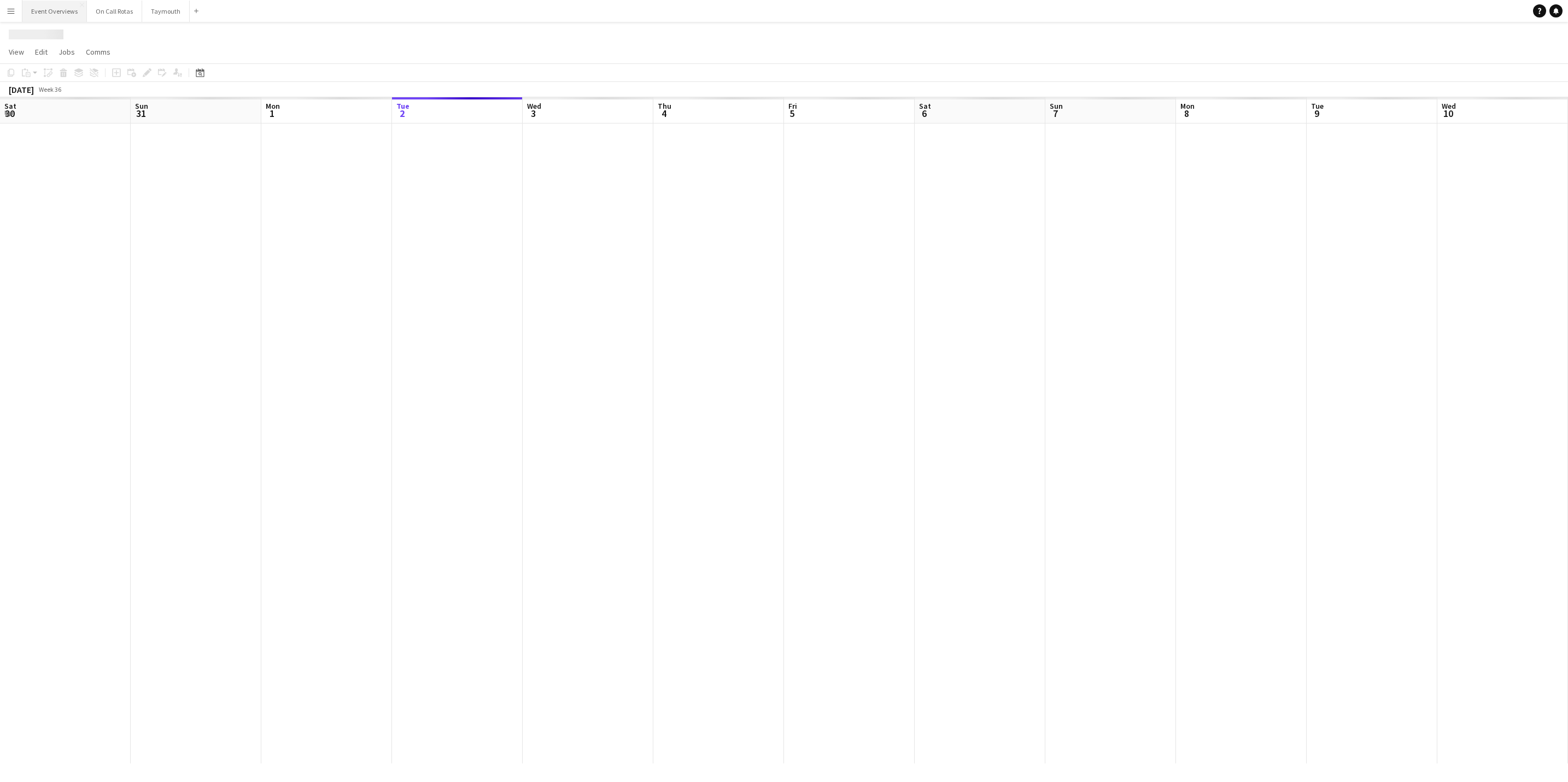
scroll to position [0, 261]
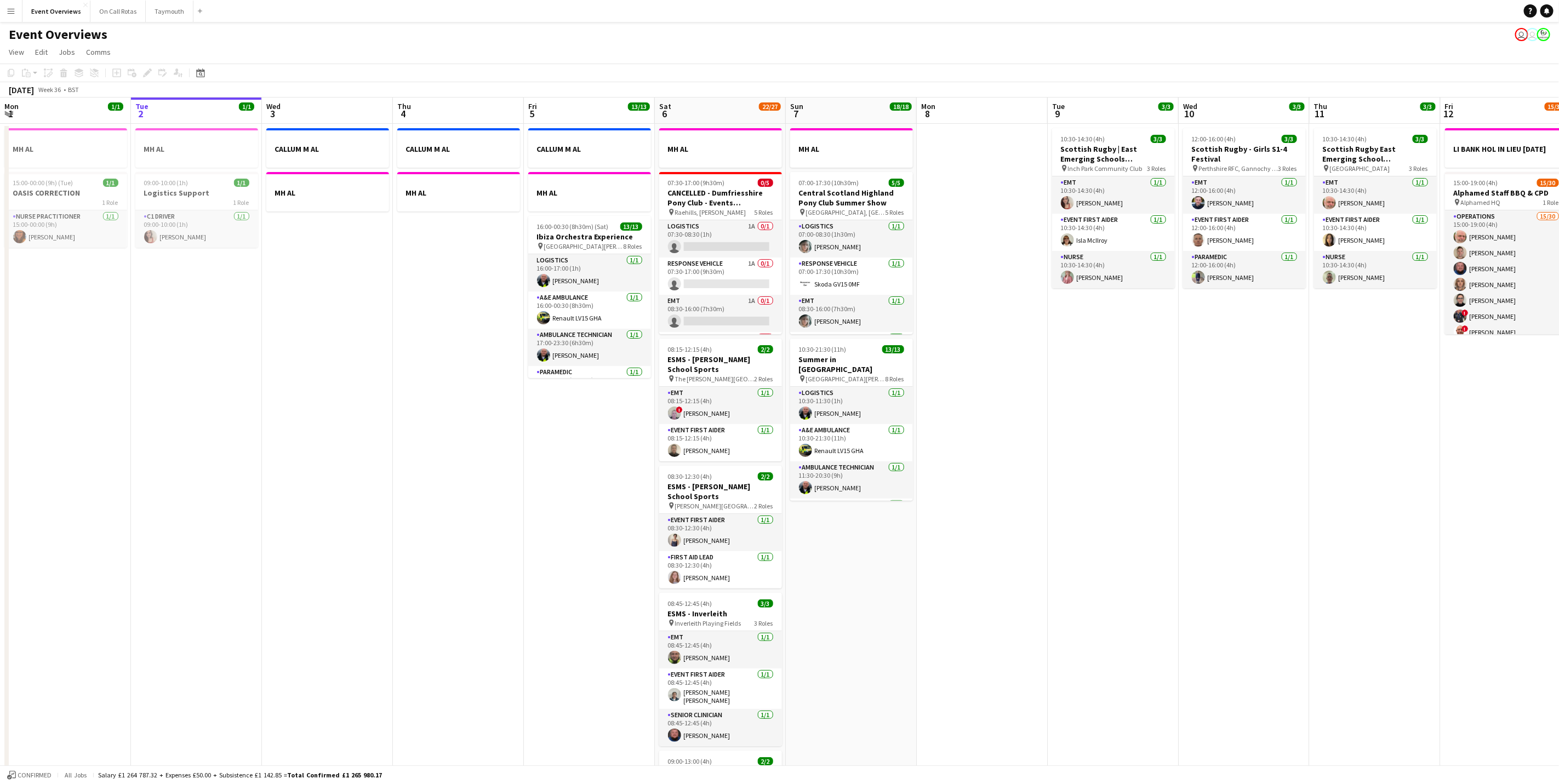
click at [3, 3] on button "Menu" at bounding box center [11, 11] width 22 height 22
click at [135, 64] on link "My Workforce" at bounding box center [165, 59] width 110 height 22
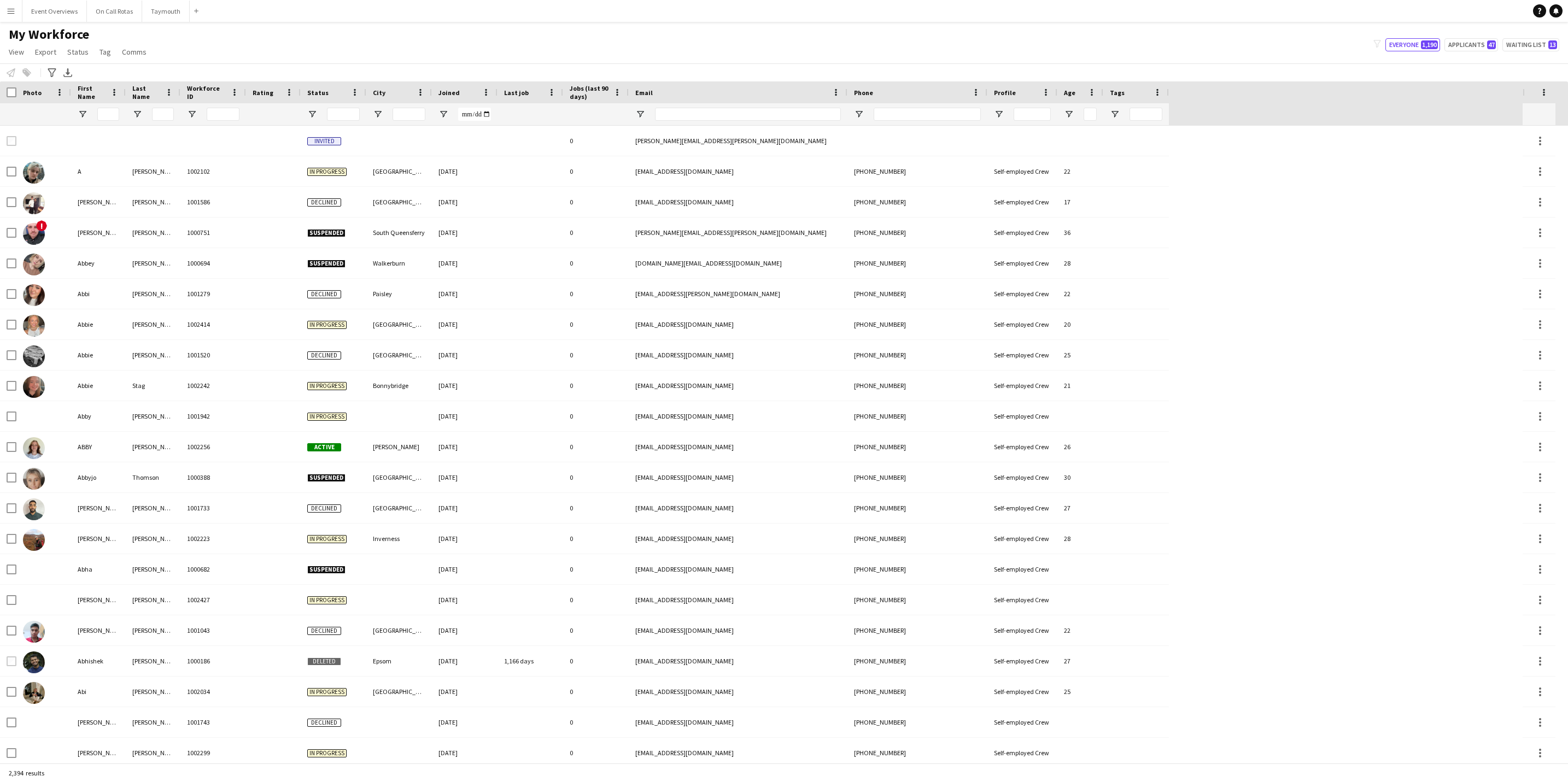
click at [108, 123] on div at bounding box center [108, 114] width 22 height 22
click at [114, 111] on input "First Name Filter Input" at bounding box center [108, 114] width 22 height 13
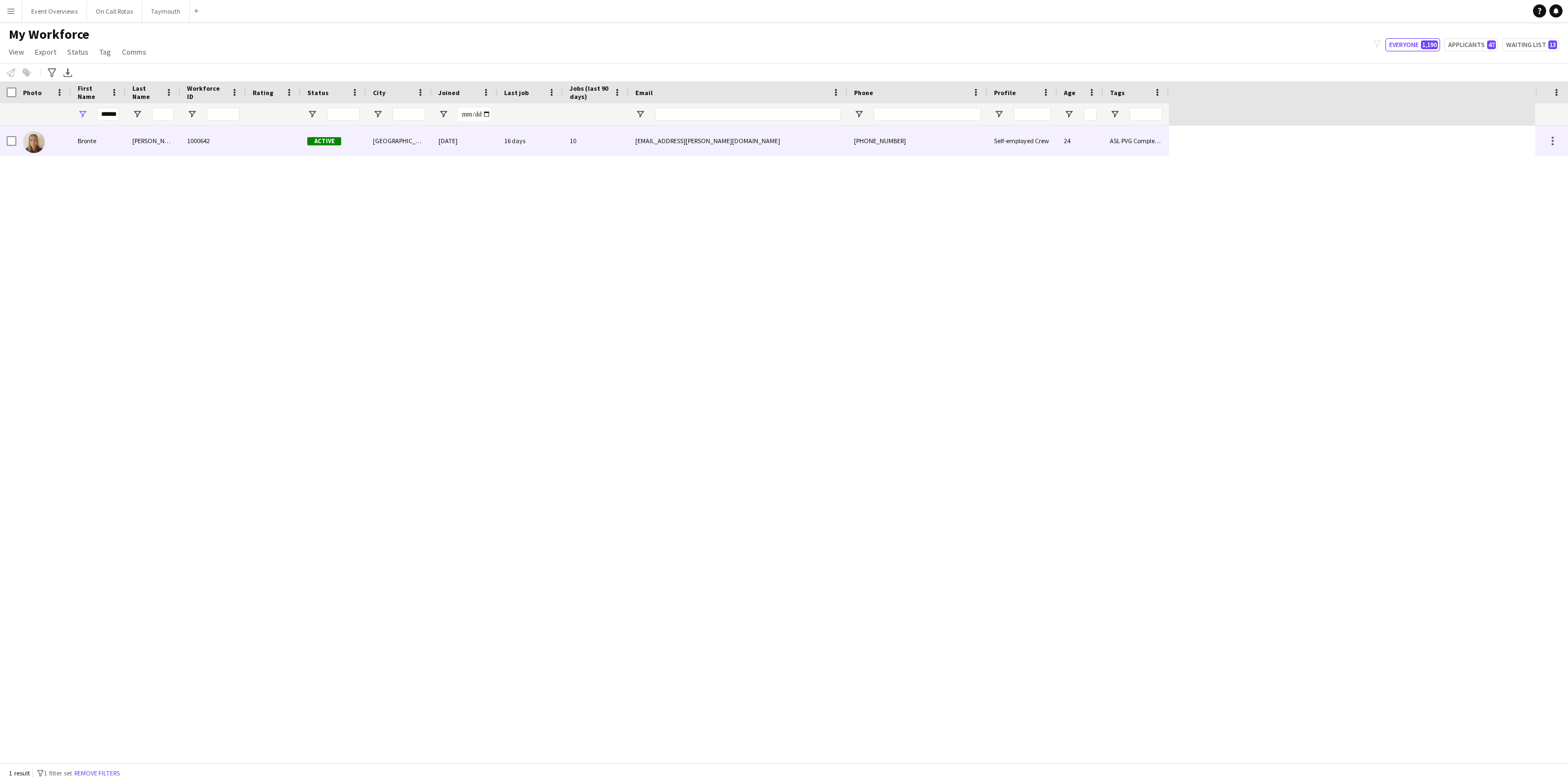
click at [60, 137] on div at bounding box center [44, 141] width 54 height 30
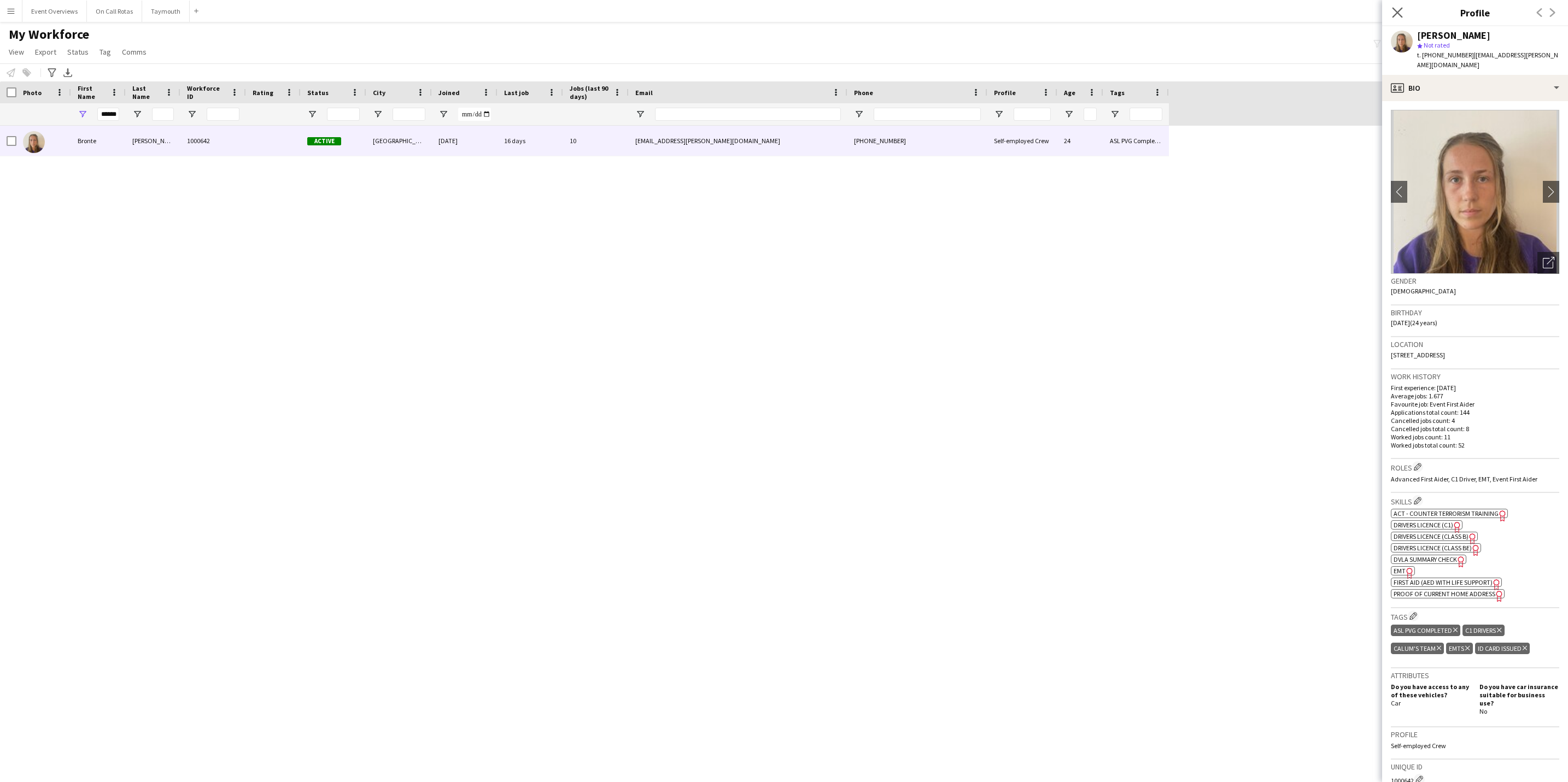
click at [1395, 6] on app-icon "Close pop-in" at bounding box center [1398, 13] width 16 height 16
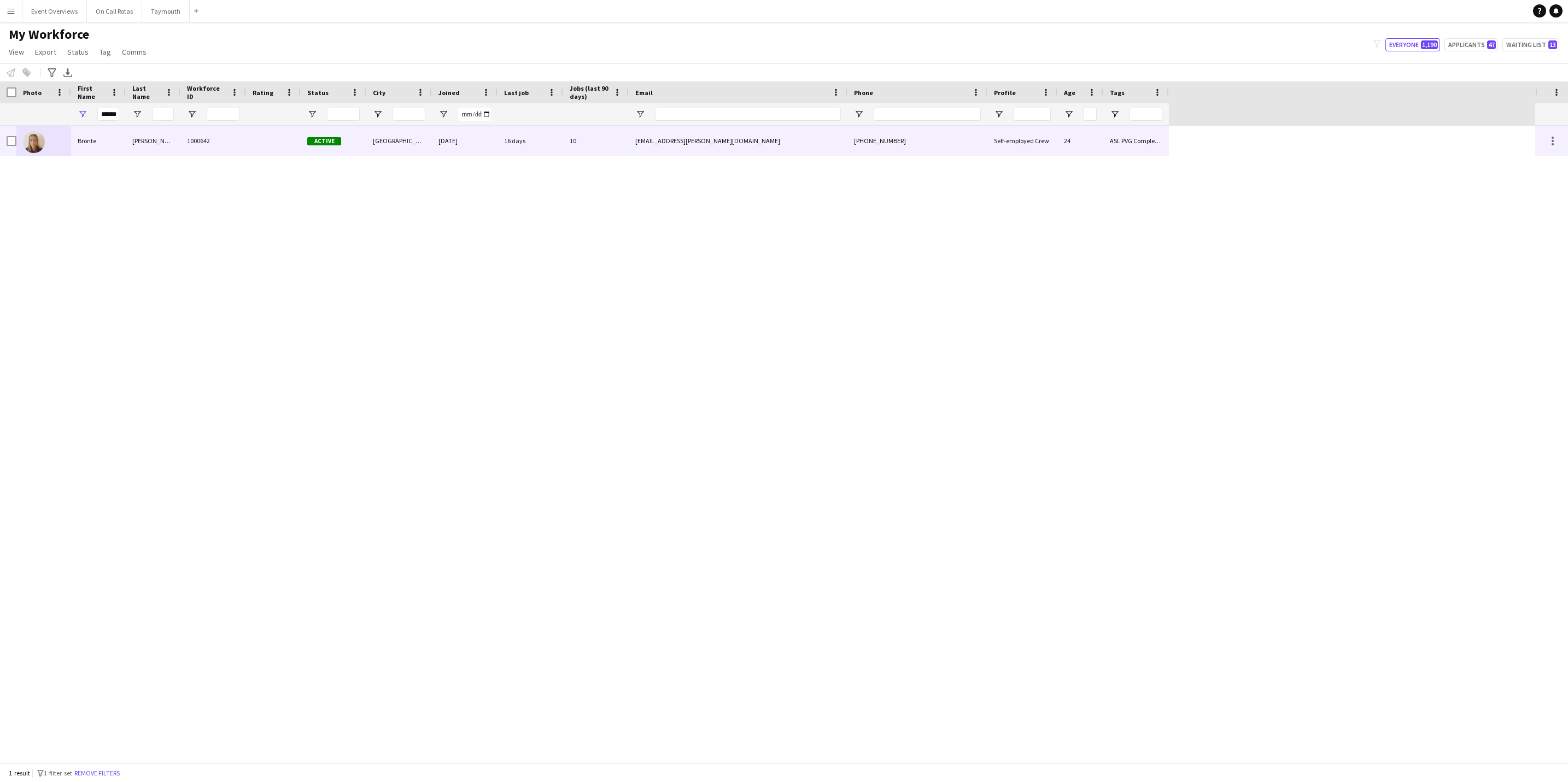
click at [97, 146] on div "Bronte" at bounding box center [98, 141] width 54 height 30
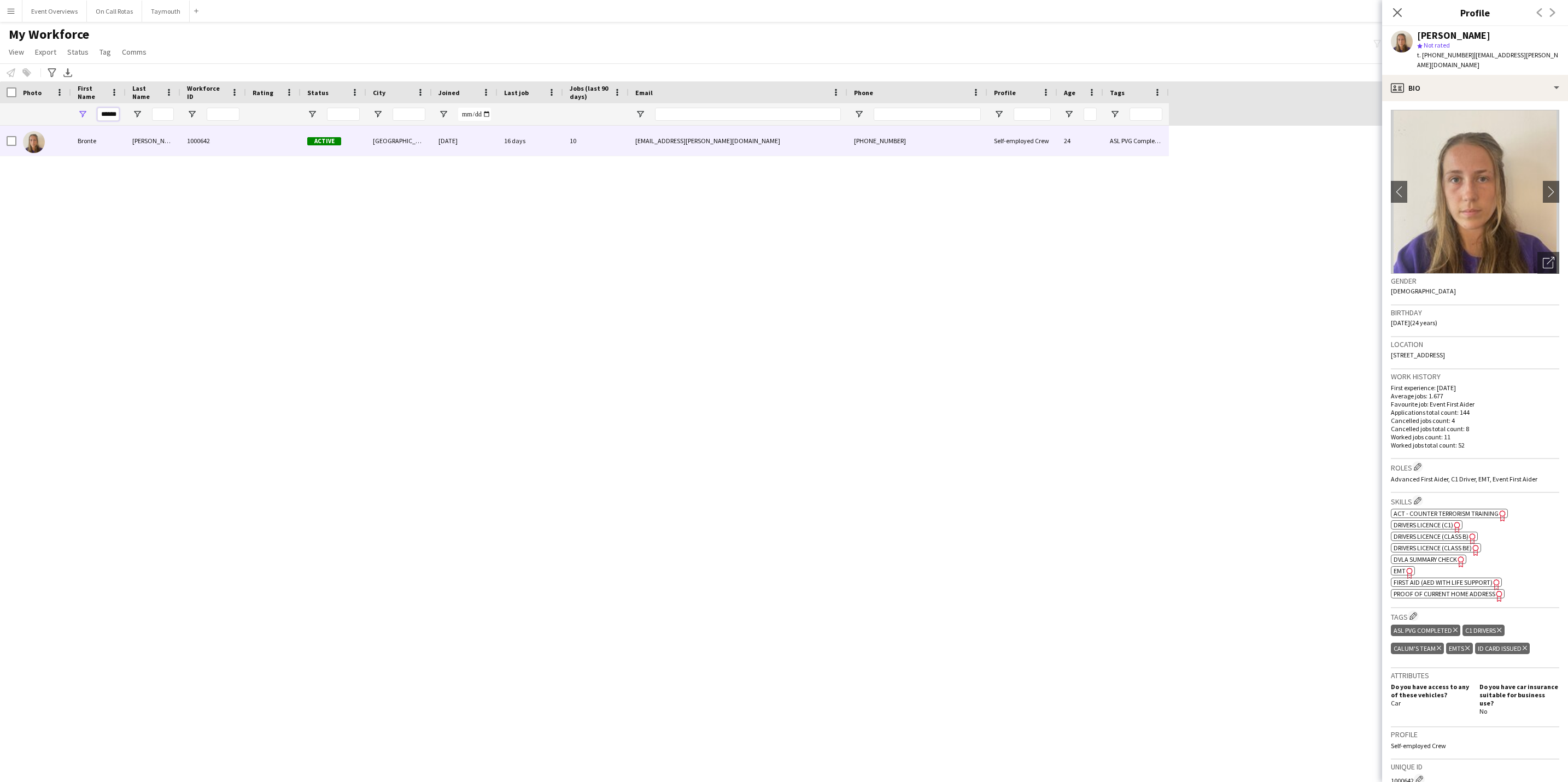
click at [107, 110] on input "******" at bounding box center [108, 114] width 22 height 13
type input "*"
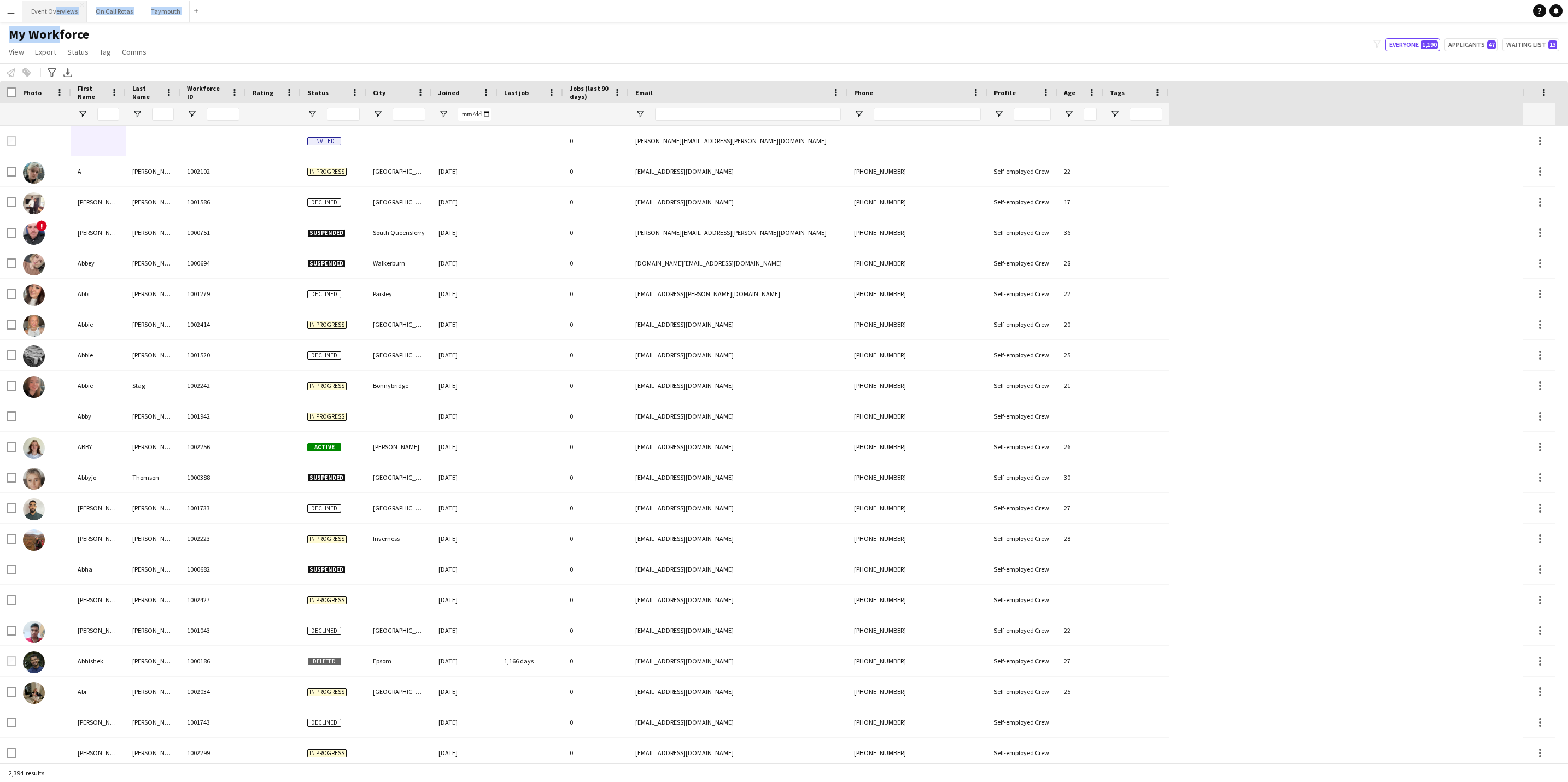
click at [51, 22] on div "Menu Boards Boards Boards All jobs Status Workforce Workforce My Workforce Recr…" at bounding box center [784, 391] width 1568 height 782
drag, startPoint x: 51, startPoint y: 22, endPoint x: 48, endPoint y: 14, distance: 8.5
click at [48, 14] on button "Event Overviews Close" at bounding box center [54, 11] width 65 height 22
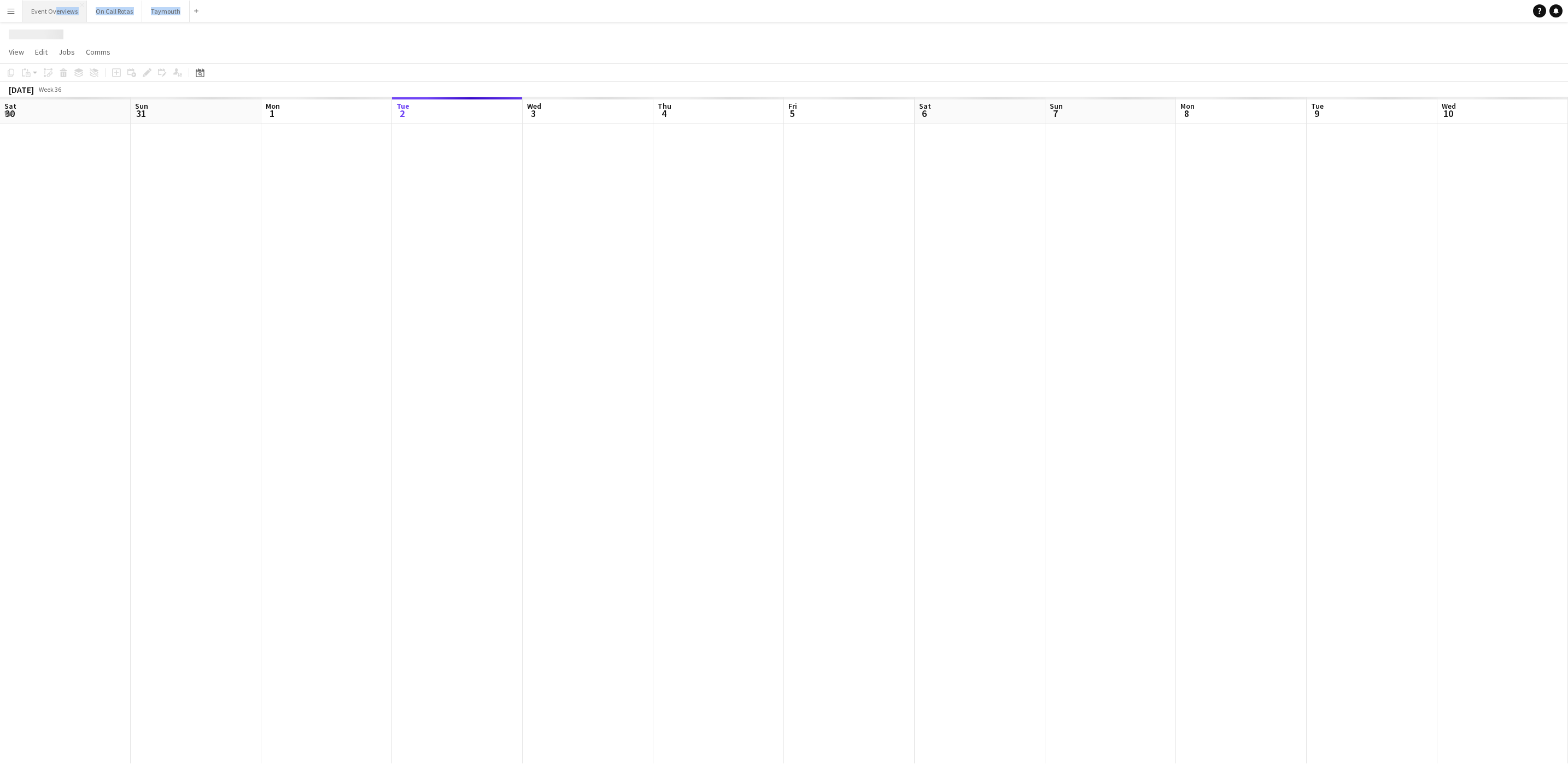
scroll to position [0, 261]
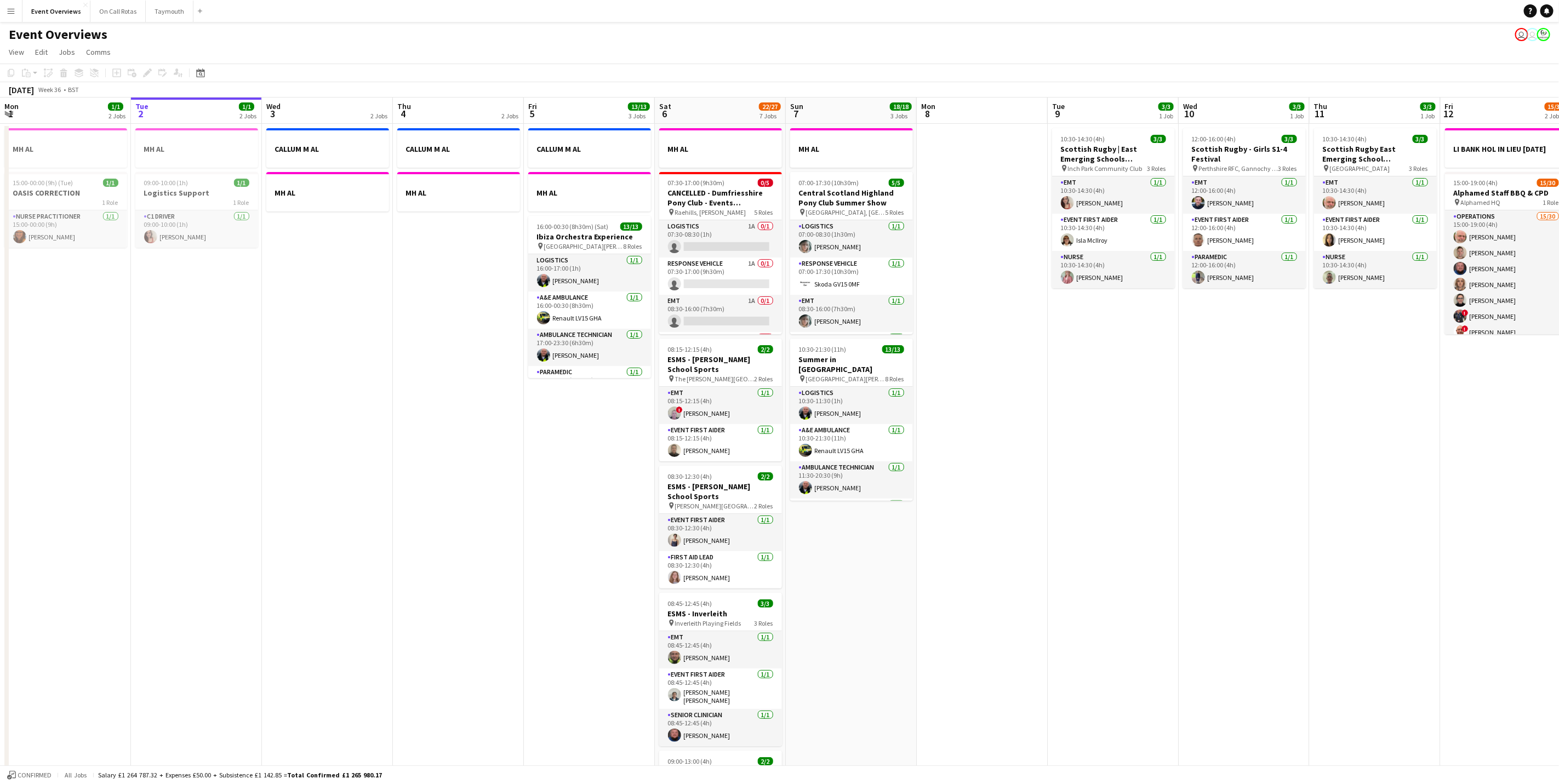
click at [260, 35] on div "Event Overviews user user" at bounding box center [779, 32] width 1559 height 21
click at [98, 9] on button "On Call Rotas Close" at bounding box center [118, 11] width 55 height 22
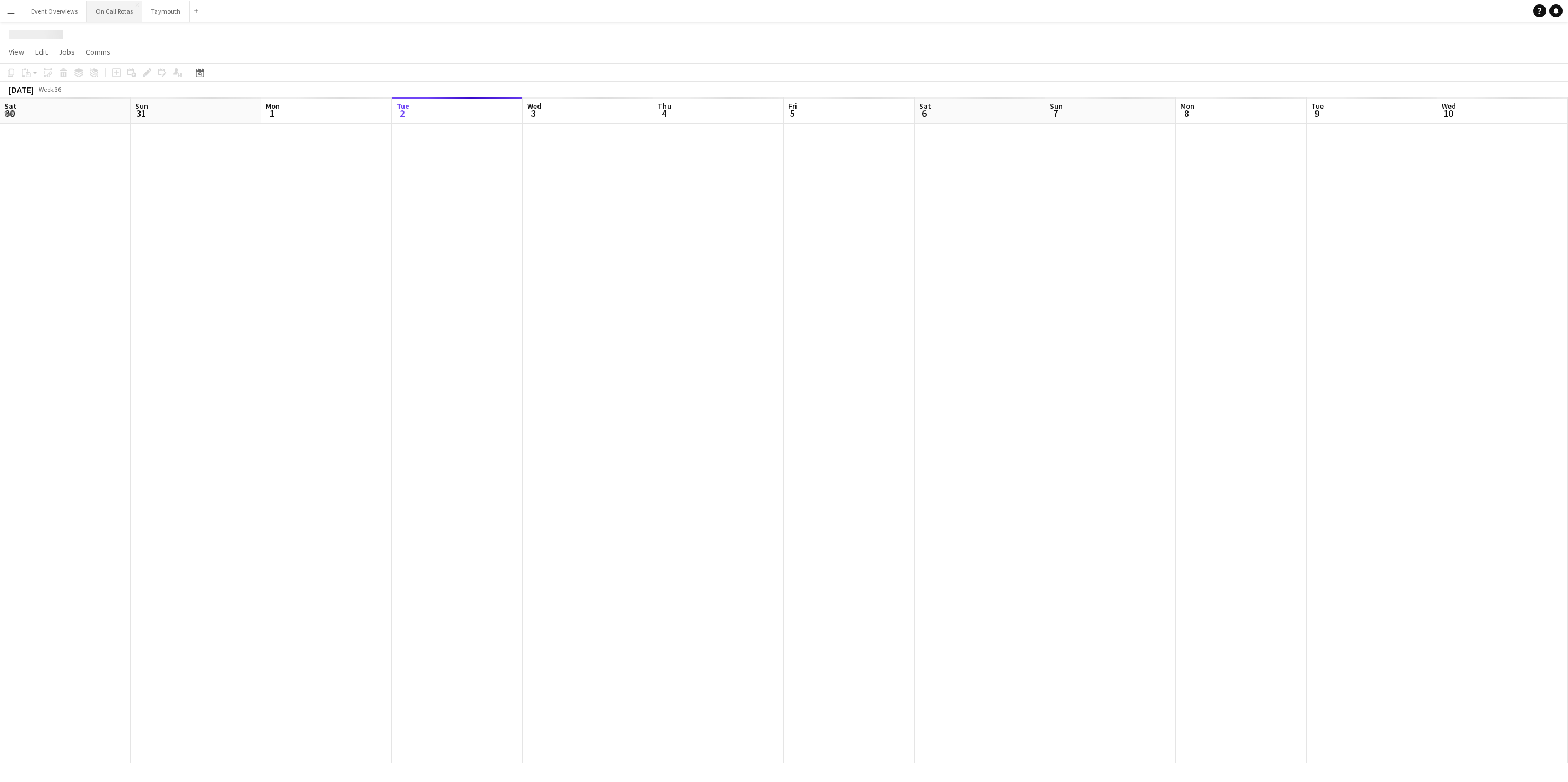
scroll to position [0, 261]
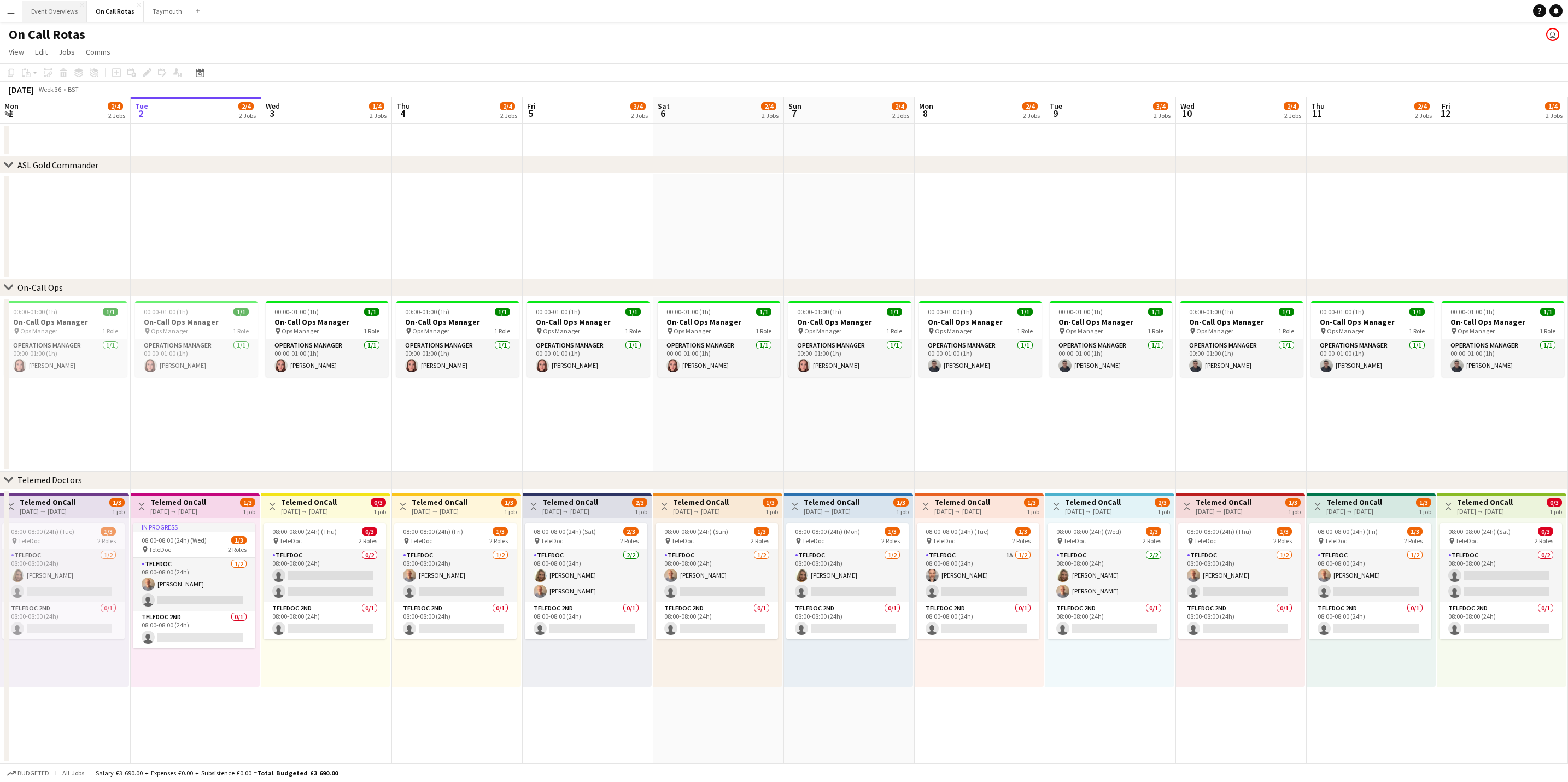
click at [56, 15] on button "Event Overviews Close" at bounding box center [54, 11] width 65 height 22
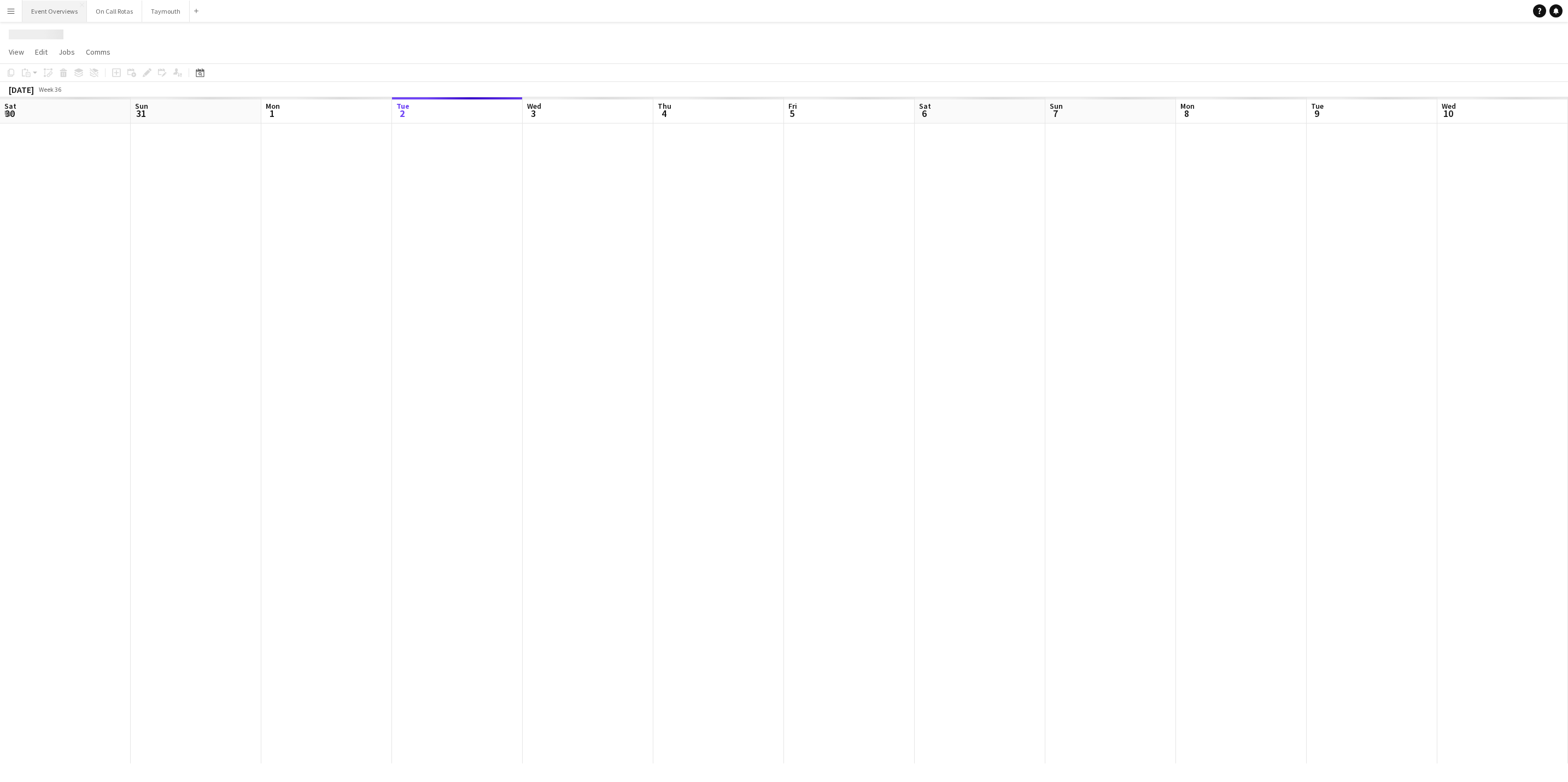
scroll to position [0, 261]
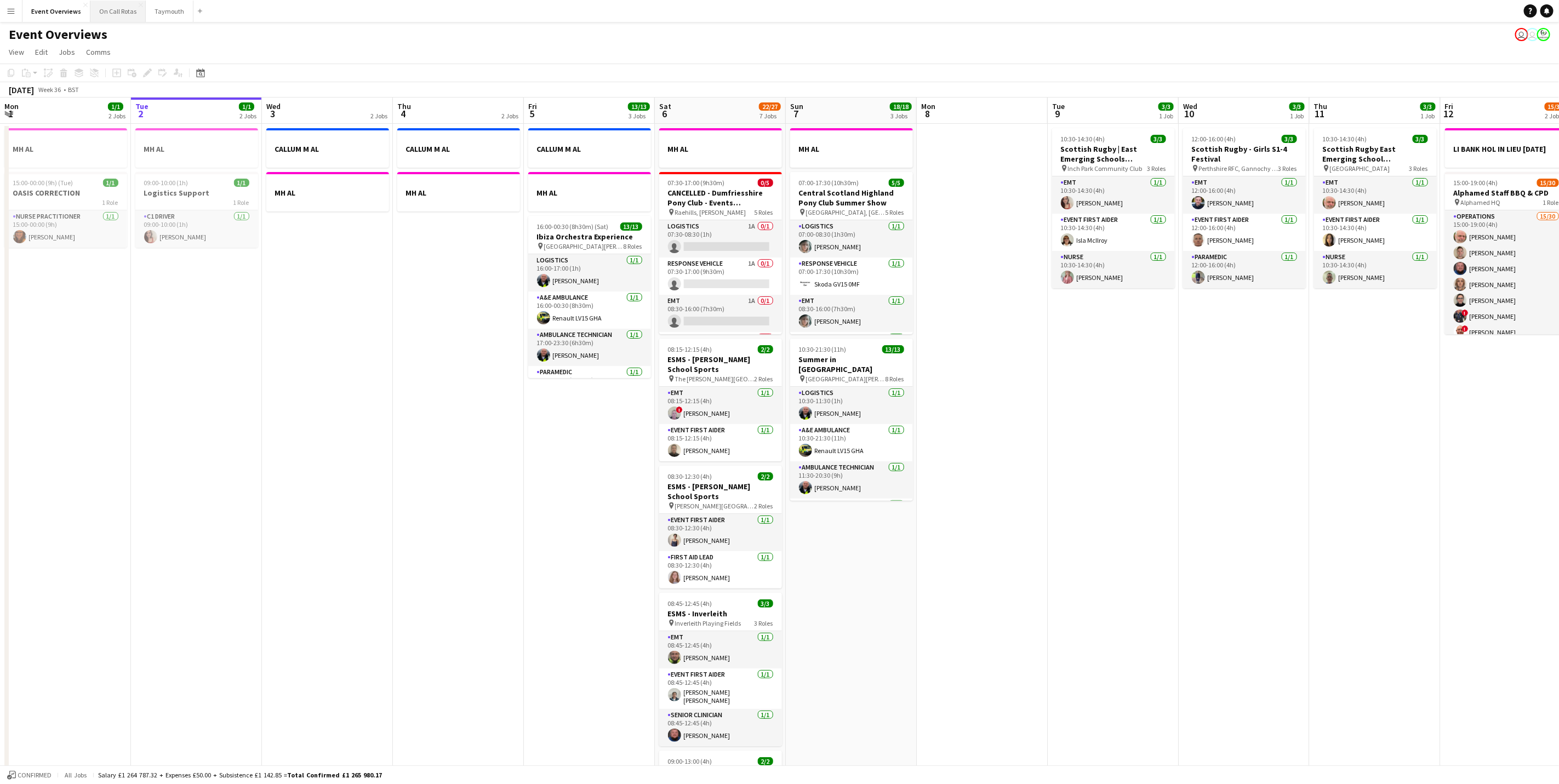
click at [107, 15] on button "On Call Rotas Close" at bounding box center [118, 11] width 55 height 22
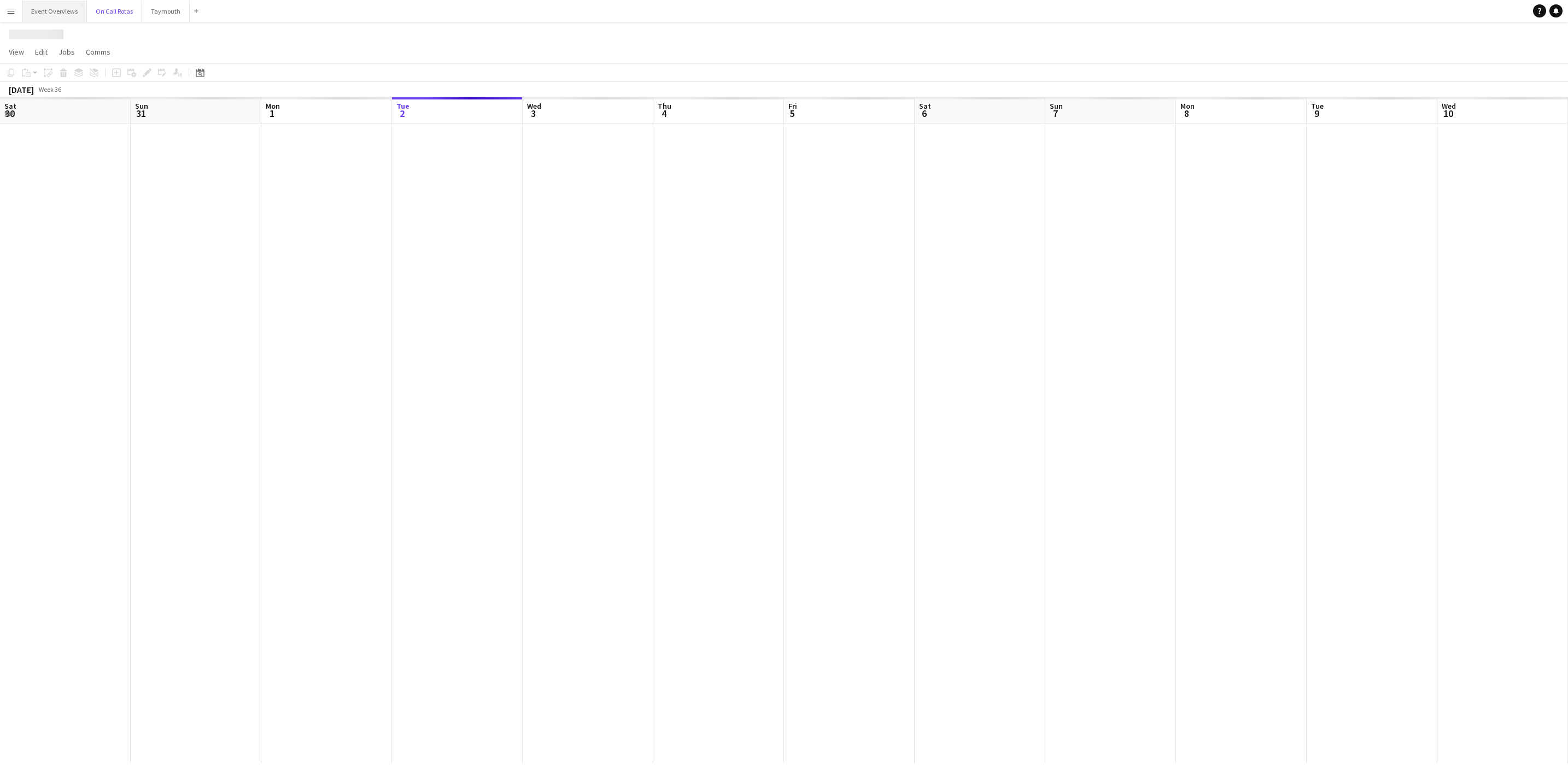
scroll to position [0, 261]
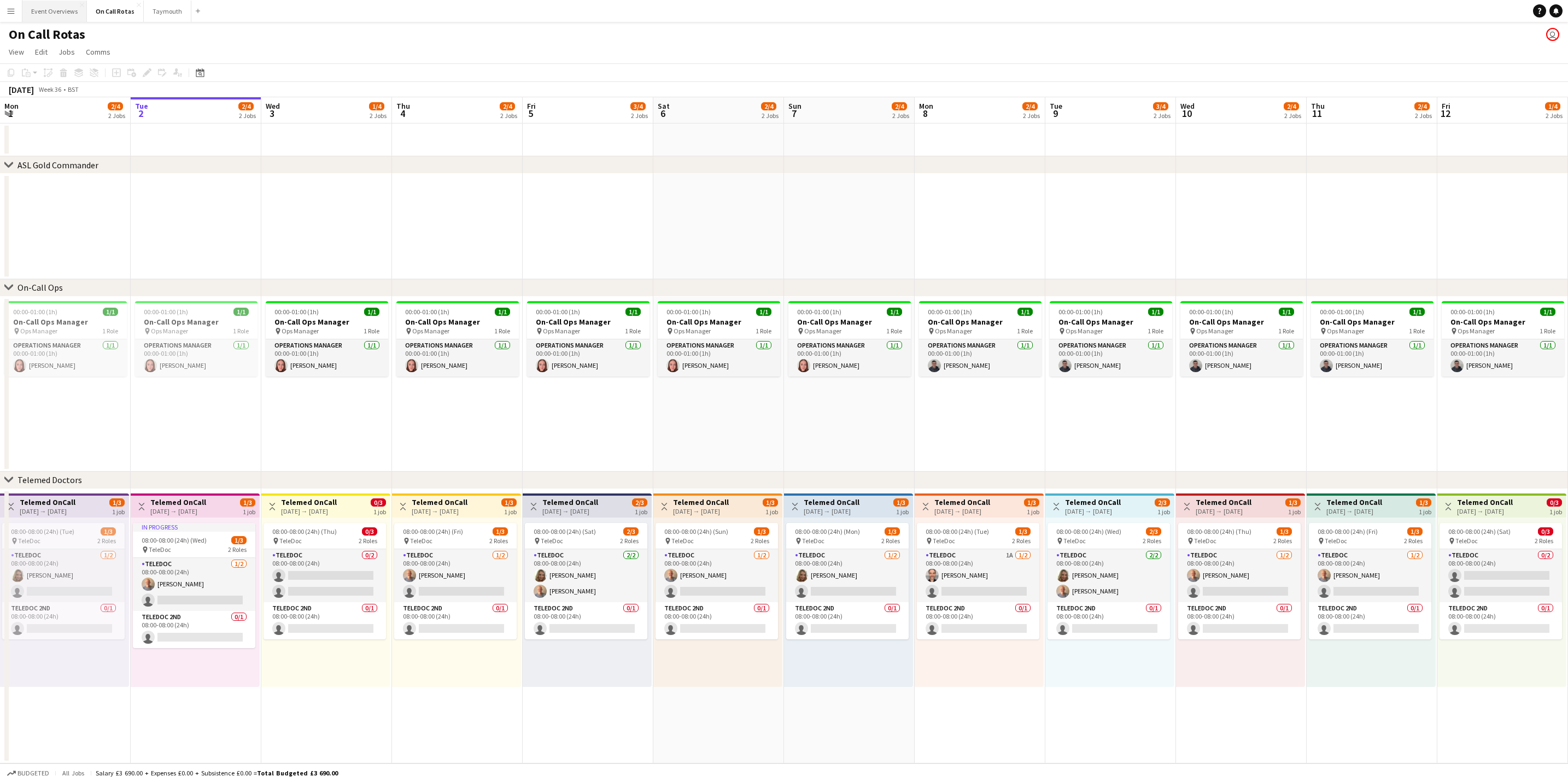
click at [58, 17] on button "Event Overviews Close" at bounding box center [54, 11] width 65 height 22
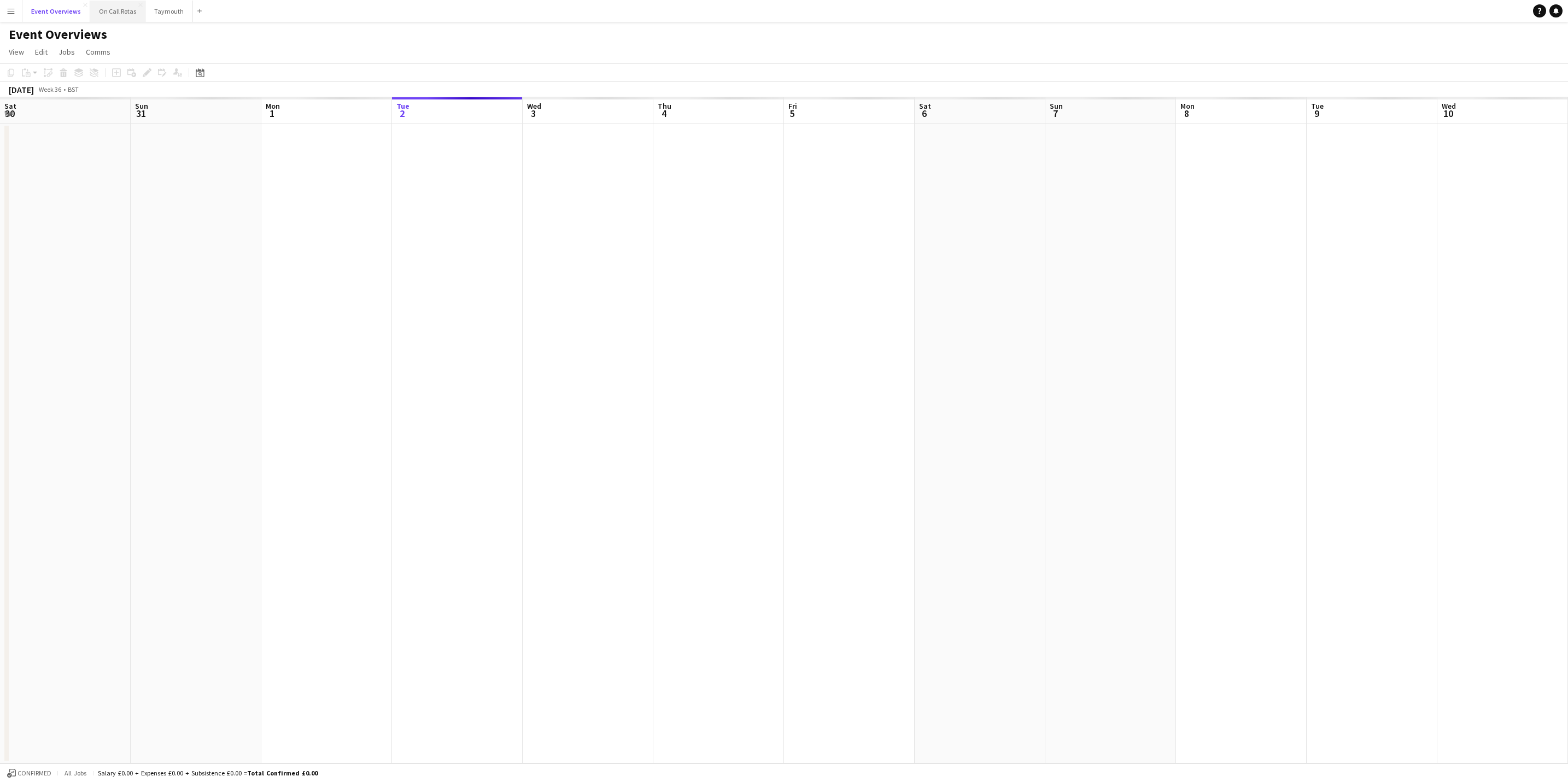
scroll to position [0, 261]
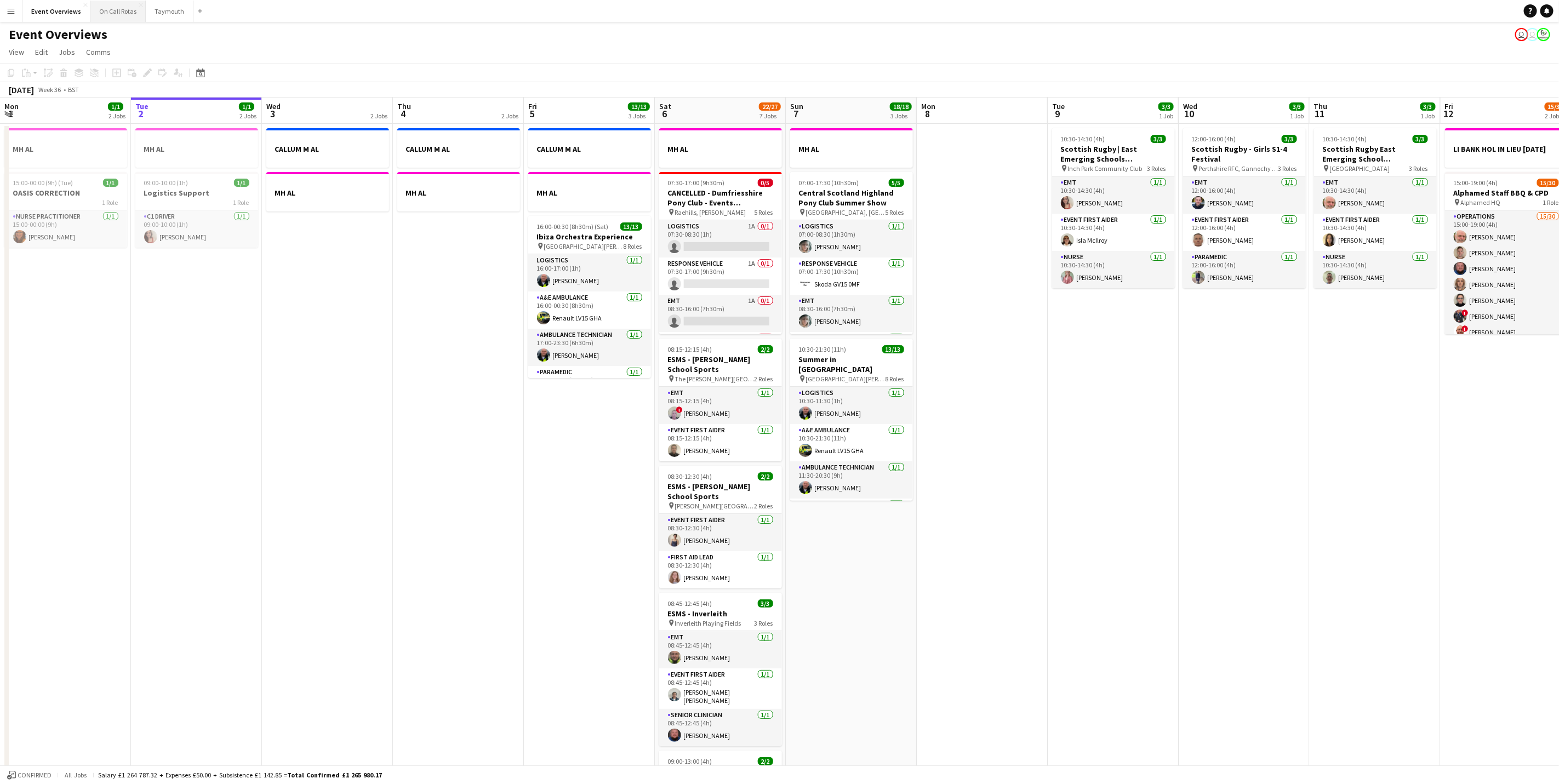
click at [107, 18] on button "On Call Rotas Close" at bounding box center [118, 11] width 55 height 22
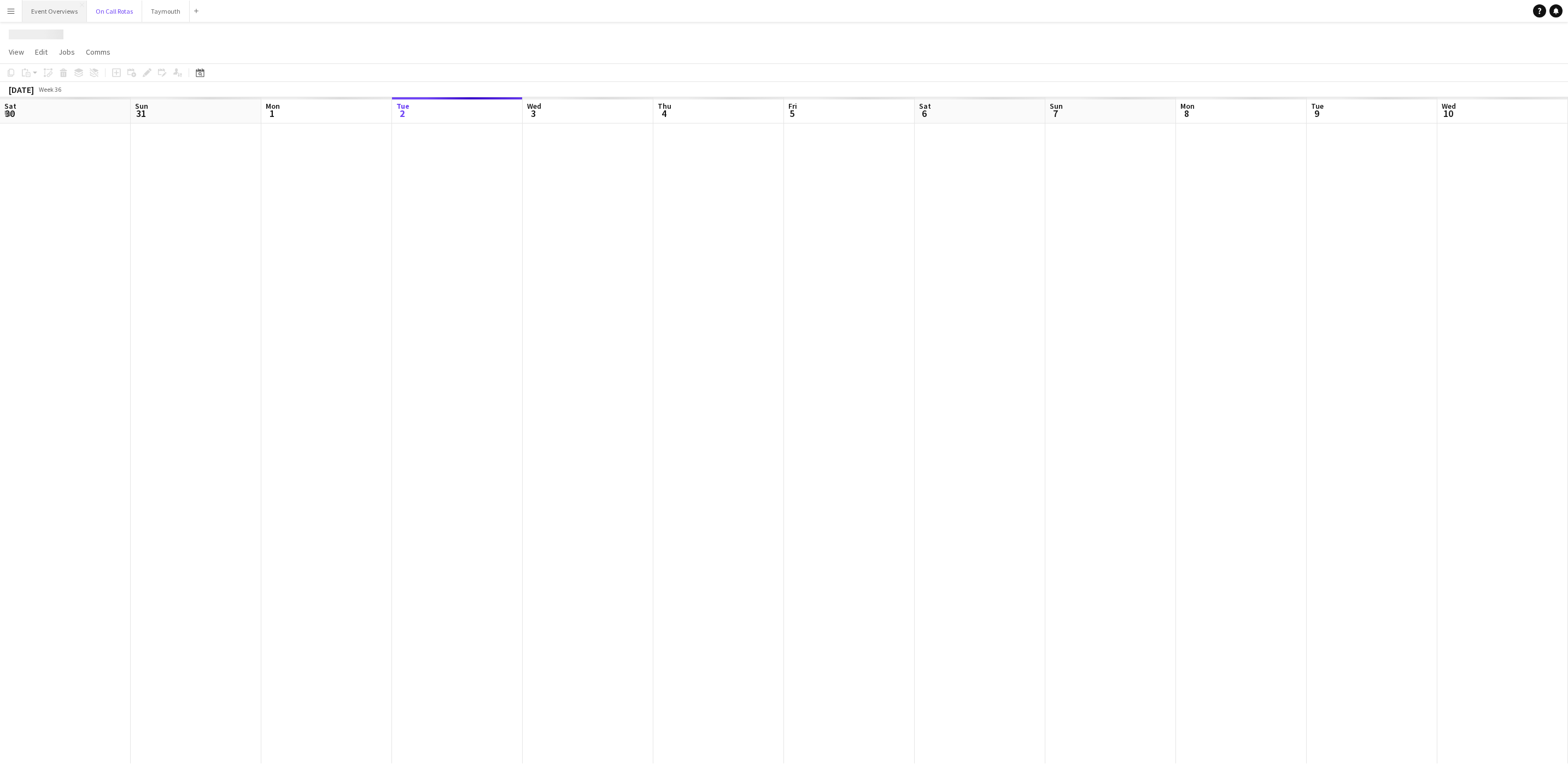
scroll to position [0, 261]
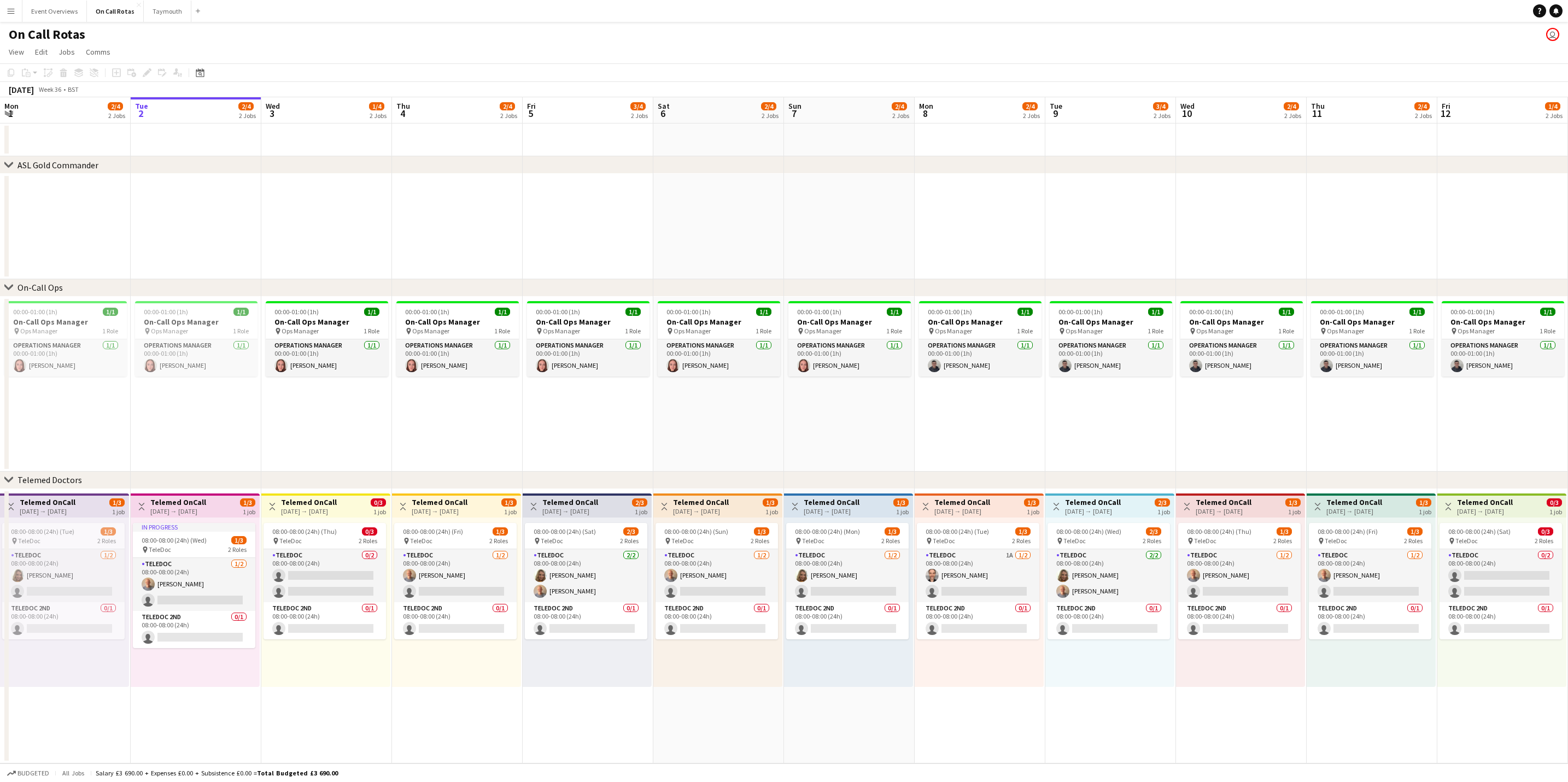
click at [47, 22] on div "On Call Rotas user" at bounding box center [784, 32] width 1568 height 21
click at [46, 14] on button "Event Overviews Close" at bounding box center [54, 11] width 65 height 22
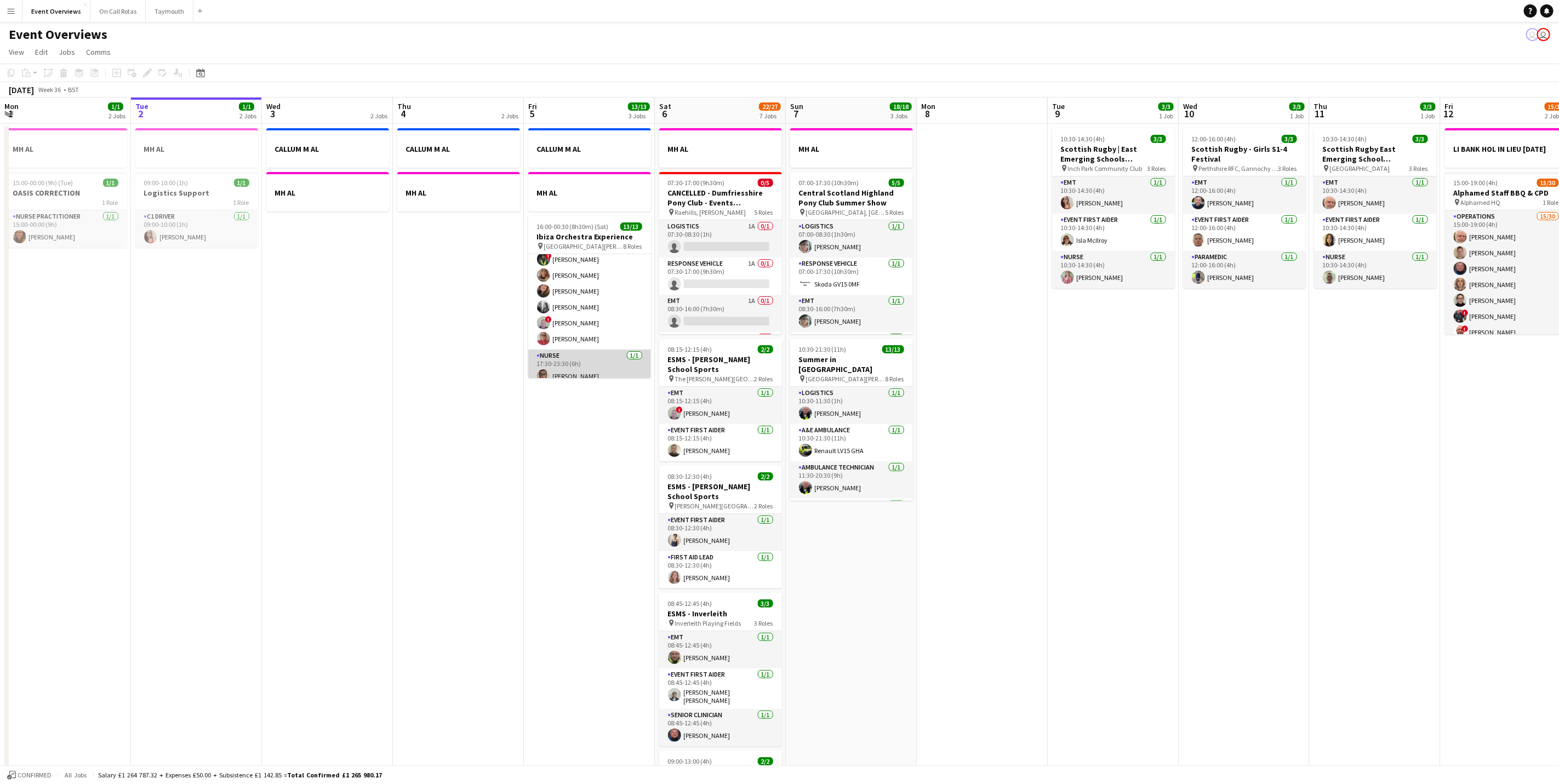
scroll to position [247, 0]
click at [582, 303] on app-card-role "Event First Aider [DATE] 17:30-23:30 (6h) ! [PERSON_NAME] [PERSON_NAME] [PERSON…" at bounding box center [589, 252] width 122 height 117
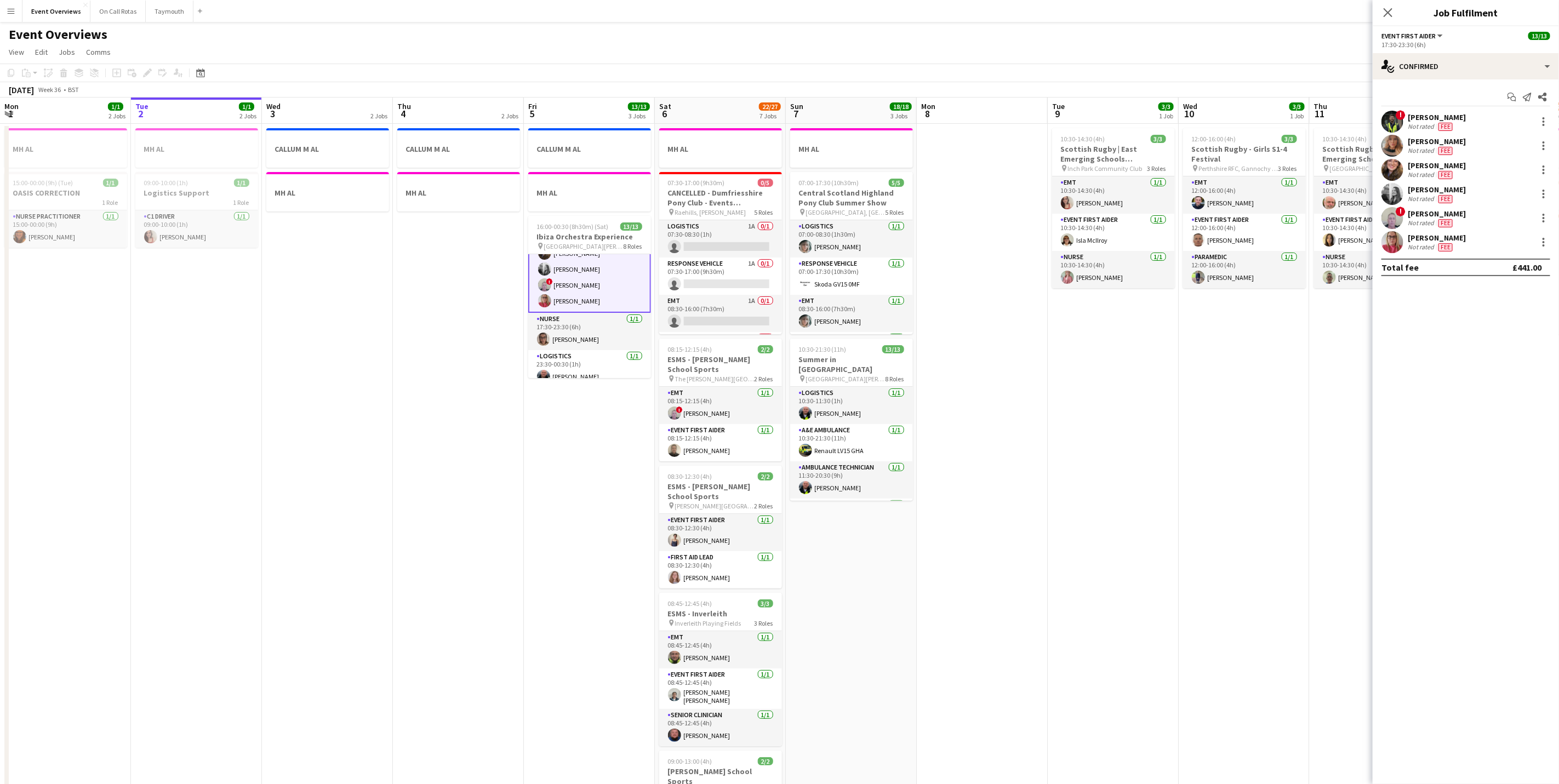
scroll to position [247, 0]
click at [1413, 238] on div "[PERSON_NAME]" at bounding box center [1445, 238] width 74 height 10
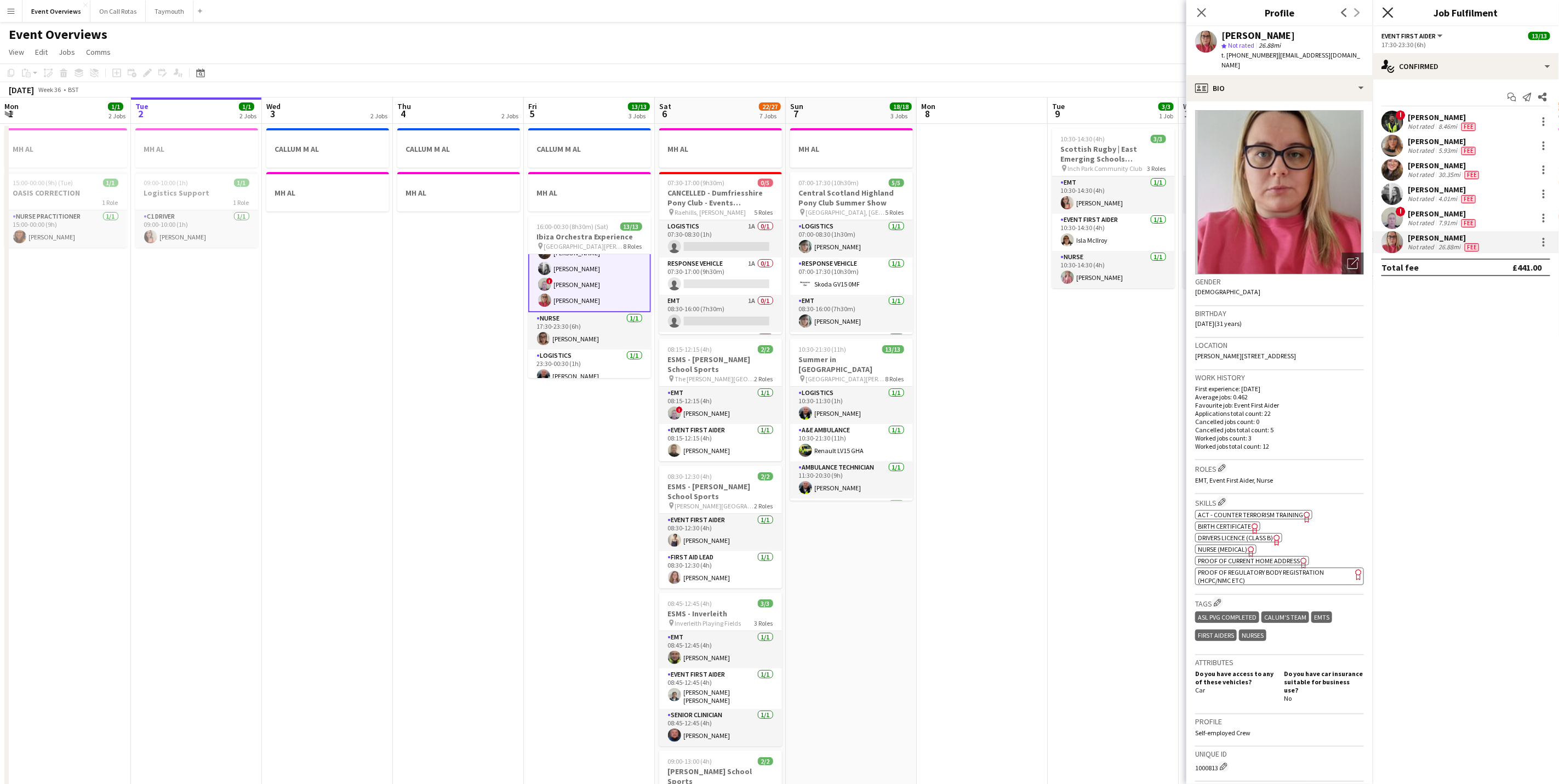
click at [1388, 17] on icon "Close pop-in" at bounding box center [1388, 12] width 10 height 10
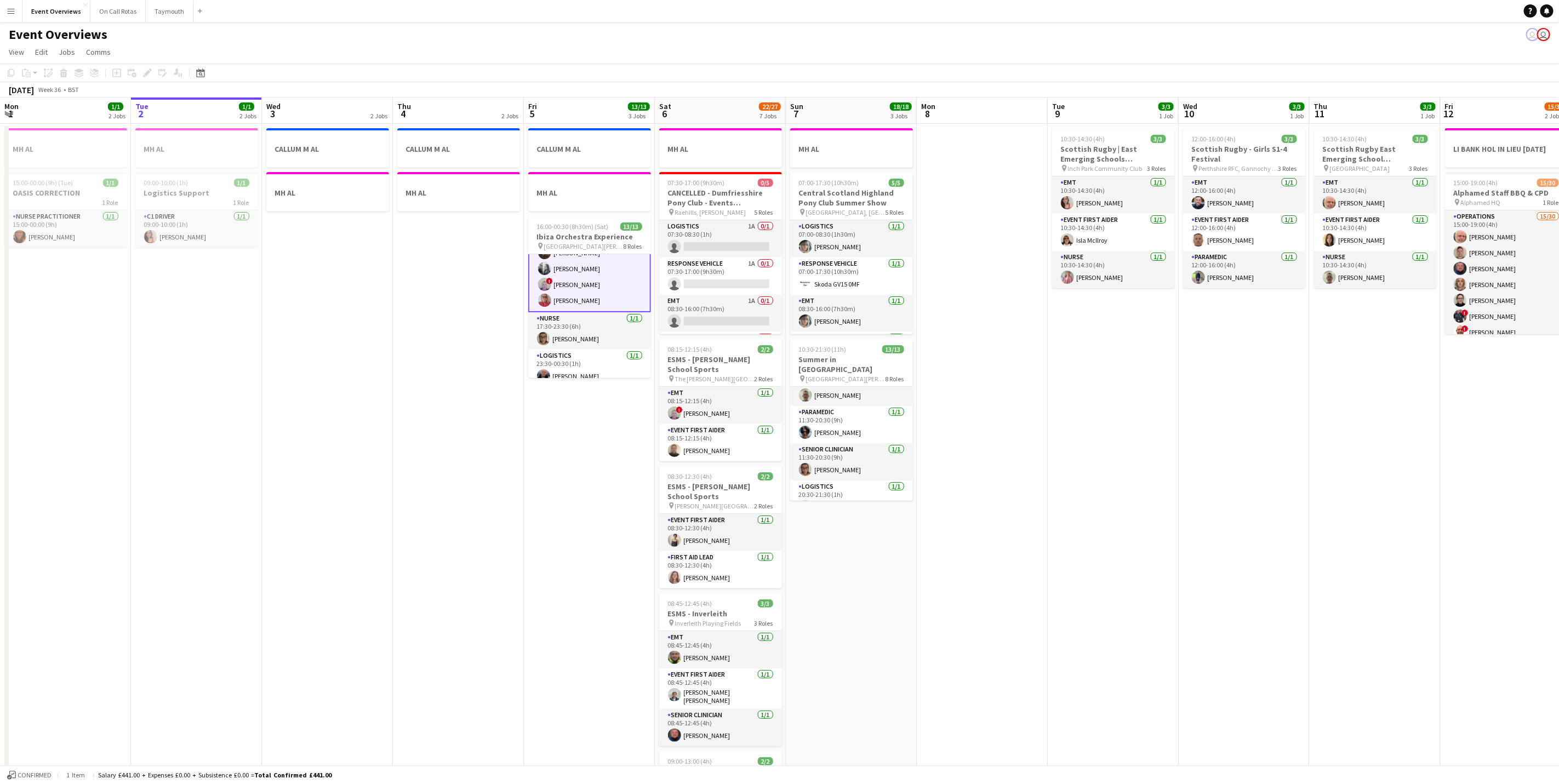
scroll to position [258, 0]
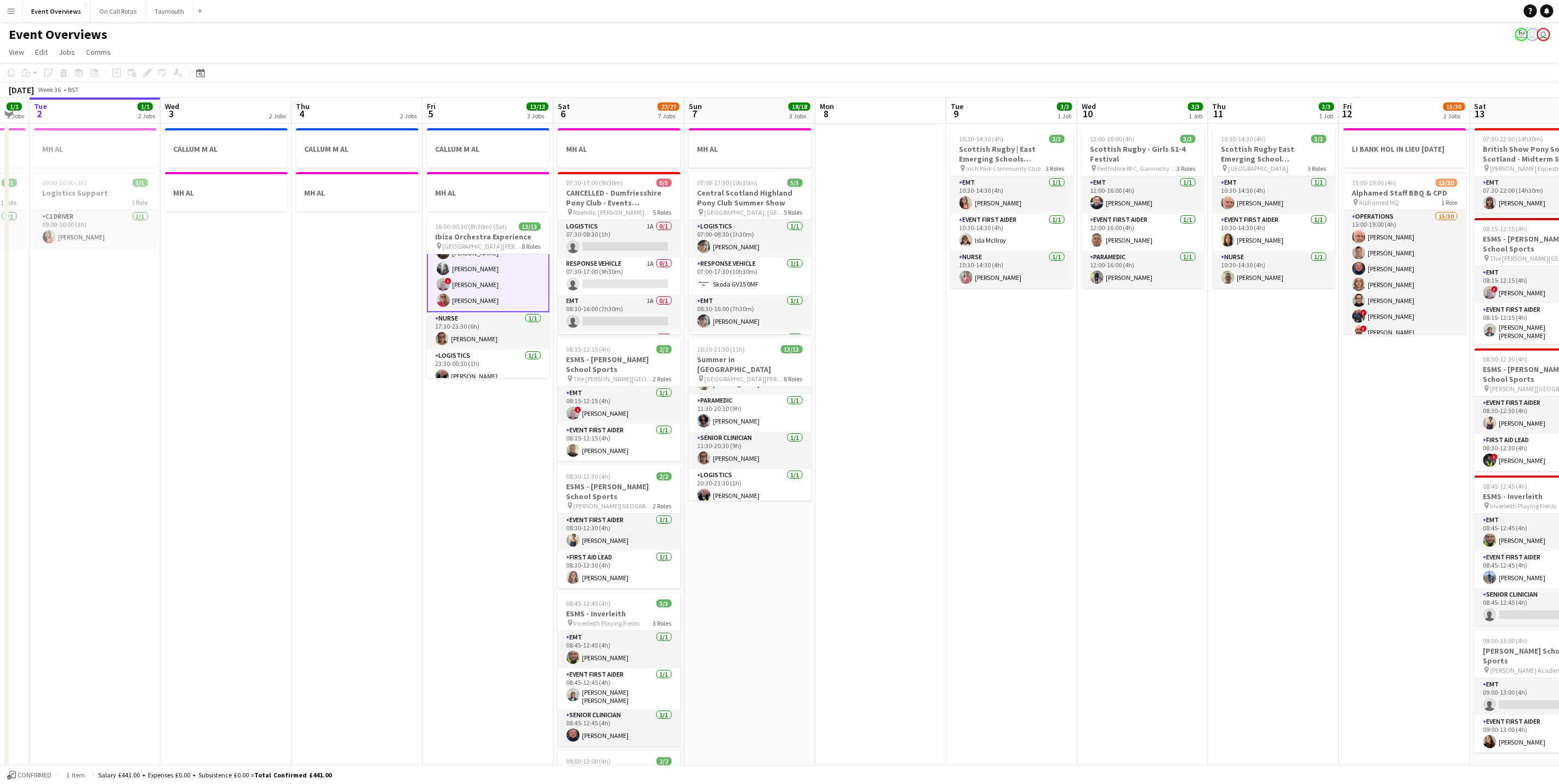
drag, startPoint x: 1409, startPoint y: 505, endPoint x: 648, endPoint y: 469, distance: 761.9
click at [650, 466] on app-calendar-viewport "Sat 30 20/20 7 Jobs Sun 31 2/2 2 Jobs Mon 1 1/1 2 Jobs Tue 2 1/1 2 Jobs Wed 3 2…" at bounding box center [779, 580] width 1559 height 964
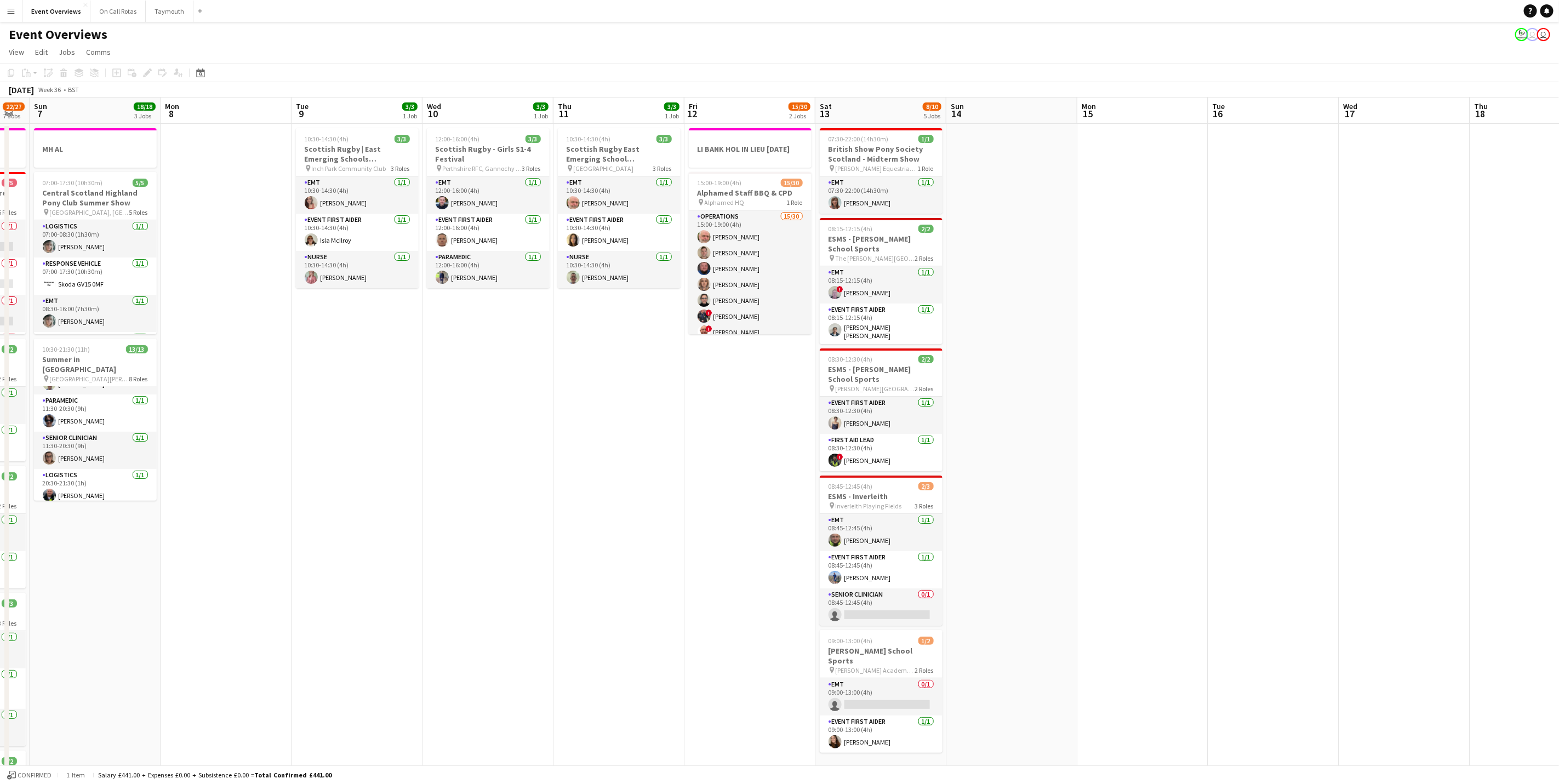
scroll to position [0, 367]
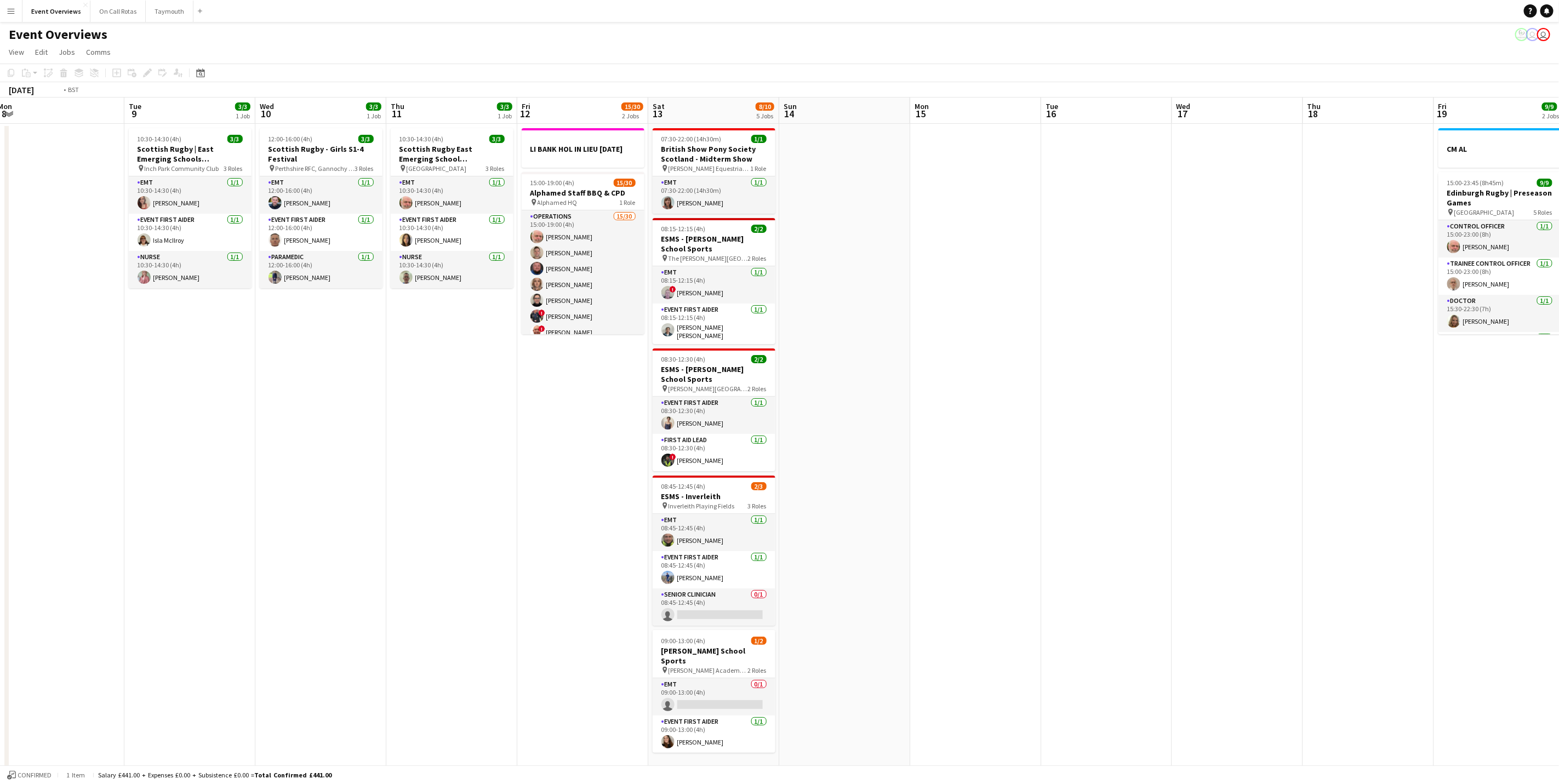
drag, startPoint x: 579, startPoint y: 448, endPoint x: 414, endPoint y: 464, distance: 165.8
click at [414, 464] on app-calendar-viewport "Fri 5 13/13 3 Jobs Sat 6 22/27 7 Jobs Sun 7 18/18 3 Jobs Mon 8 Tue 9 3/3 1 Job …" at bounding box center [779, 580] width 1559 height 964
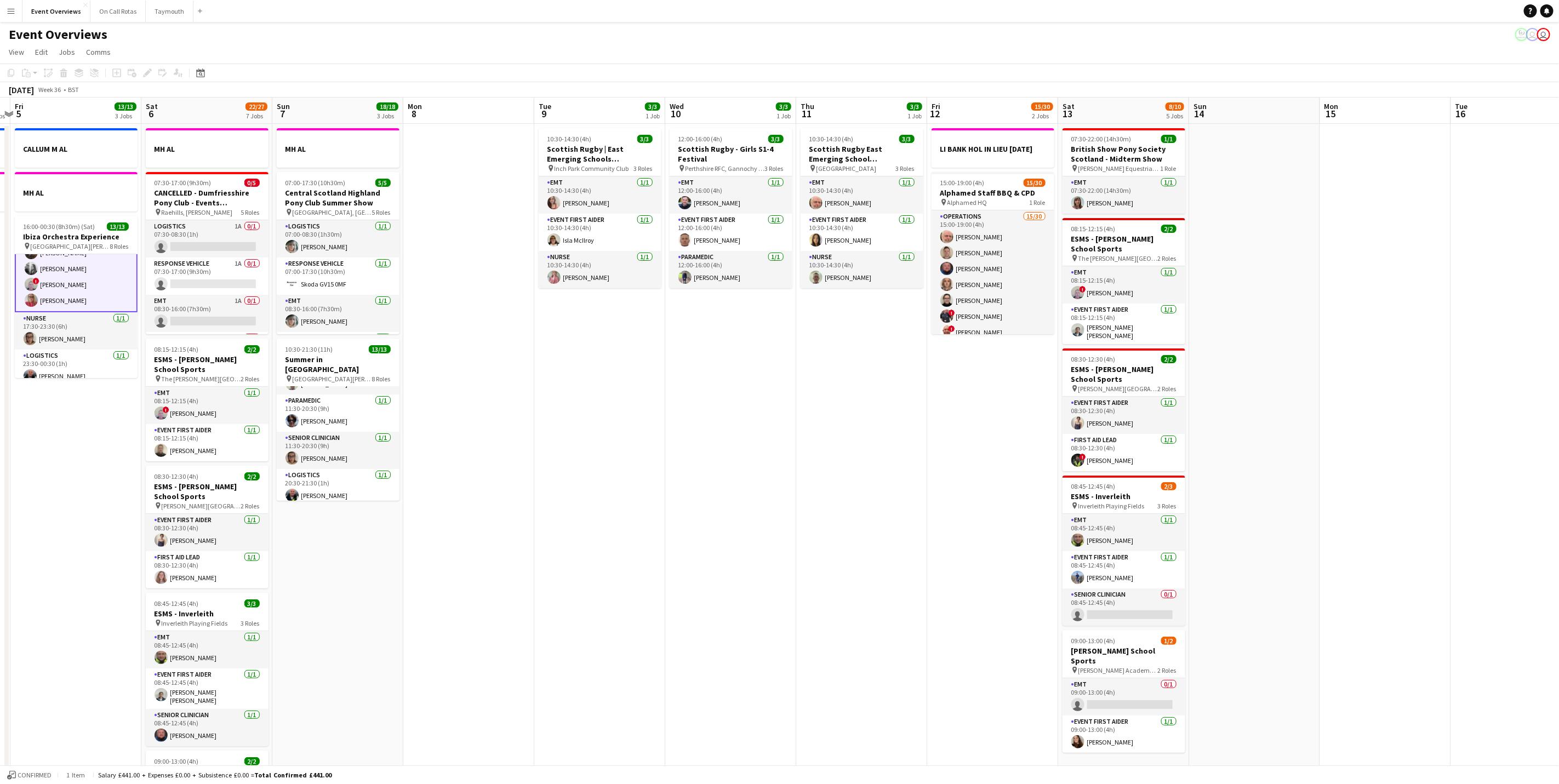
drag, startPoint x: 609, startPoint y: 525, endPoint x: 826, endPoint y: 577, distance: 223.1
click at [826, 577] on app-calendar-viewport "Wed 3 2 Jobs Thu 4 2 Jobs Fri 5 13/13 3 Jobs Sat 6 22/27 7 Jobs Sun 7 18/18 3 J…" at bounding box center [779, 580] width 1559 height 964
click at [563, 251] on app-card-role "Event First Aider [DATE] 10:30-14:30 (4h) [GEOGRAPHIC_DATA]" at bounding box center [600, 232] width 122 height 37
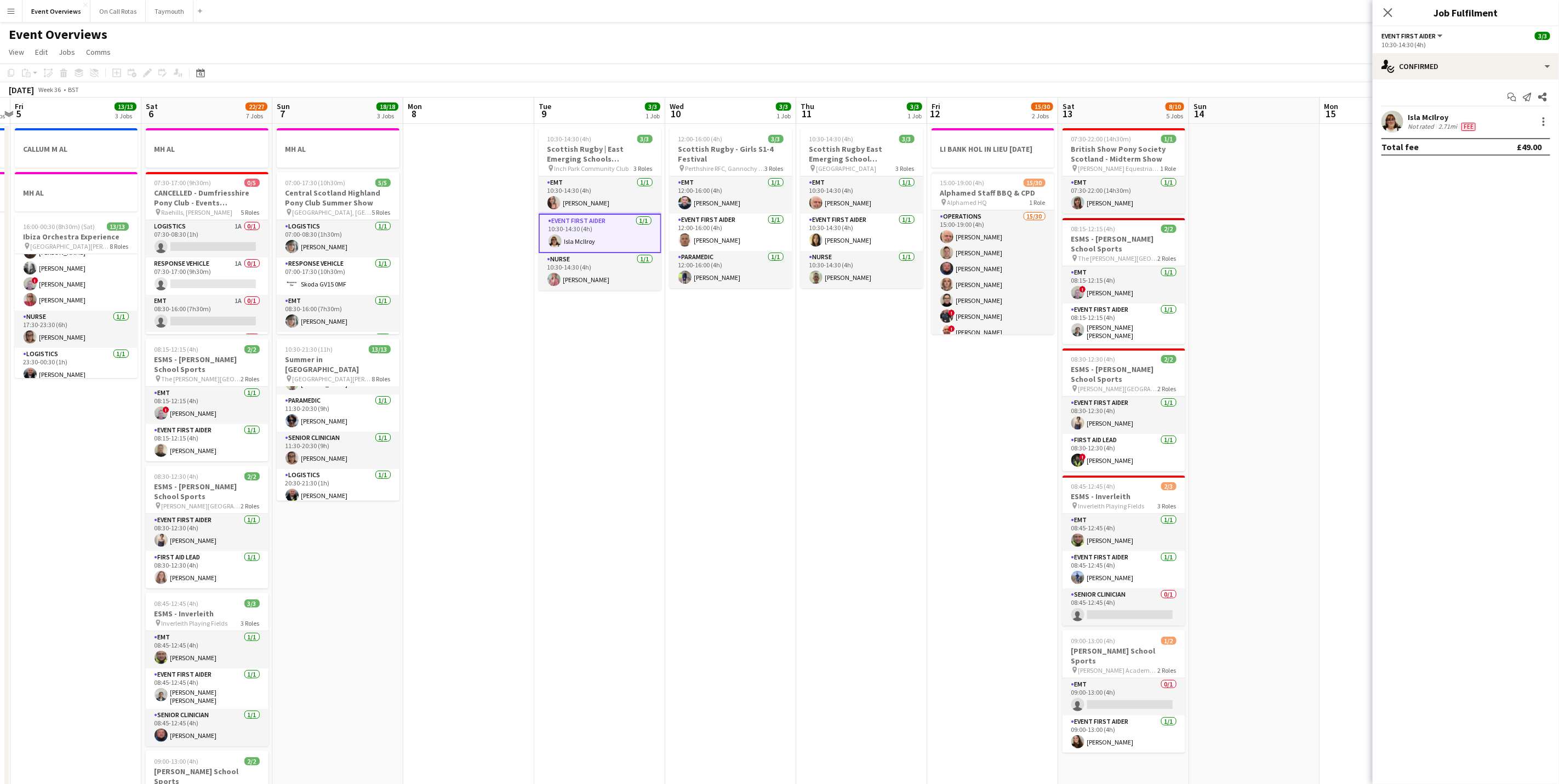
click at [1426, 119] on div "Isla McIlroy" at bounding box center [1443, 117] width 70 height 10
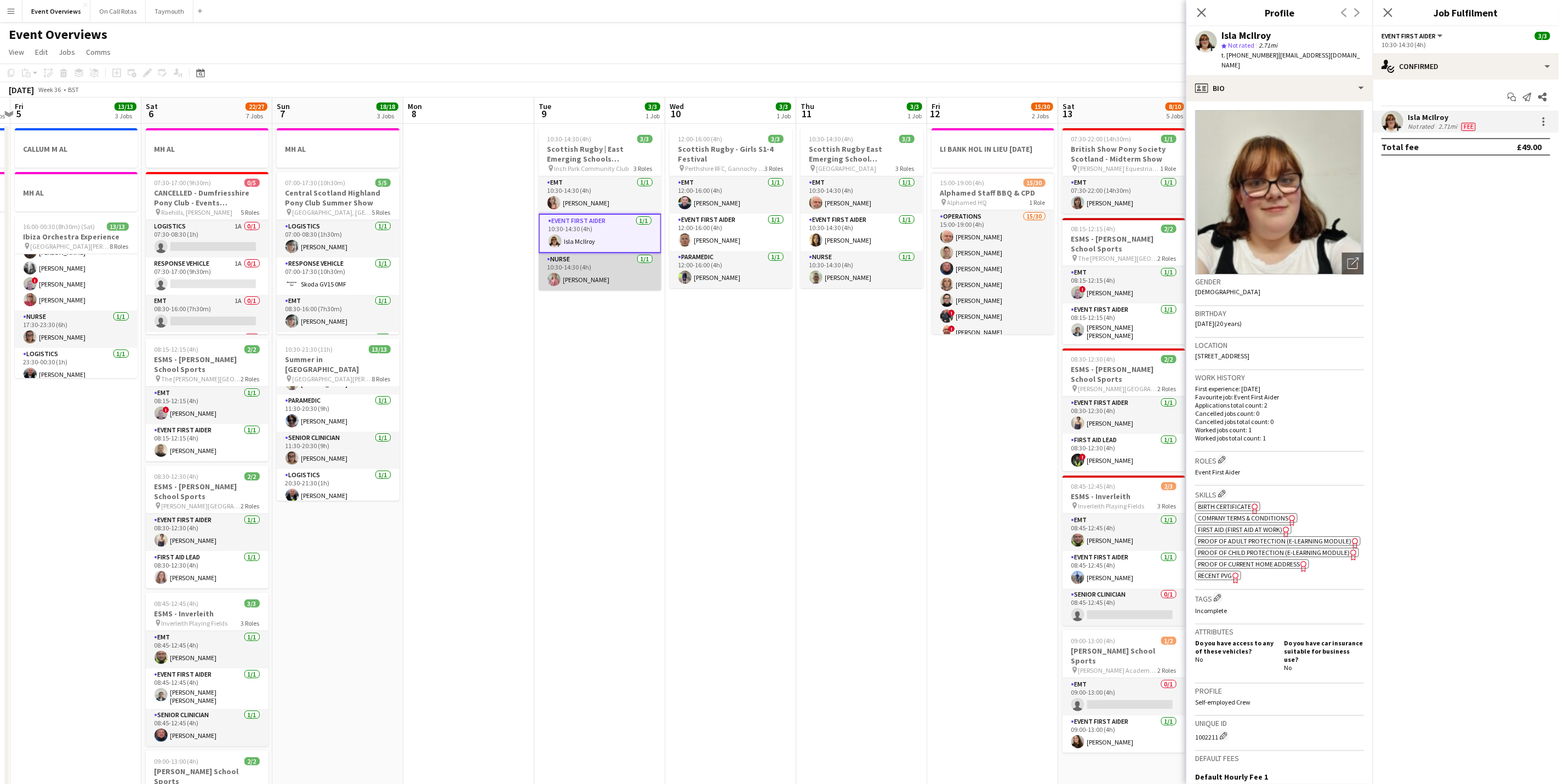
click at [559, 284] on app-user-avatar at bounding box center [554, 279] width 13 height 13
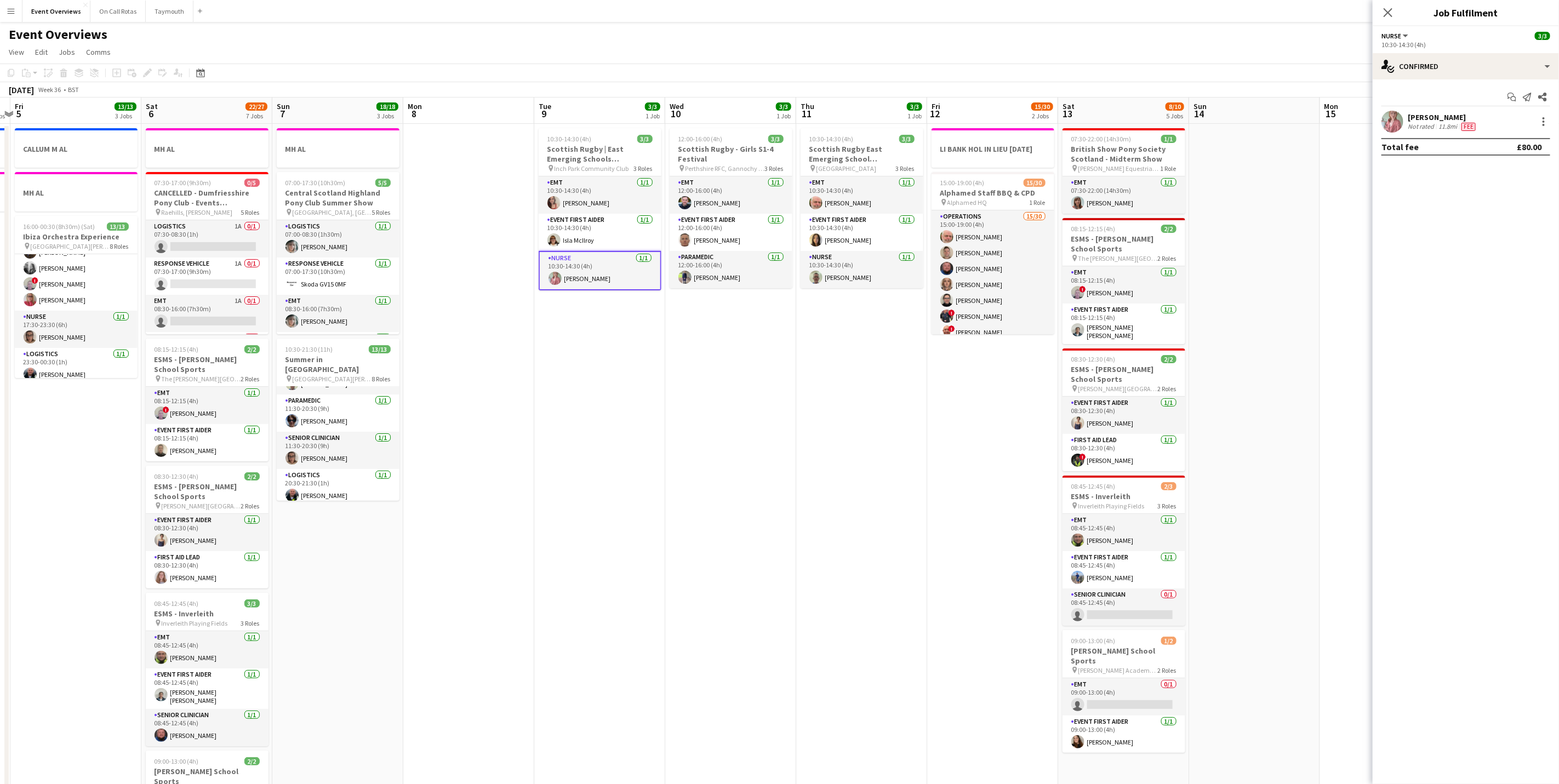
click at [559, 284] on app-user-avatar at bounding box center [555, 278] width 13 height 13
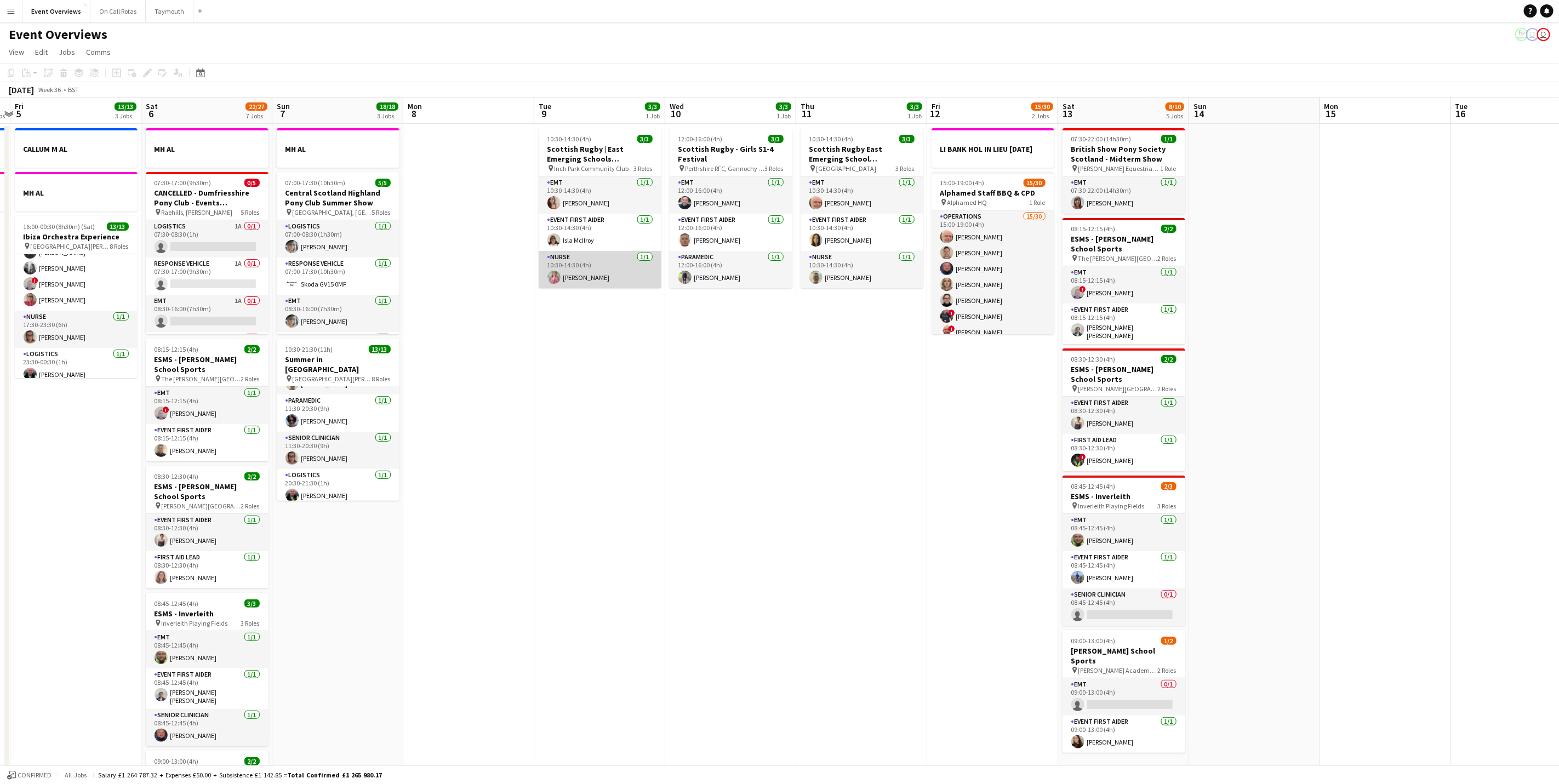
click at [559, 284] on app-user-avatar at bounding box center [554, 277] width 13 height 13
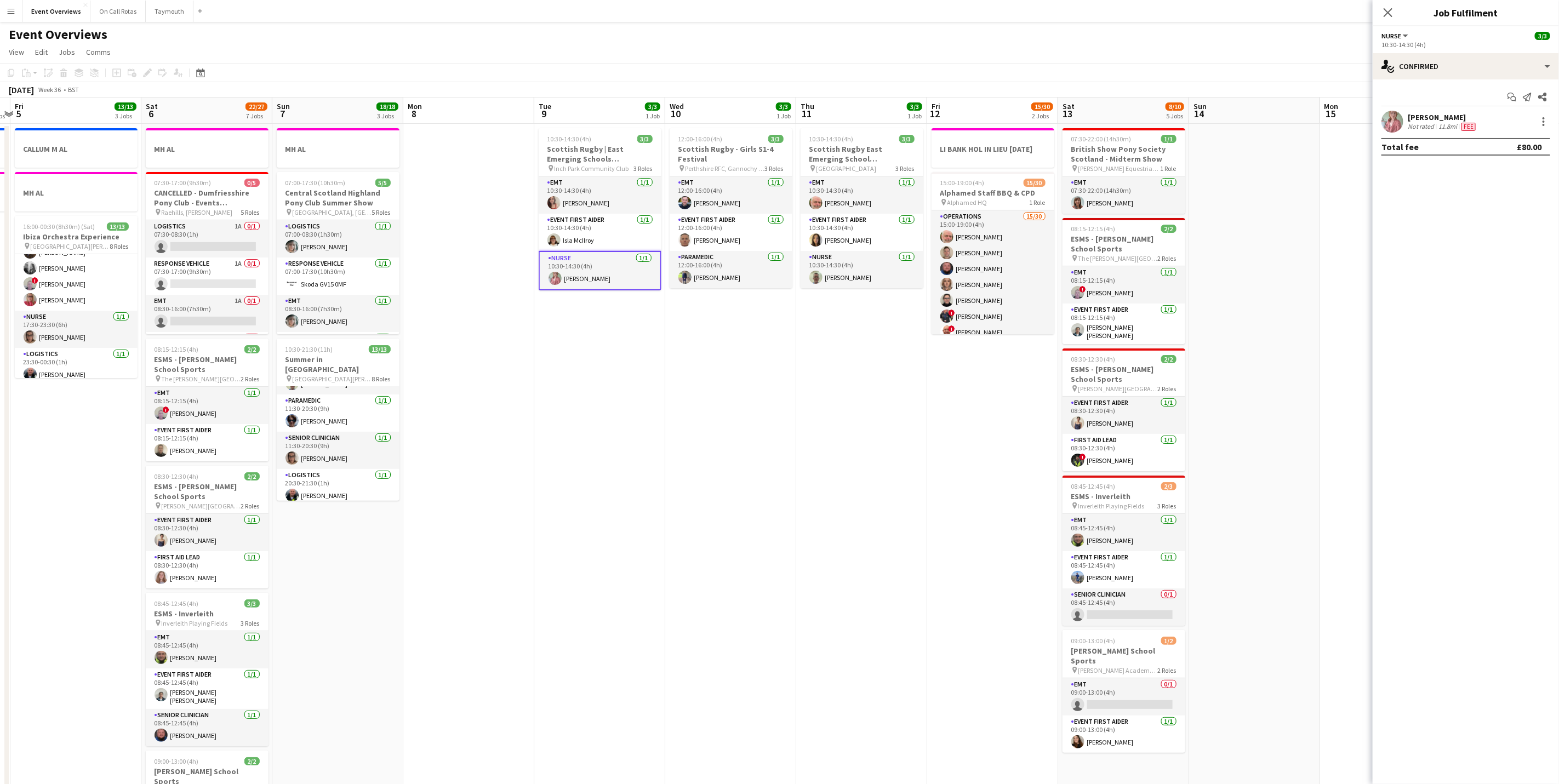
click at [1430, 115] on div "[PERSON_NAME]" at bounding box center [1443, 117] width 70 height 10
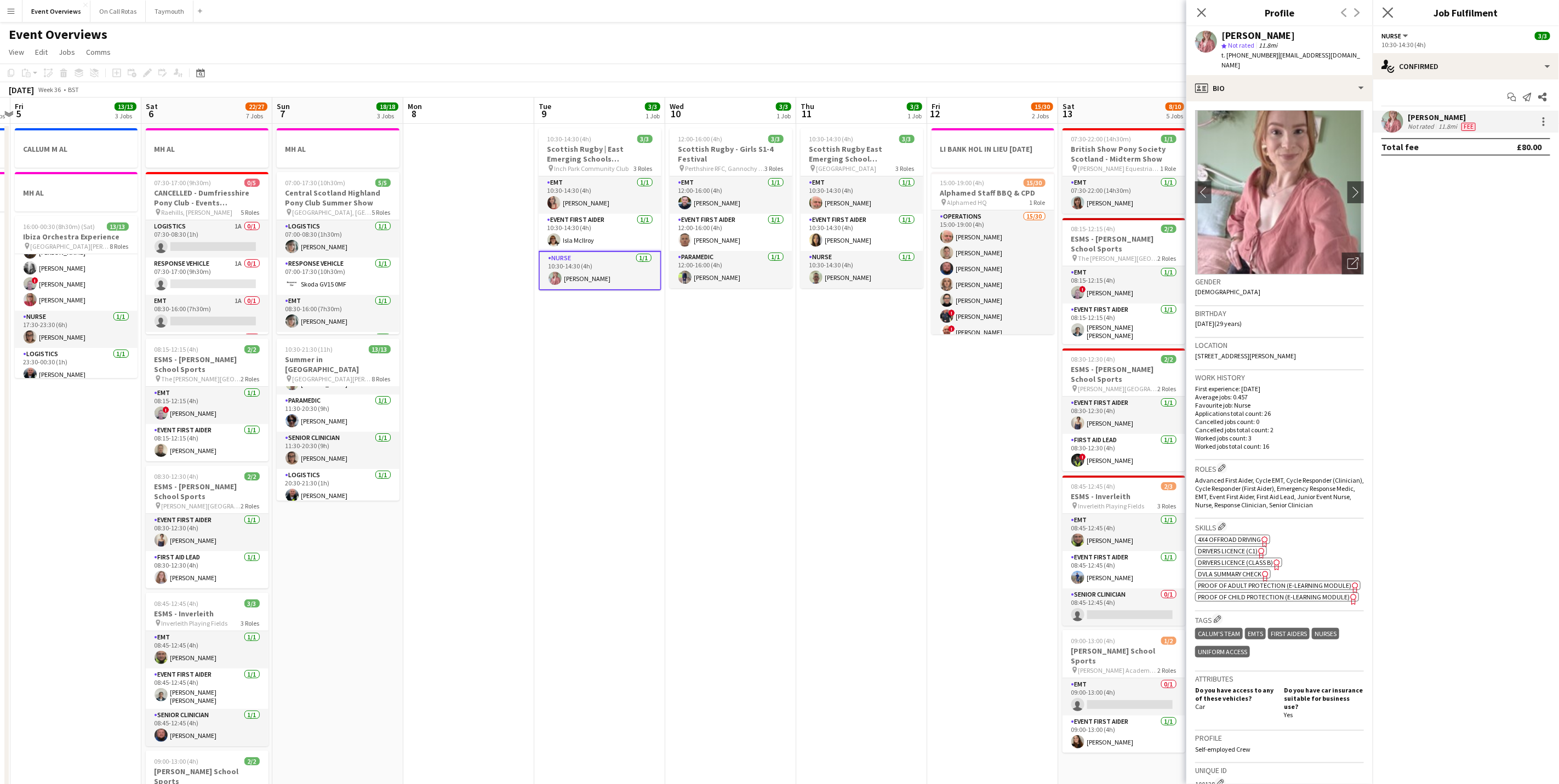
click at [1381, 10] on app-icon "Close pop-in" at bounding box center [1388, 13] width 16 height 16
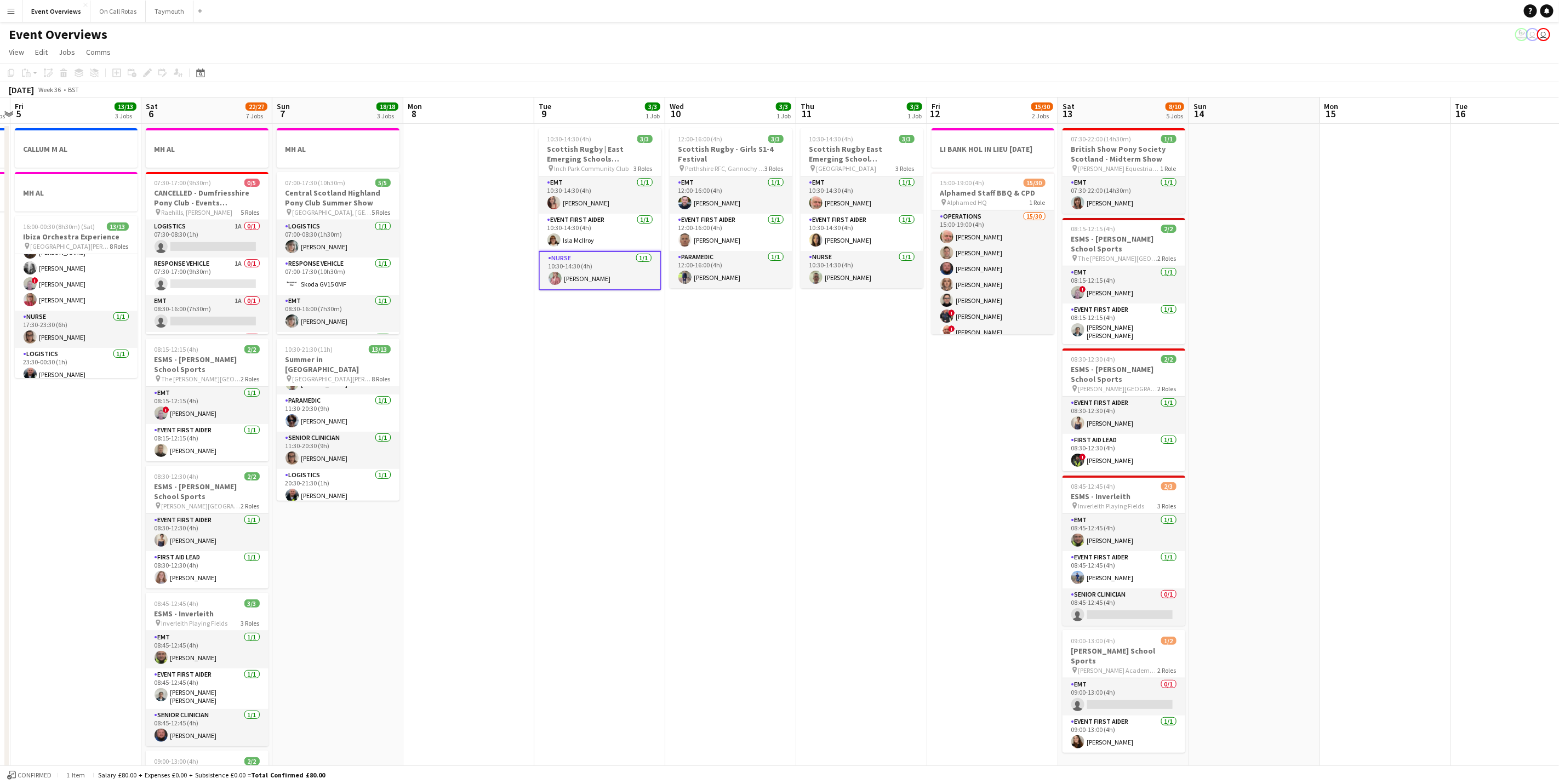
scroll to position [0, 349]
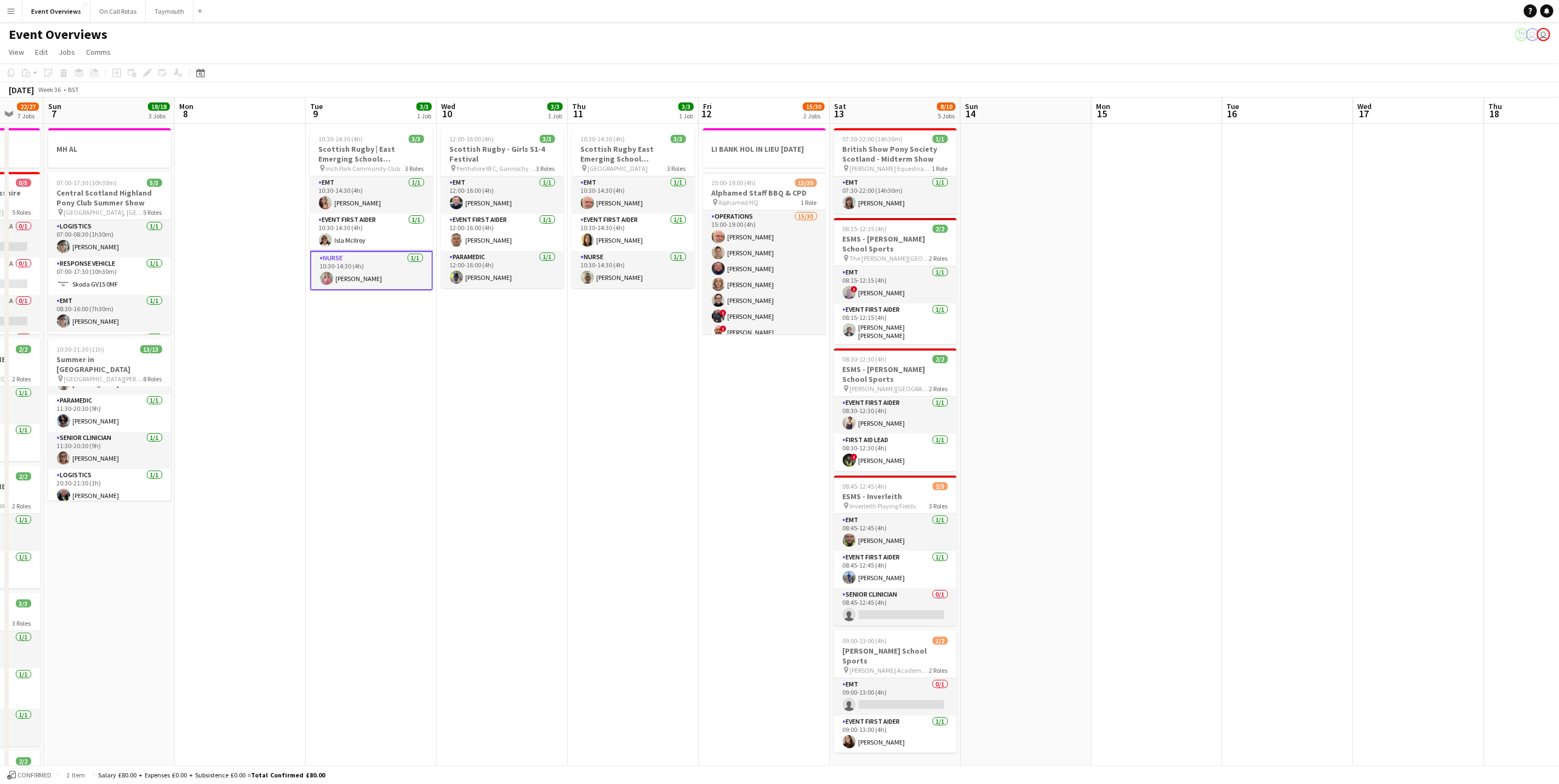
drag, startPoint x: 768, startPoint y: 347, endPoint x: 539, endPoint y: 362, distance: 229.5
click at [539, 362] on app-calendar-viewport "Thu 4 2 Jobs Fri 5 13/13 3 Jobs Sat 6 22/27 7 Jobs Sun 7 18/18 3 Jobs Mon 8 Tue…" at bounding box center [779, 580] width 1559 height 964
click at [617, 242] on app-card-role "Event First Aider [DATE] 10:30-14:30 (4h) [PERSON_NAME]" at bounding box center [633, 232] width 122 height 37
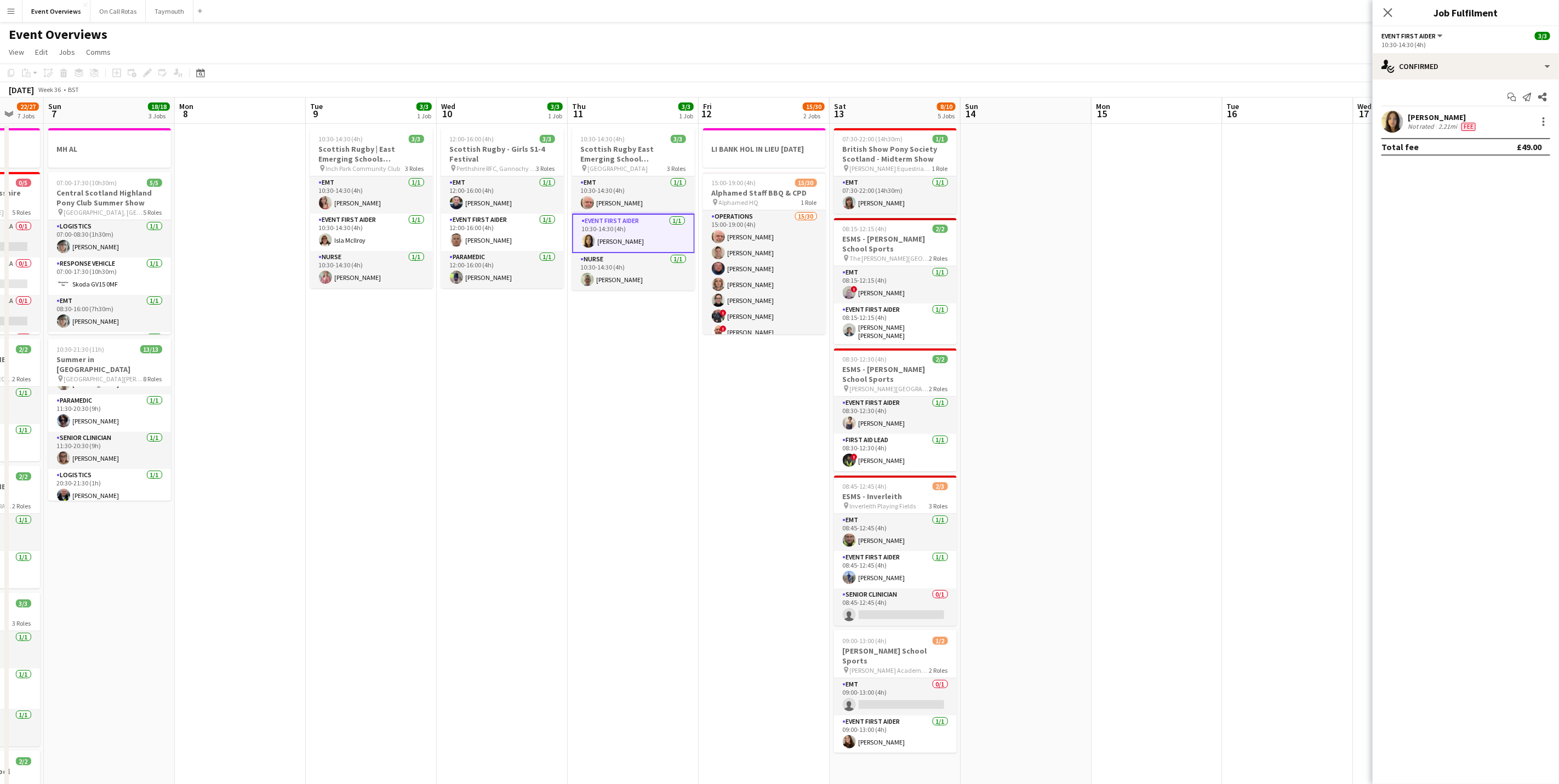
click at [1433, 127] on div "Not rated" at bounding box center [1422, 127] width 29 height 9
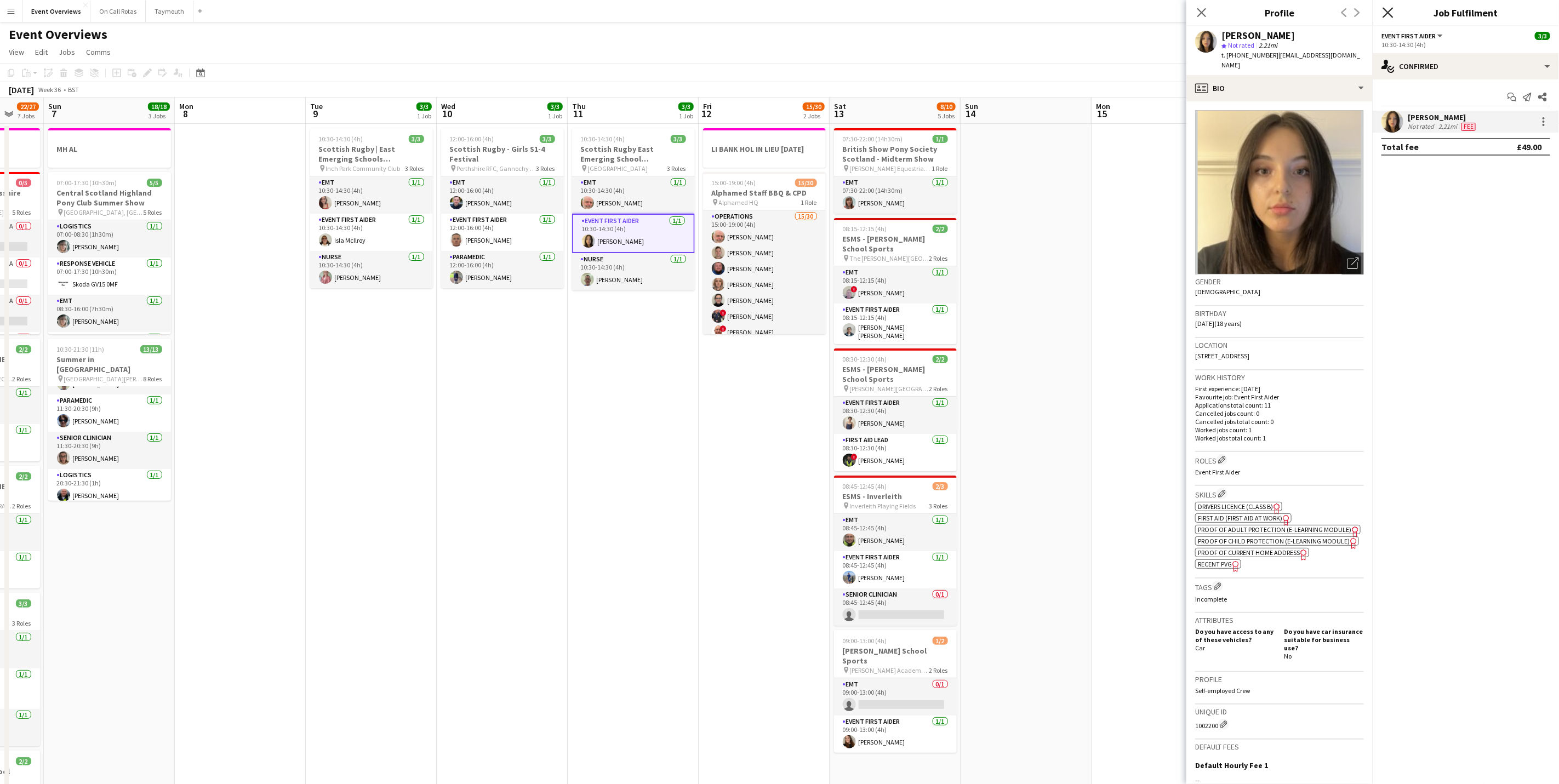
click at [1388, 14] on icon at bounding box center [1388, 12] width 10 height 10
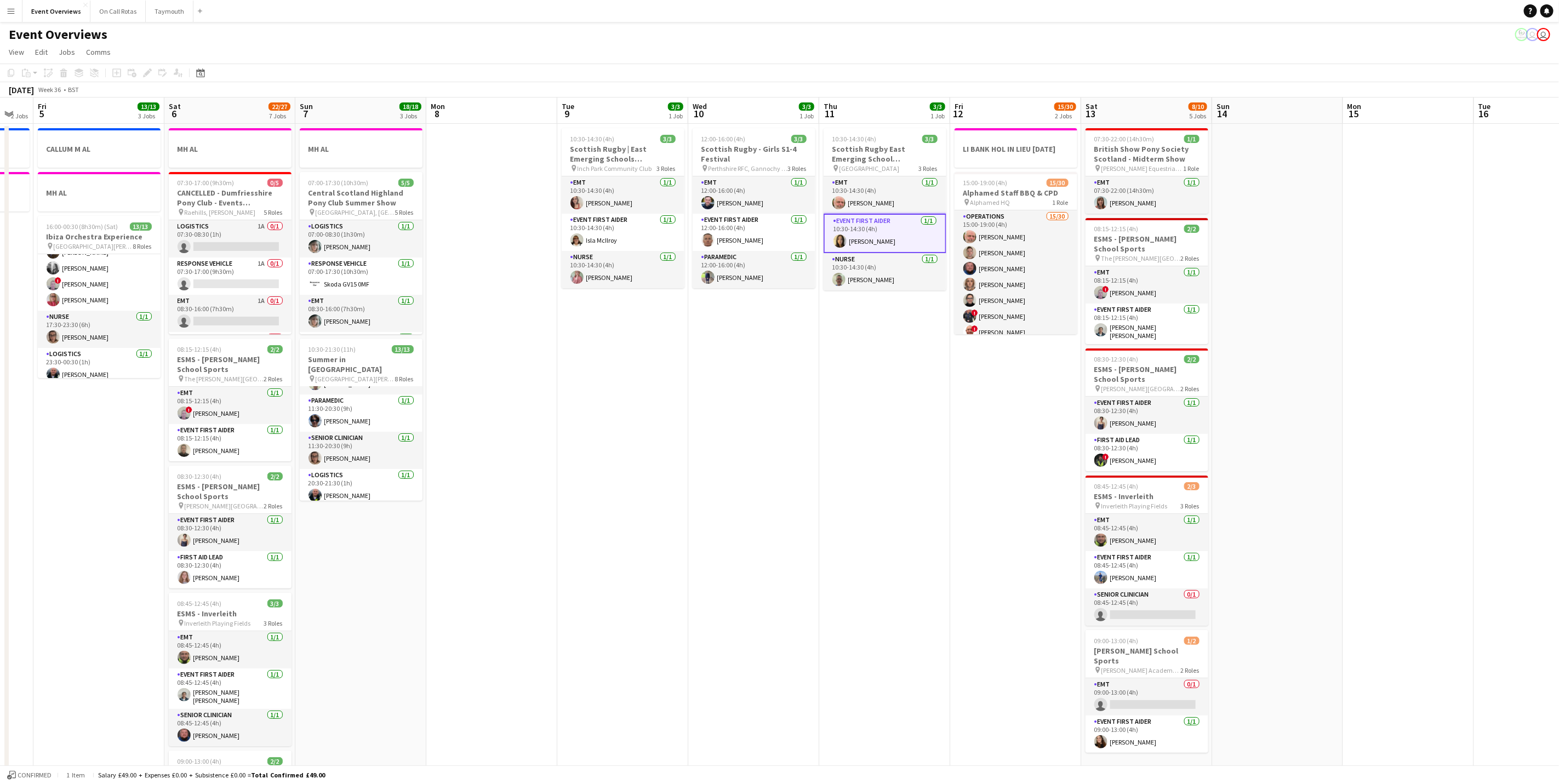
drag, startPoint x: 743, startPoint y: 628, endPoint x: 1031, endPoint y: 523, distance: 306.5
click at [1031, 523] on app-calendar-viewport "Wed 3 2 Jobs Thu 4 2 Jobs Fri 5 13/13 3 Jobs Sat 6 22/27 7 Jobs Sun 7 18/18 3 J…" at bounding box center [779, 580] width 1559 height 964
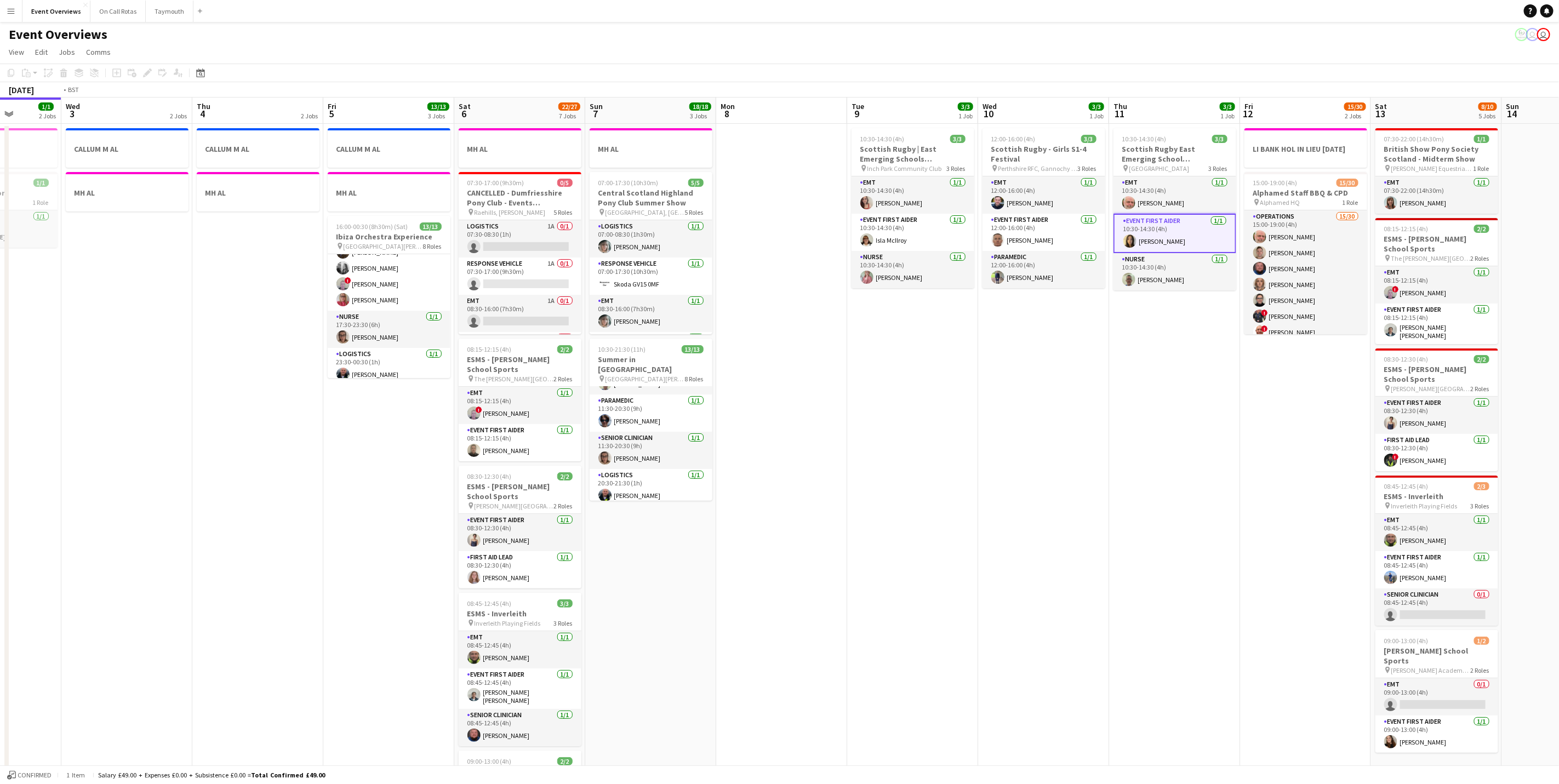
drag, startPoint x: 682, startPoint y: 584, endPoint x: 1037, endPoint y: 519, distance: 360.9
click at [1037, 519] on app-calendar-viewport "Mon 1 1/1 2 Jobs Tue 2 1/1 2 Jobs Wed 3 2 Jobs Thu 4 2 Jobs Fri 5 13/13 3 Jobs …" at bounding box center [779, 580] width 1559 height 964
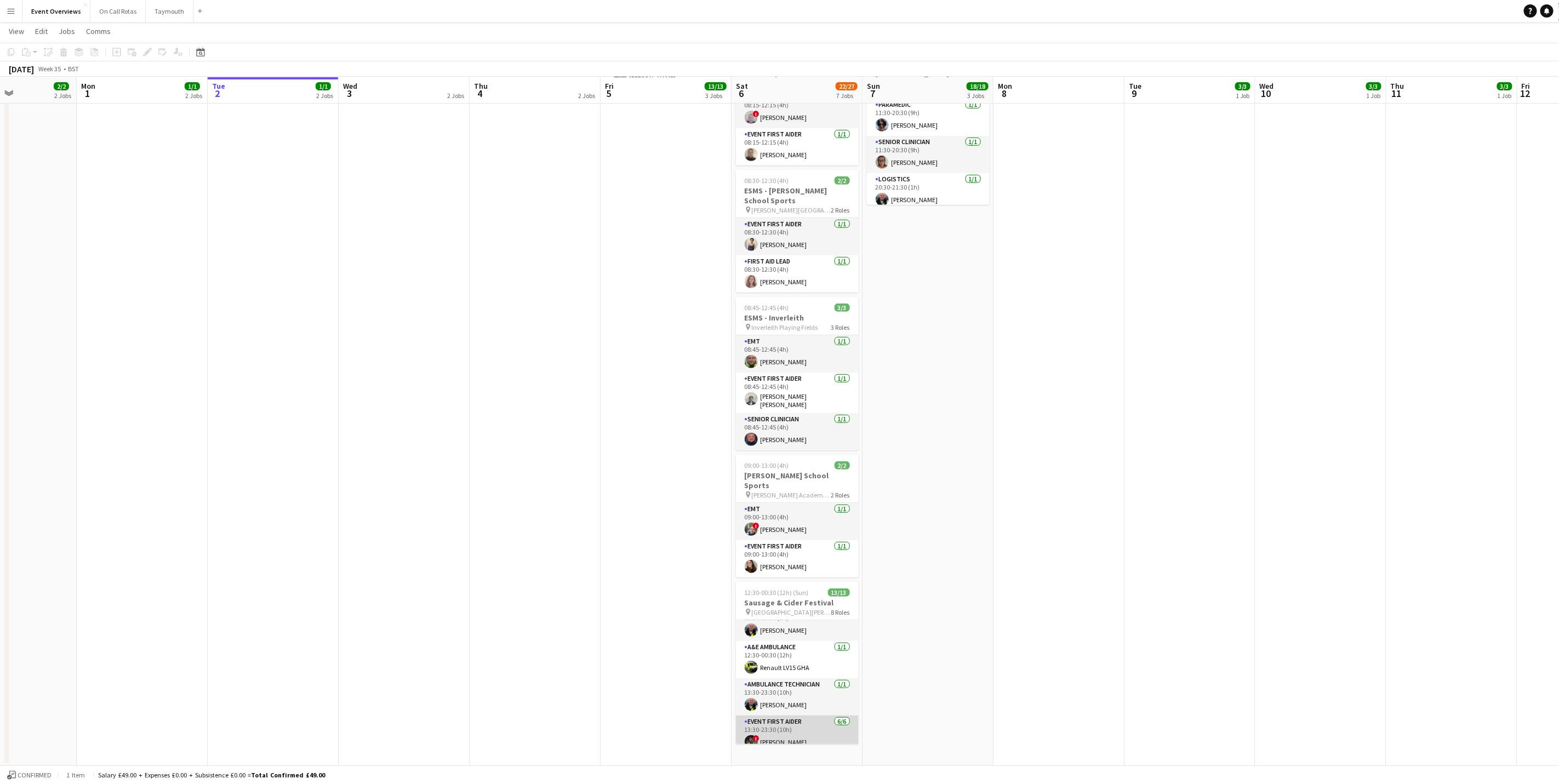
scroll to position [0, 0]
